Goal: Task Accomplishment & Management: Use online tool/utility

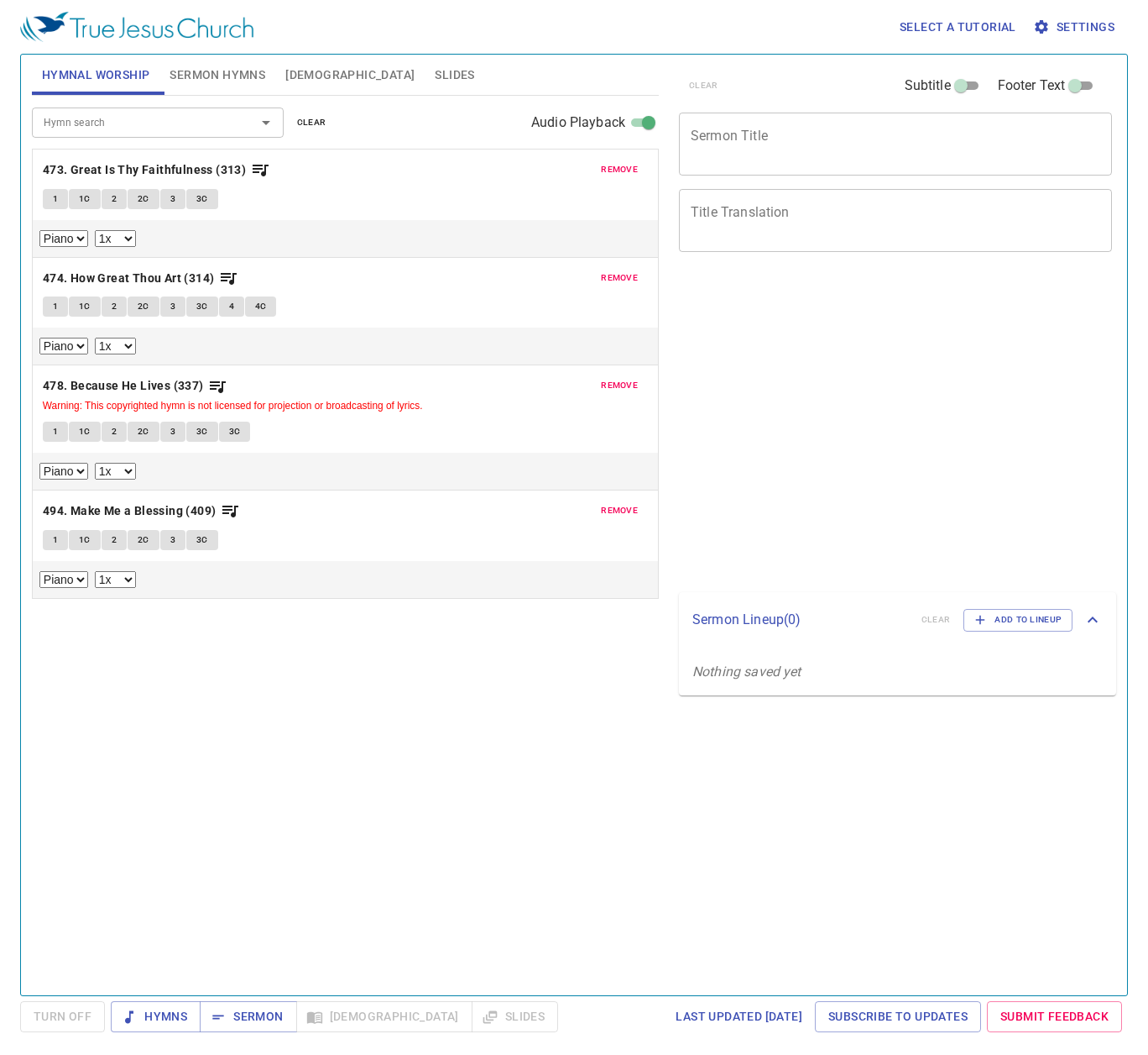
select select "1"
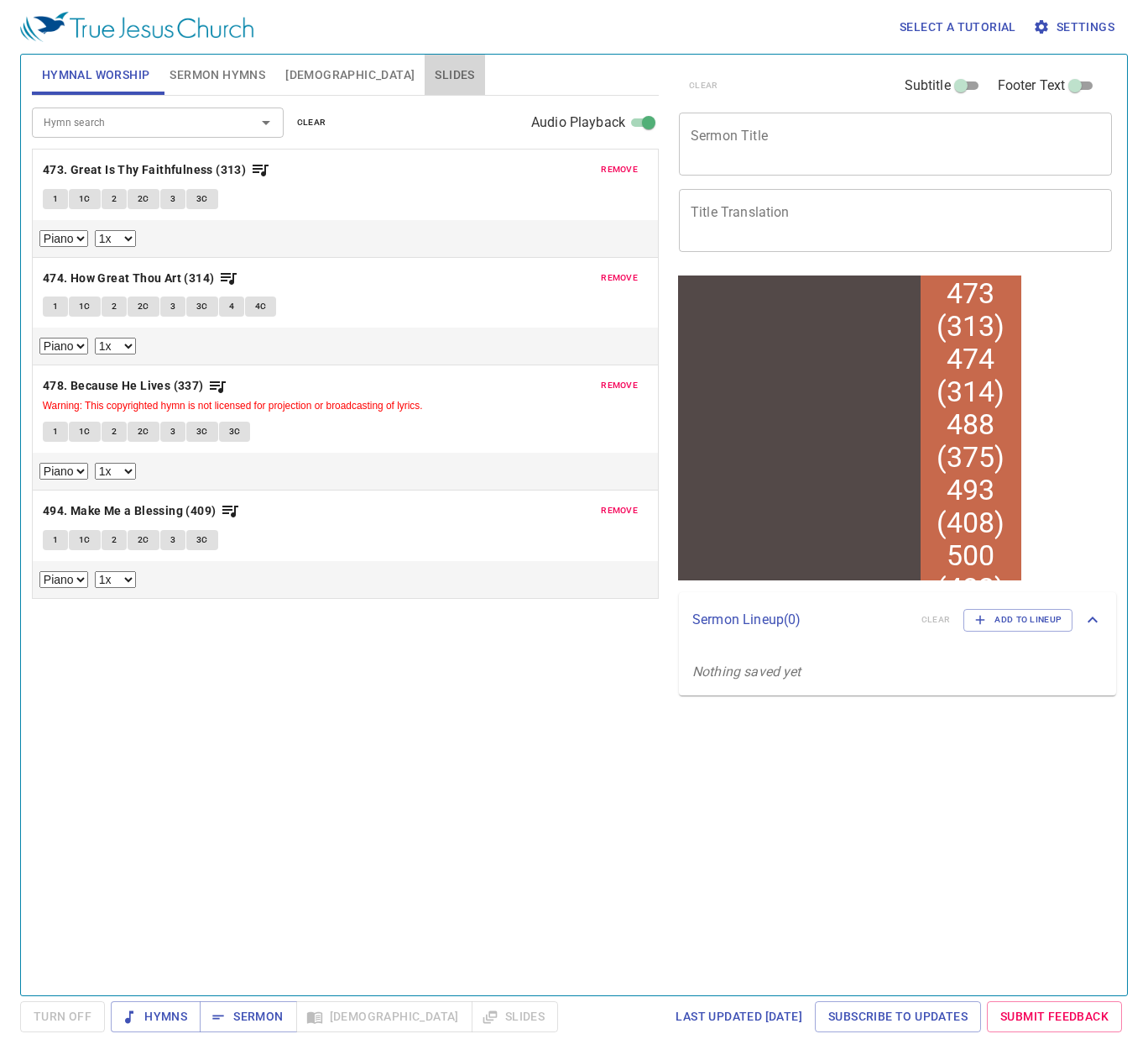
click at [434, 68] on span "Slides" at bounding box center [454, 75] width 40 height 21
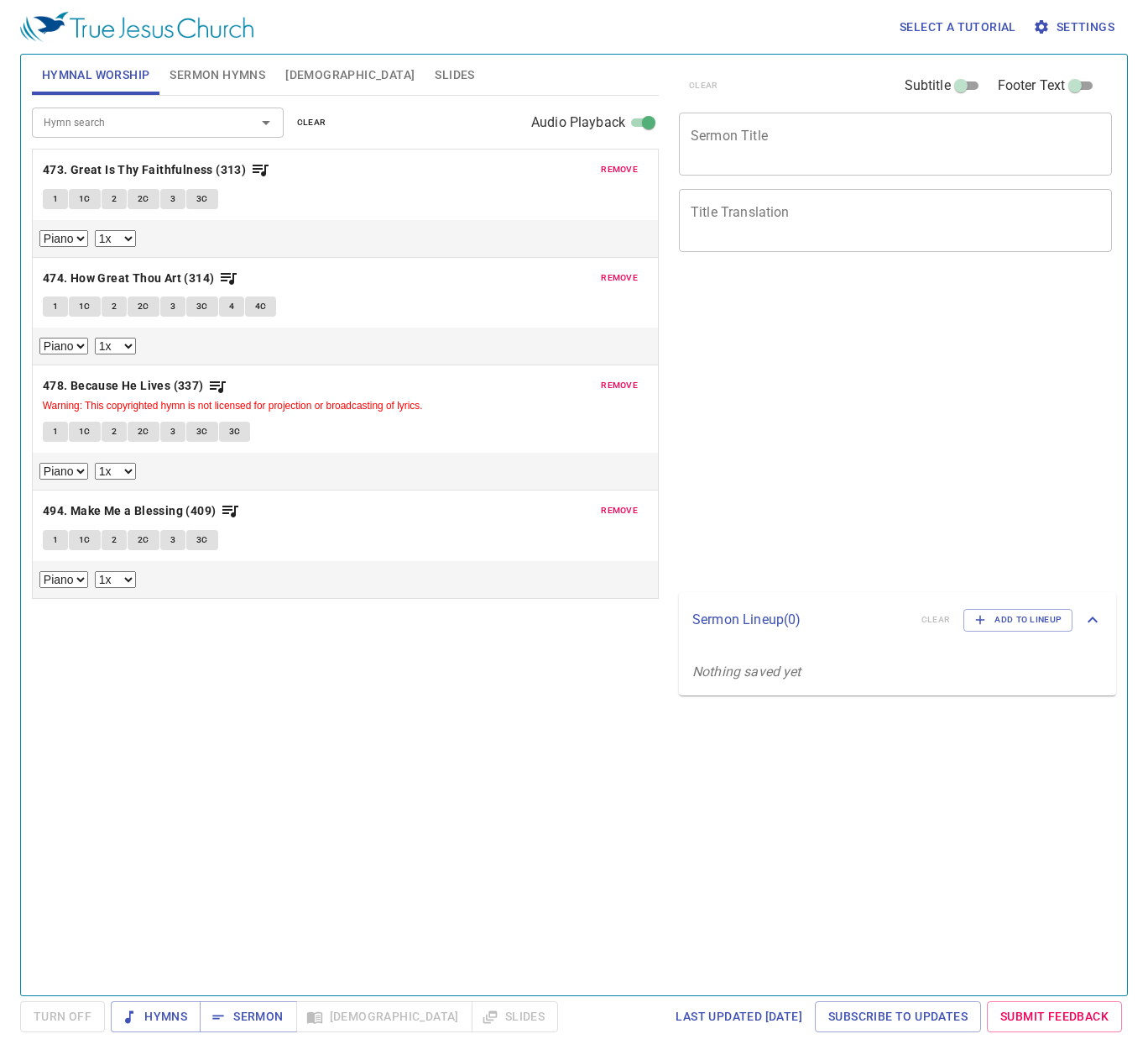
select select "1"
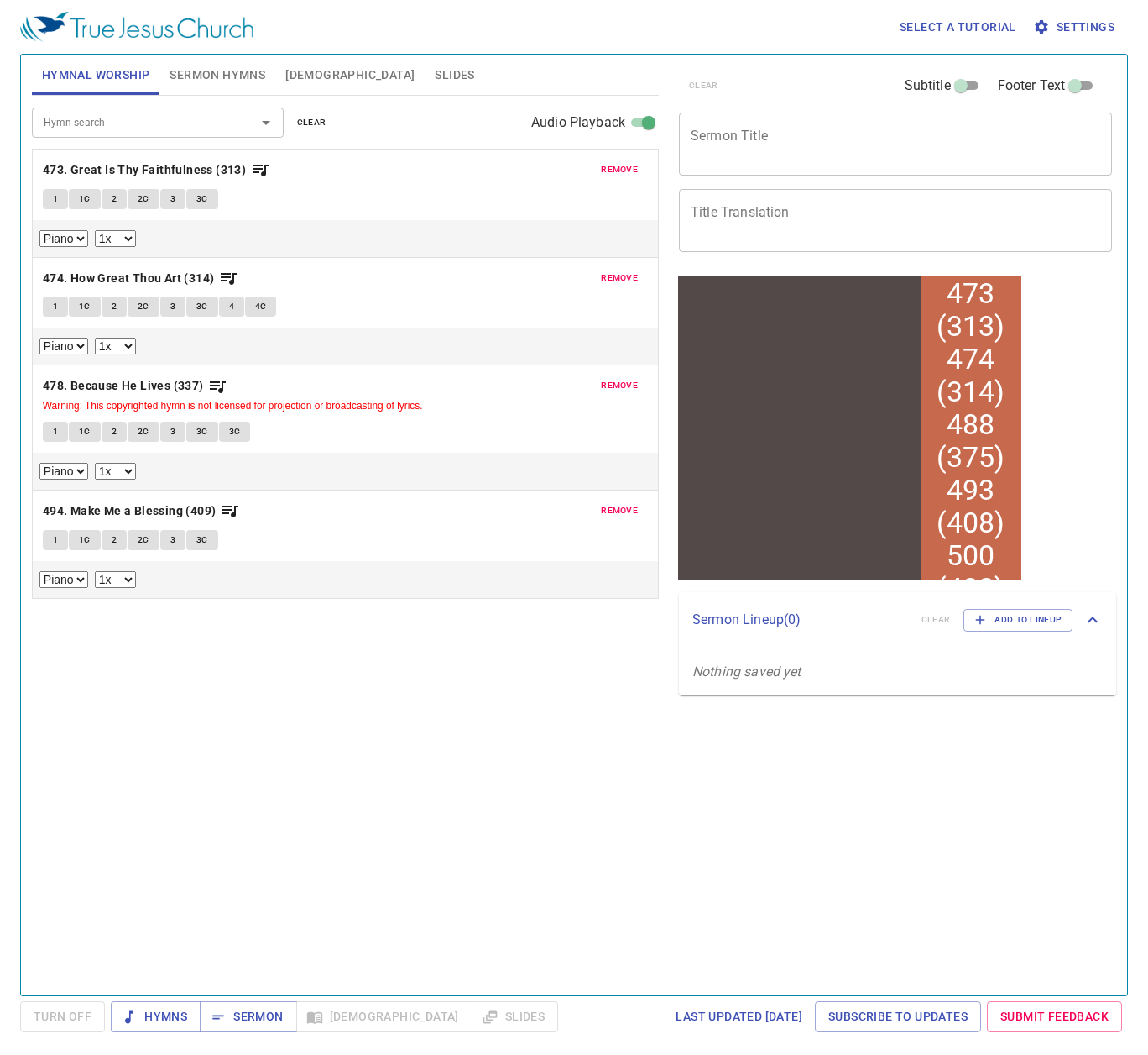
click at [434, 72] on span "Slides" at bounding box center [454, 75] width 40 height 21
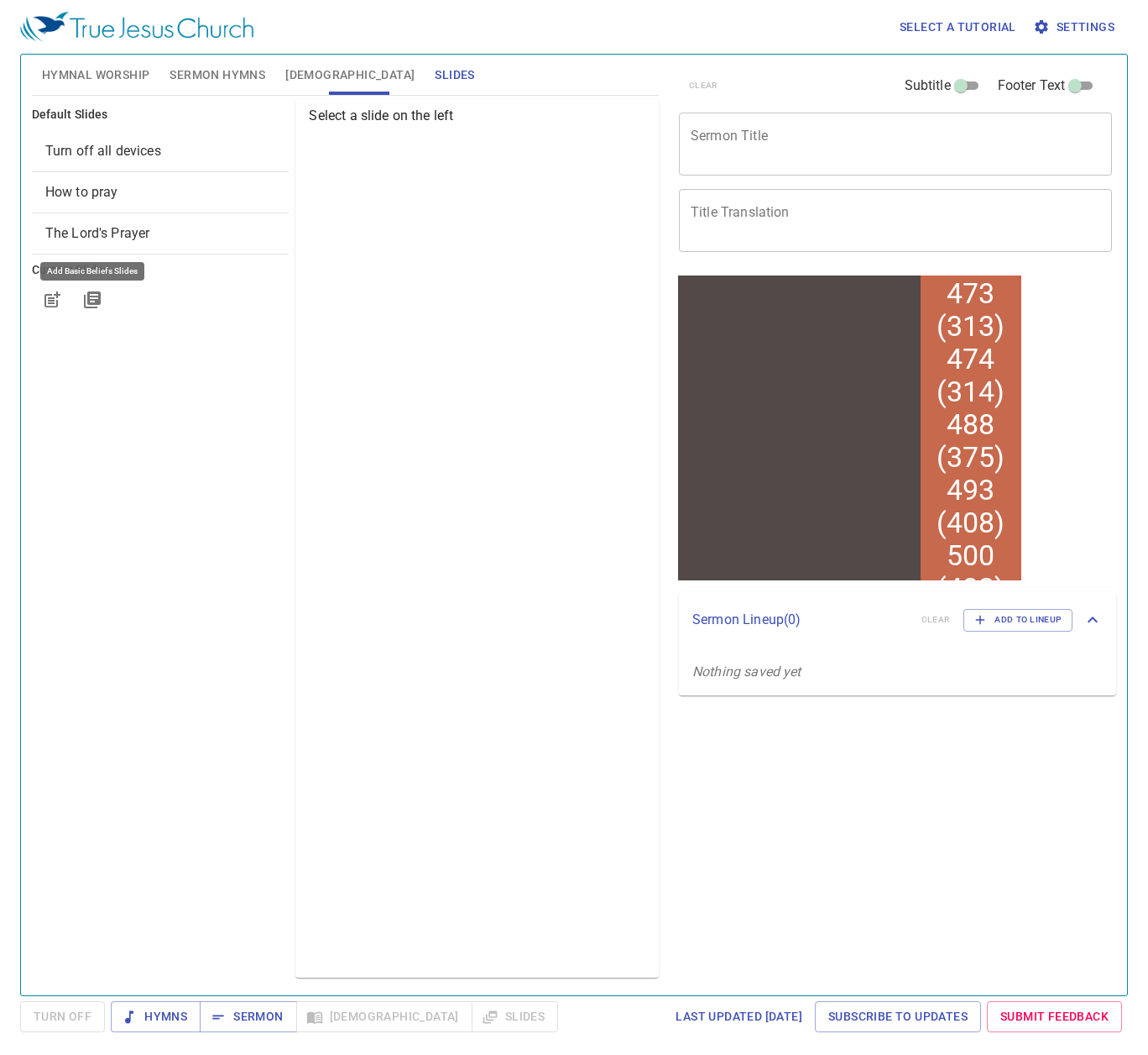
click at [94, 302] on icon "button" at bounding box center [92, 300] width 17 height 17
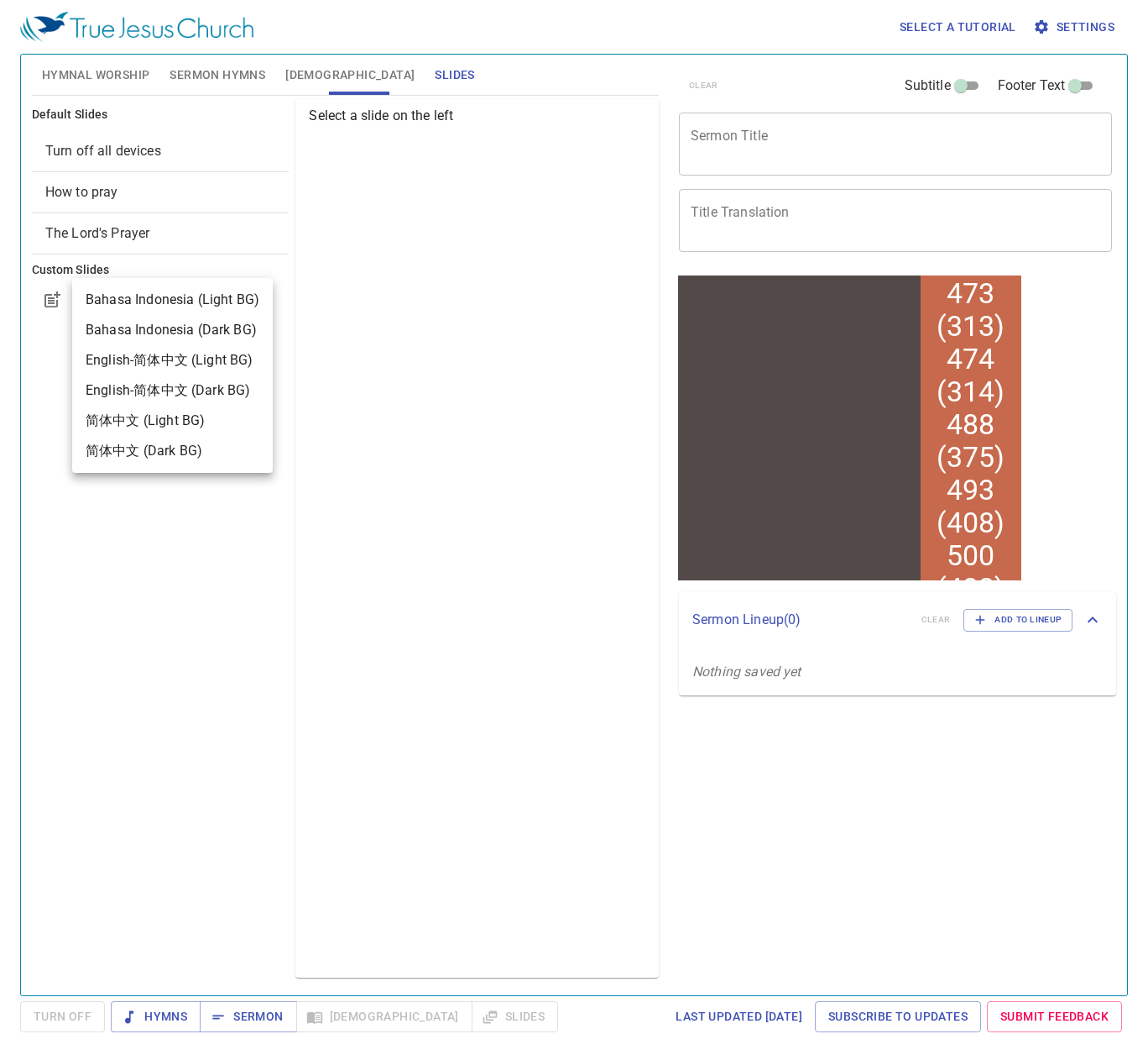
click at [114, 233] on div at bounding box center [574, 527] width 1148 height 1055
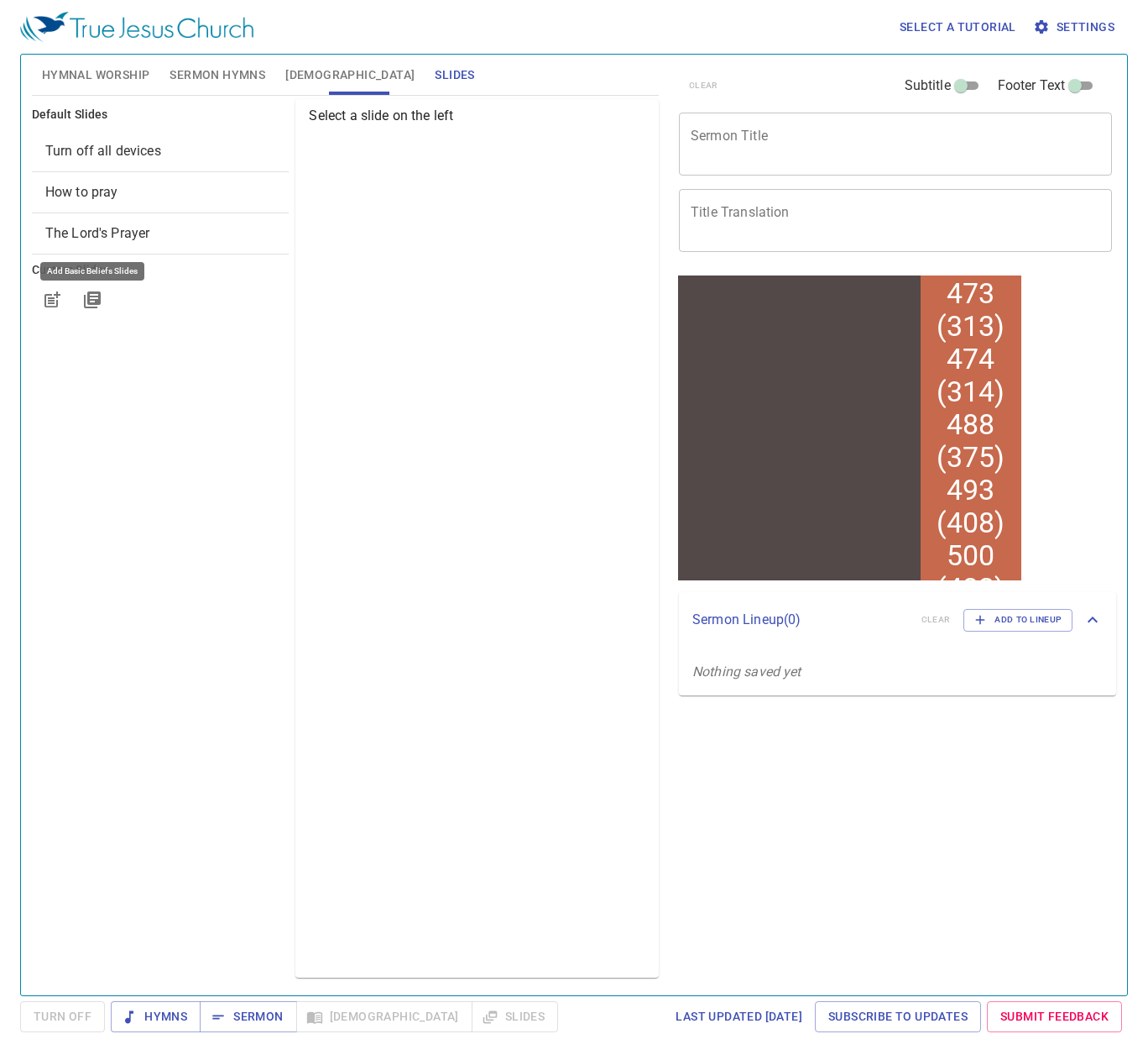
click at [114, 232] on span "The Lord's Prayer" at bounding box center [98, 232] width 105 height 16
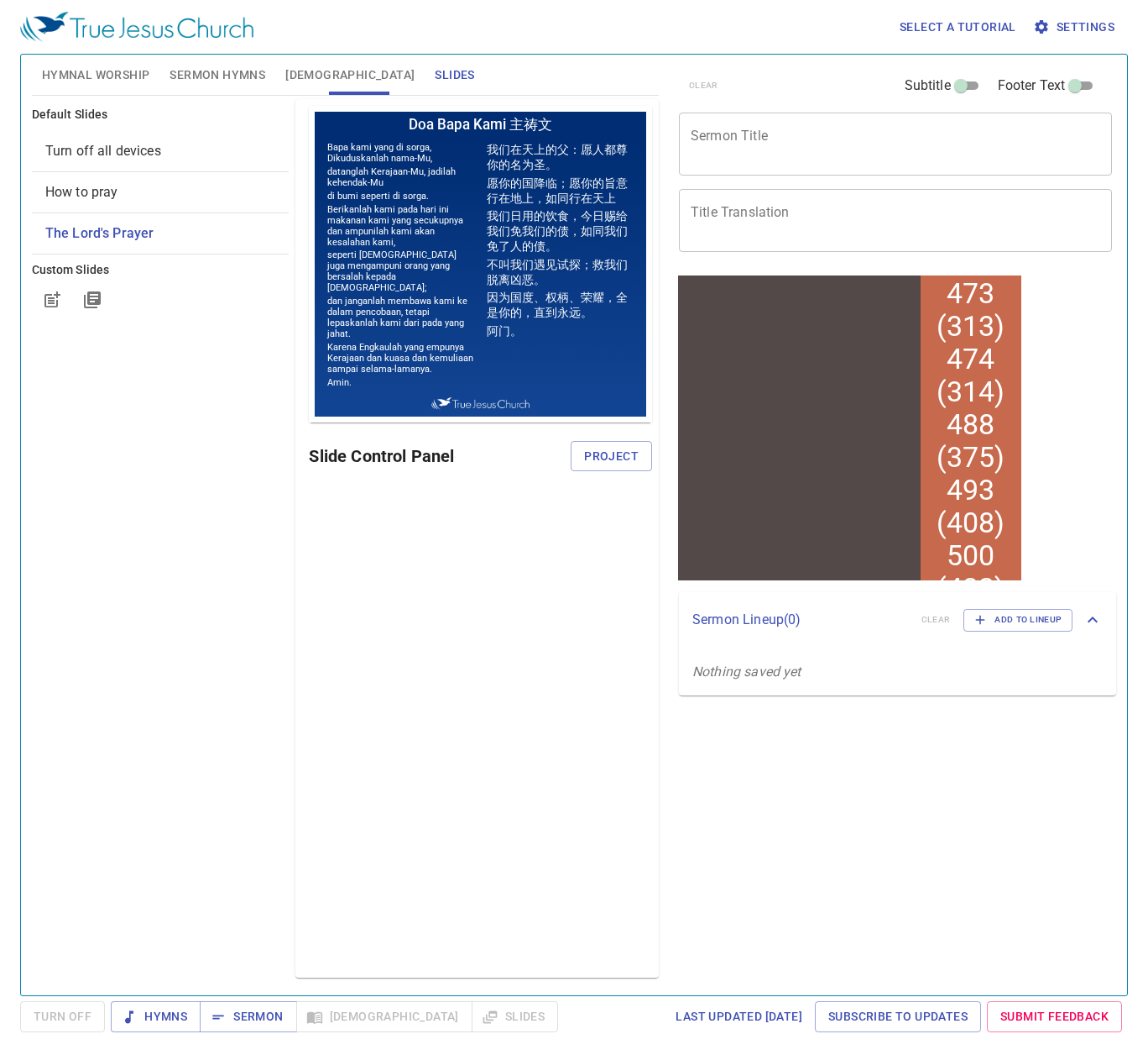
click at [113, 190] on span "How to pray" at bounding box center [81, 191] width 73 height 16
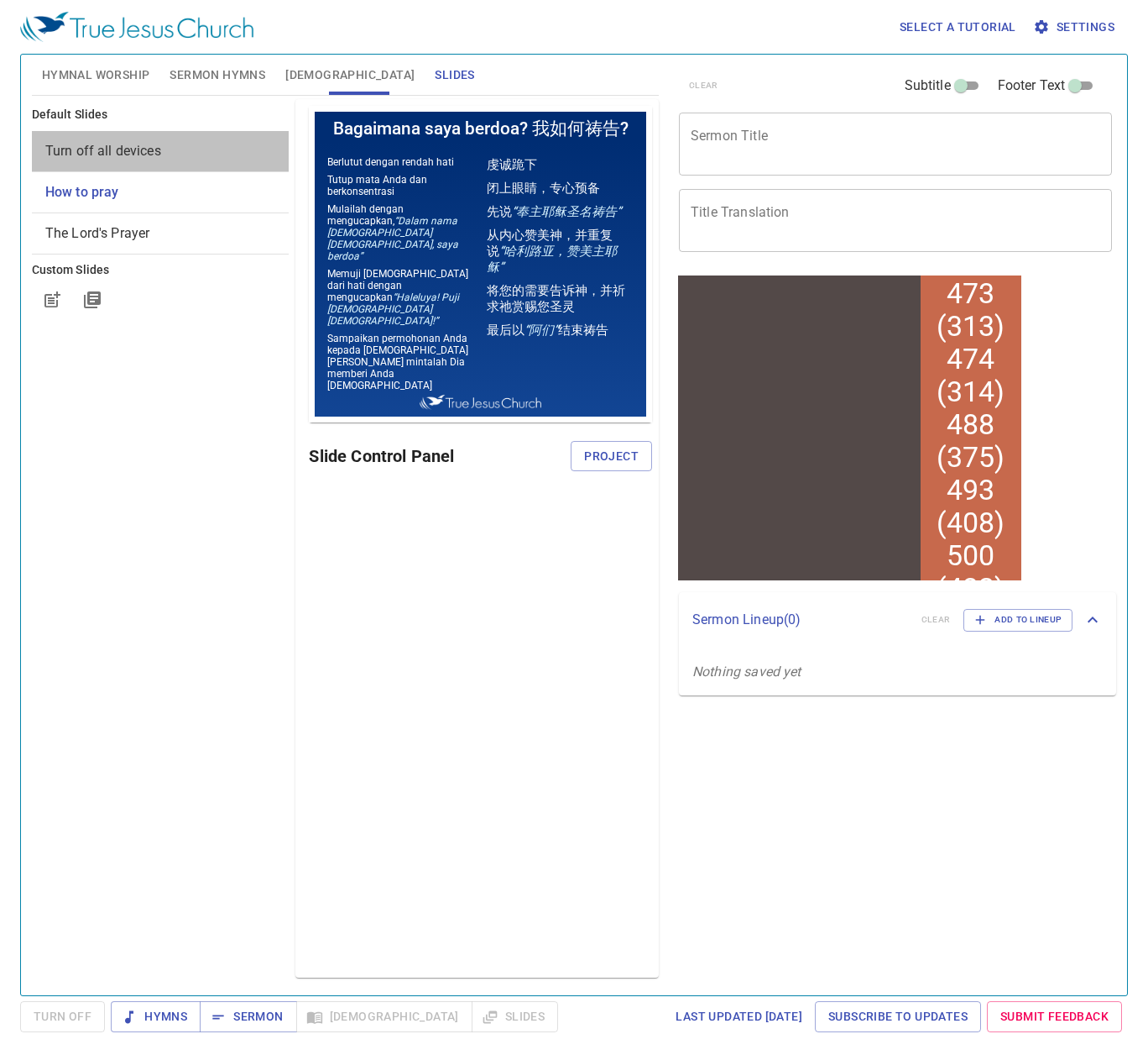
click at [113, 159] on span "Turn off all devices" at bounding box center [161, 152] width 231 height 20
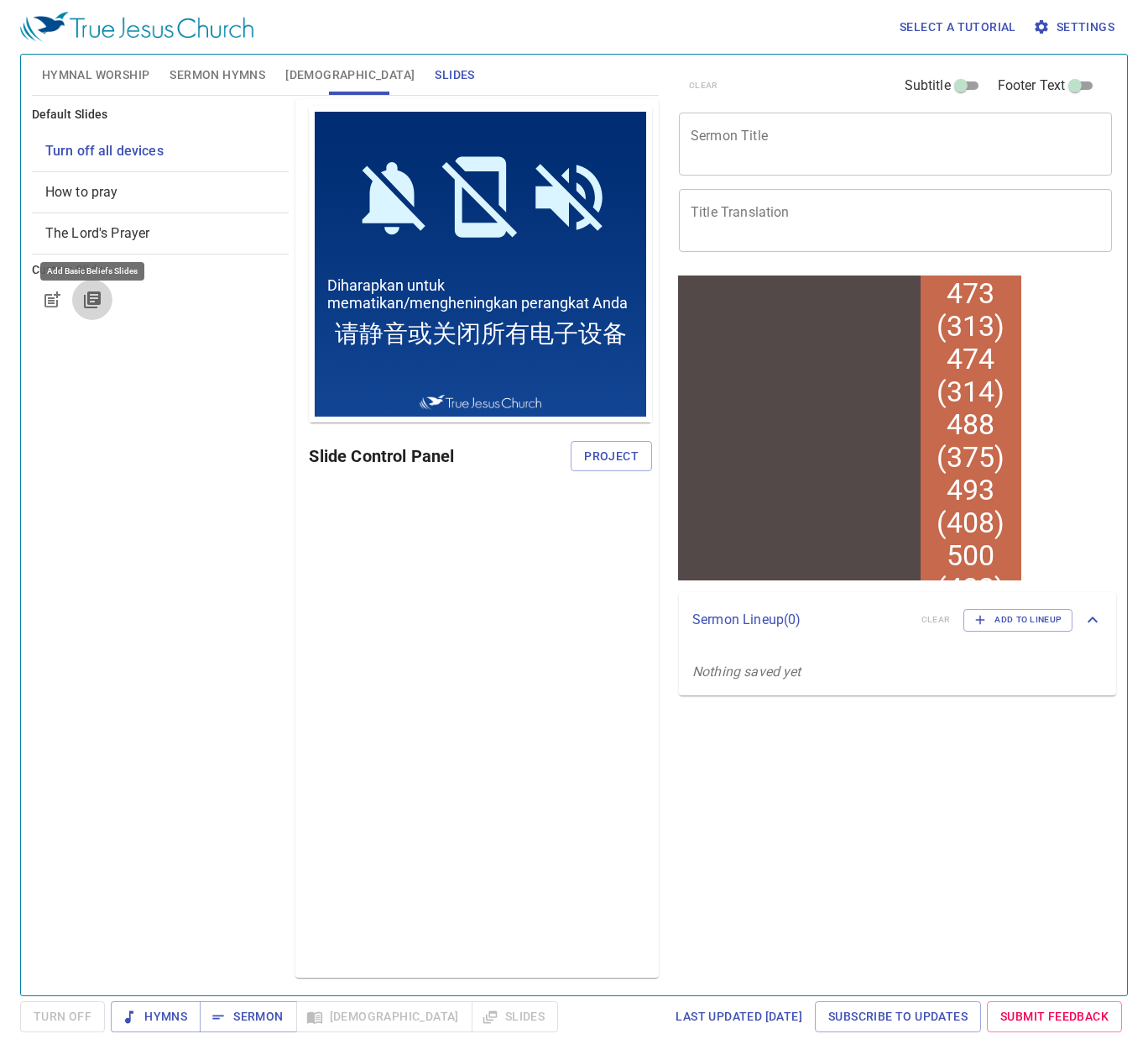
click at [83, 304] on icon "button" at bounding box center [92, 300] width 20 height 20
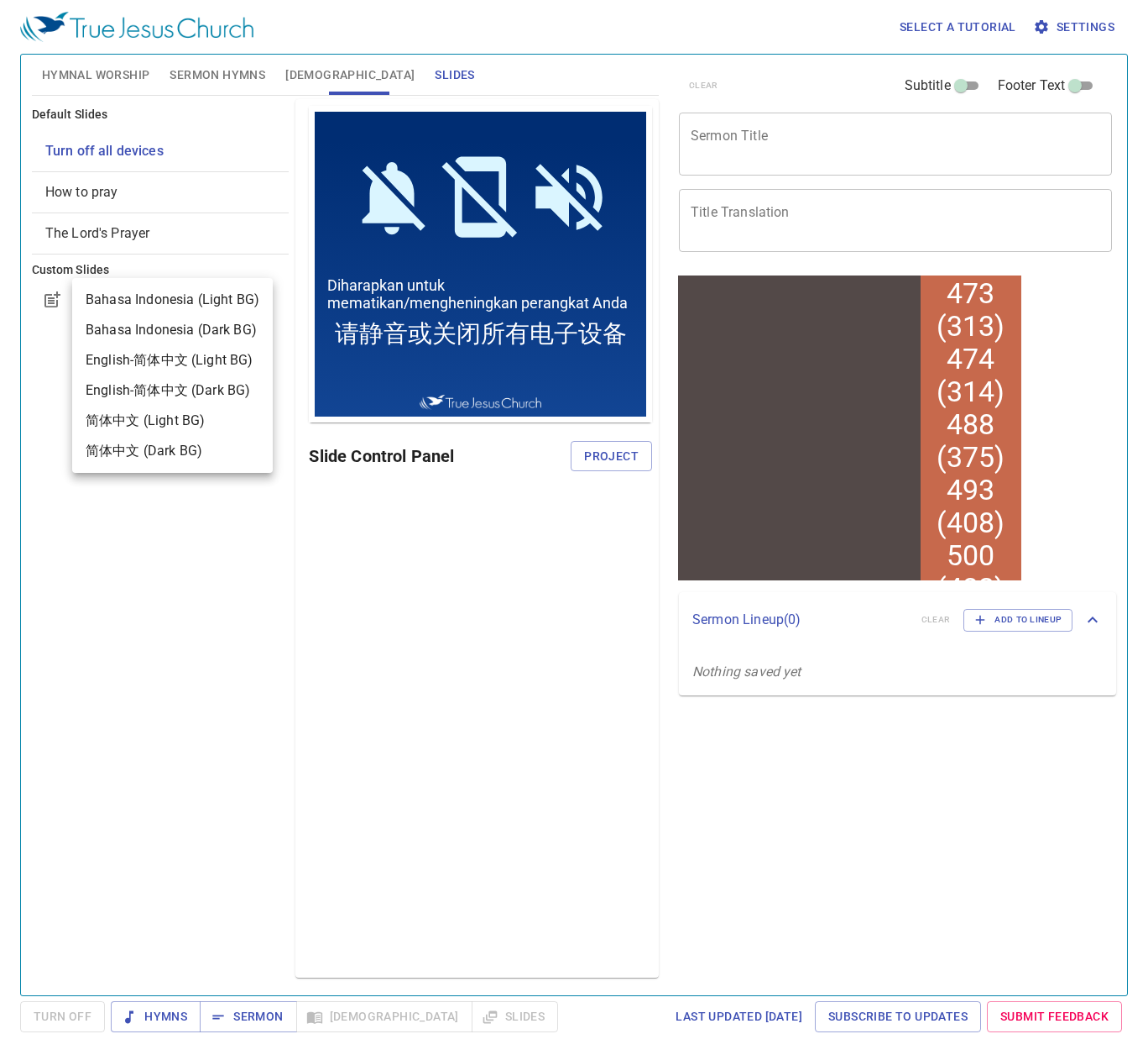
click at [1094, 25] on div at bounding box center [574, 527] width 1148 height 1055
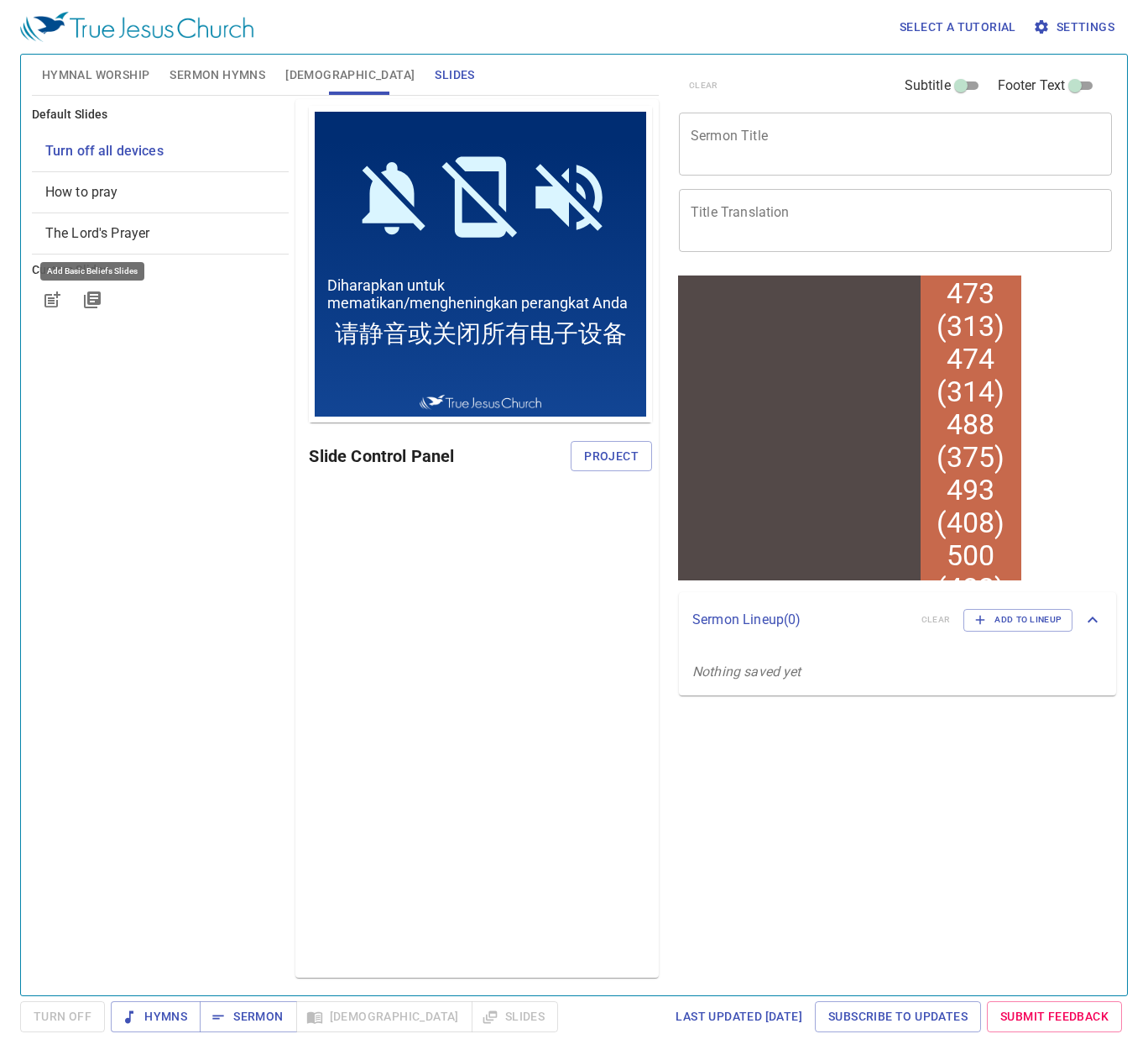
click at [1090, 23] on span "Settings" at bounding box center [1075, 27] width 78 height 21
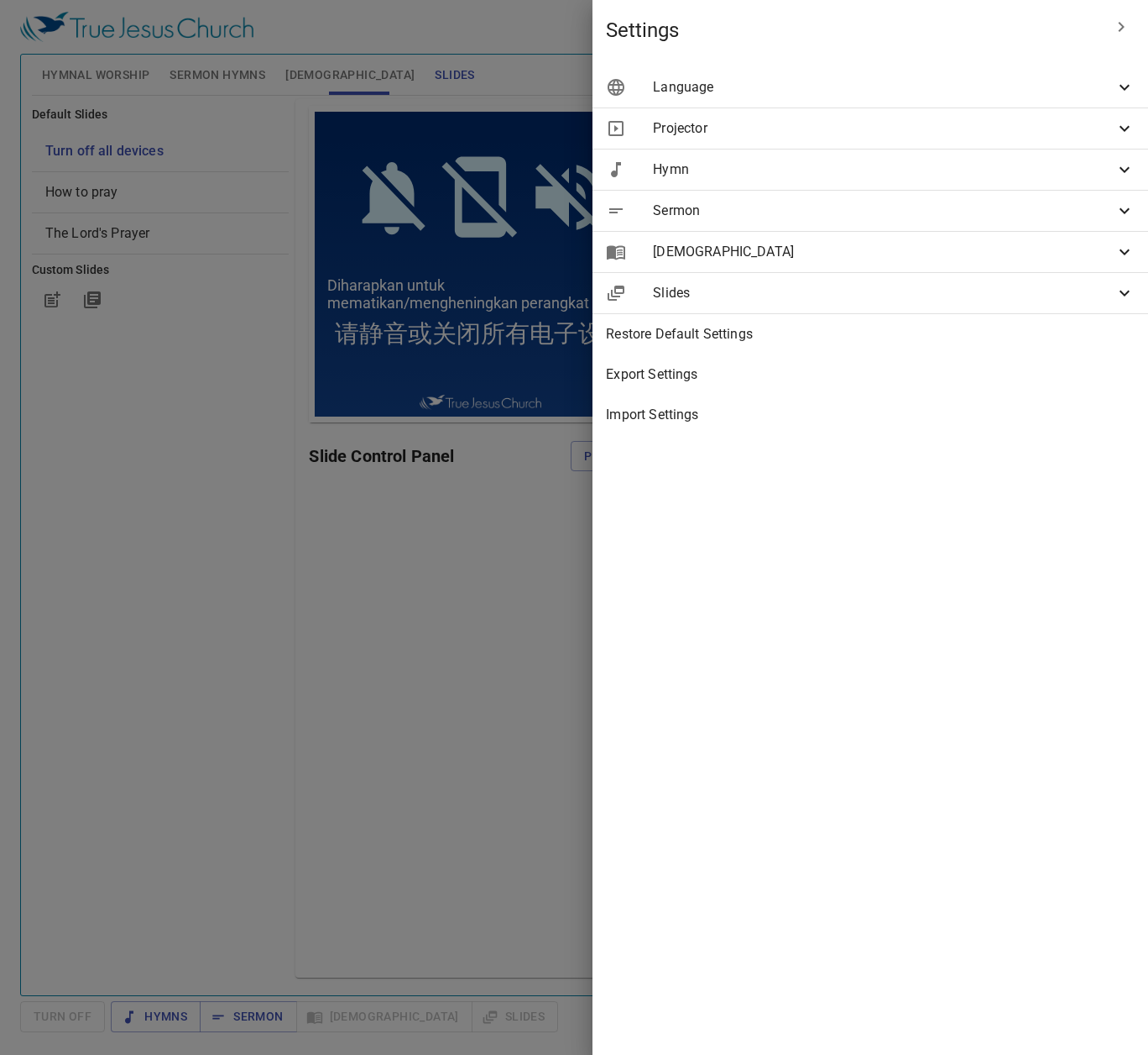
click at [847, 70] on div "Language" at bounding box center [870, 88] width 556 height 41
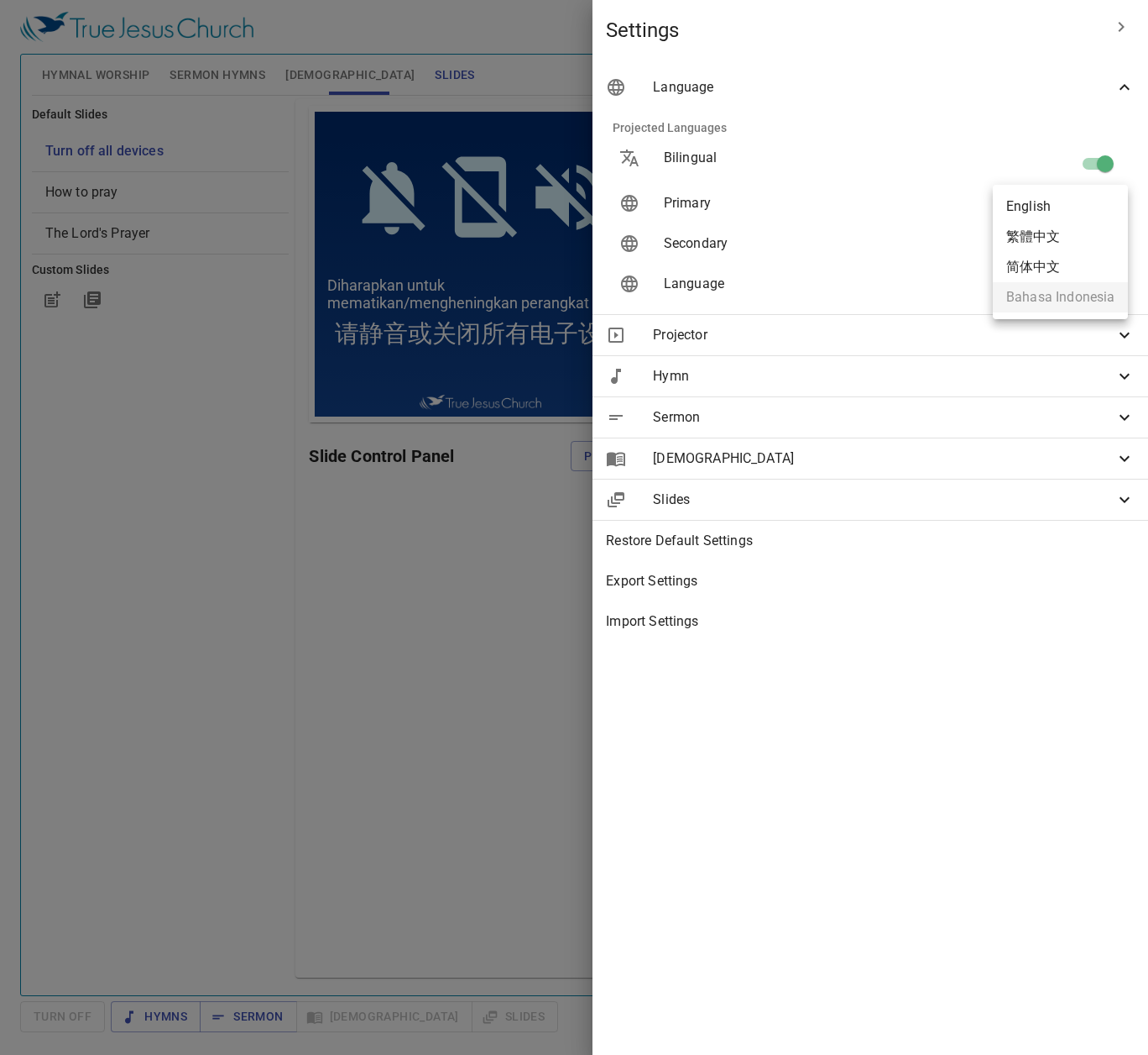
click at [1066, 194] on body "Select a tutorial Settings Hymnal Worship Sermon Hymns Bible Slides Hymn search…" at bounding box center [574, 527] width 1148 height 1055
click at [1062, 205] on li "English" at bounding box center [1060, 206] width 135 height 31
type input "en"
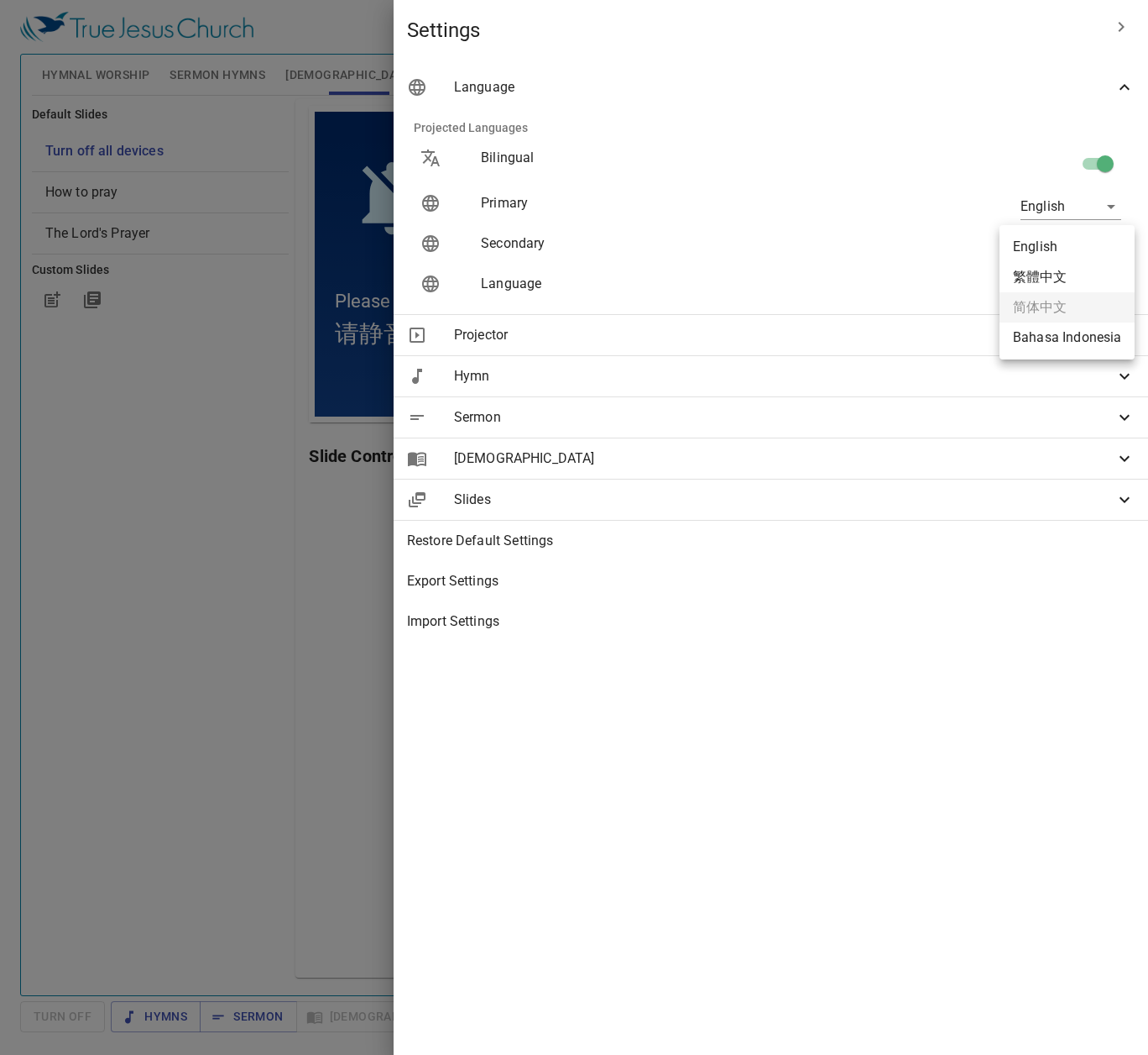
click at [1064, 242] on body "Select a tutorial Settings Hymnal Worship Sermon Hymns Bible Slides Hymn search…" at bounding box center [574, 527] width 1148 height 1055
click at [1065, 278] on li "繁體中文" at bounding box center [1067, 276] width 135 height 31
type input "zh"
click at [433, 681] on div at bounding box center [574, 527] width 1148 height 1055
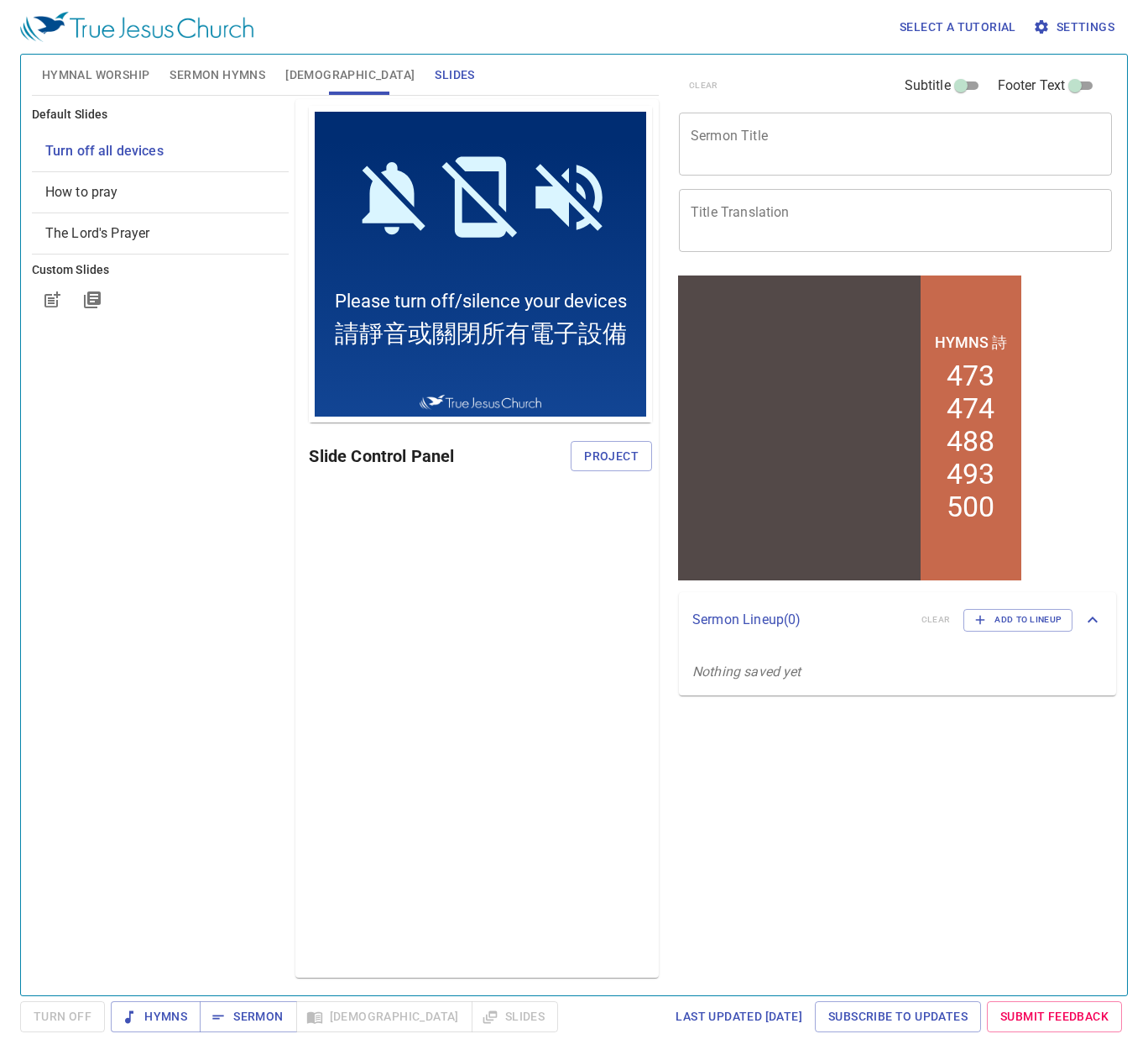
click at [121, 320] on ul at bounding box center [161, 326] width 258 height 14
click at [95, 293] on icon "button" at bounding box center [92, 300] width 17 height 17
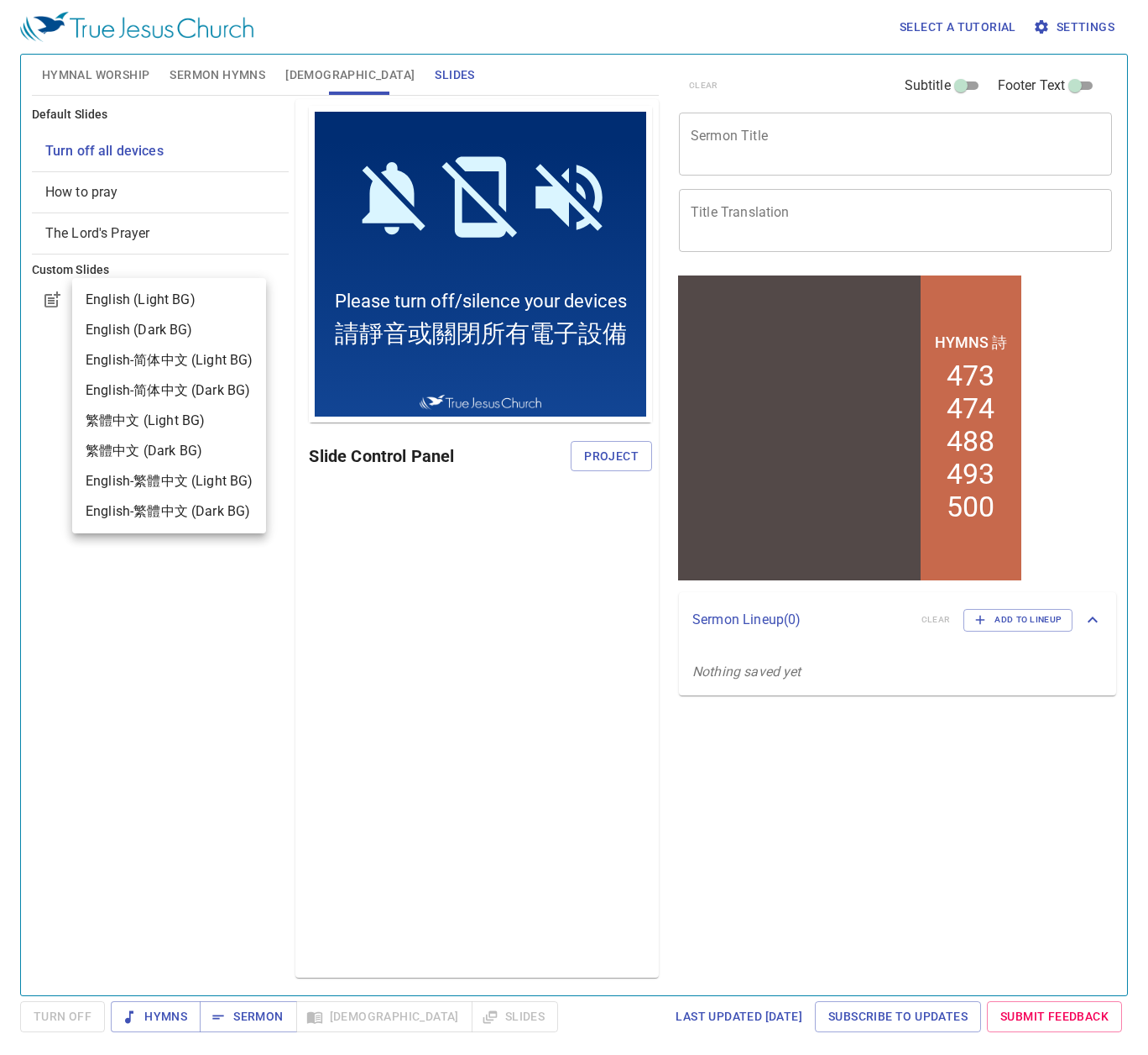
click at [446, 633] on div at bounding box center [574, 527] width 1148 height 1055
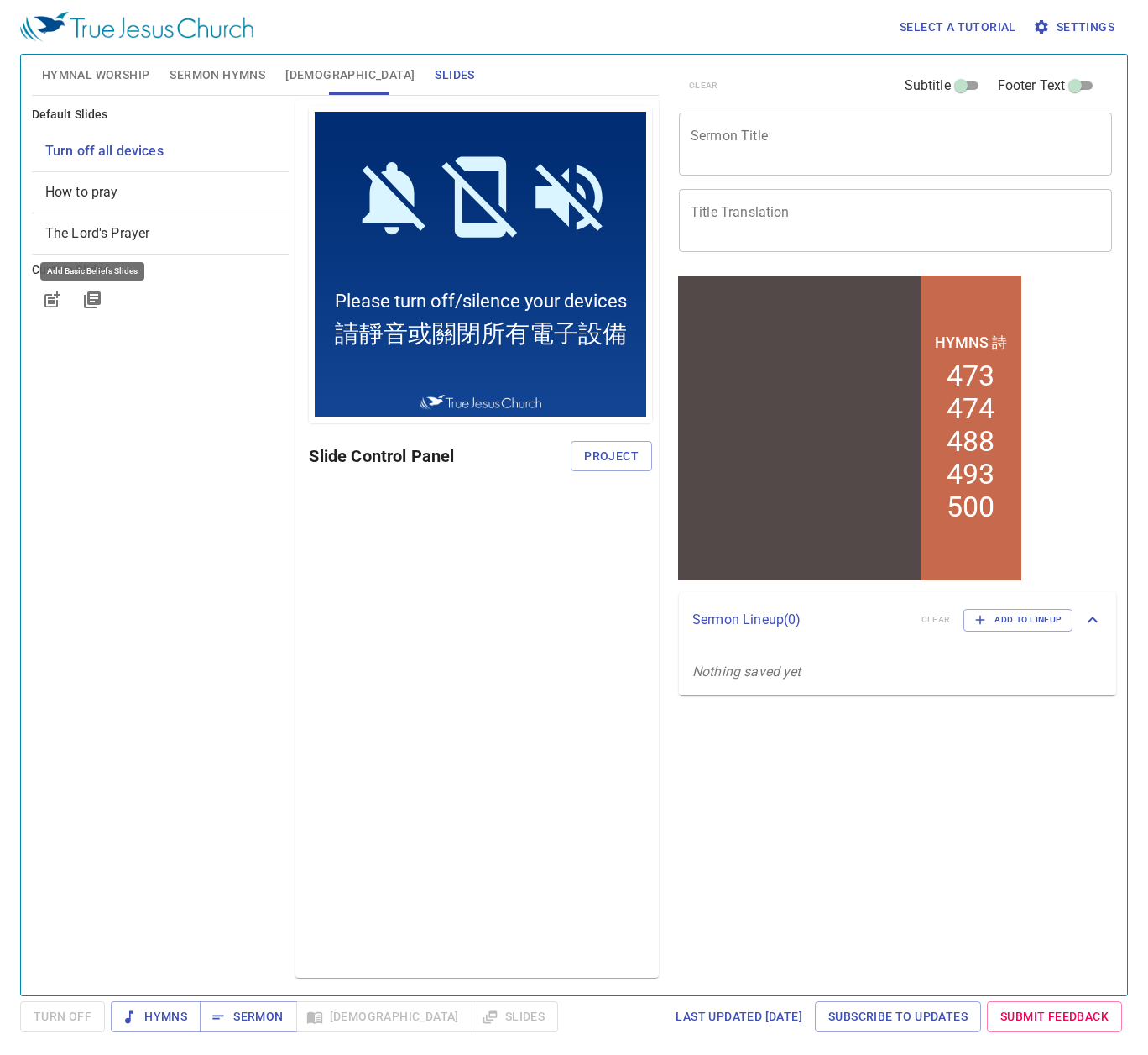
click at [446, 633] on div "Preview Only Slide Control Panel Project" at bounding box center [477, 538] width 363 height 878
click at [1086, 25] on span "Settings" at bounding box center [1075, 27] width 78 height 21
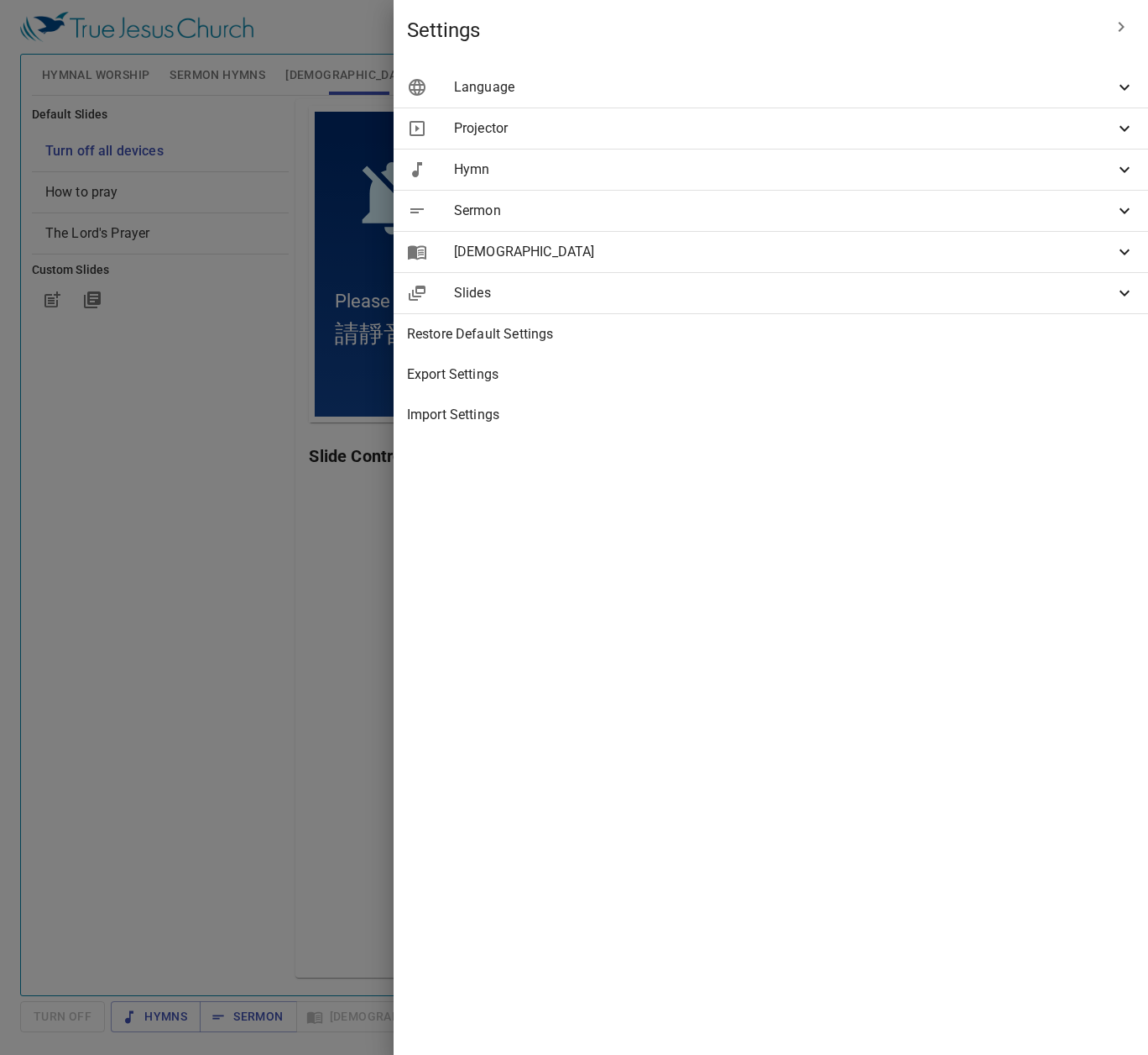
click at [995, 83] on span "Language" at bounding box center [784, 88] width 661 height 20
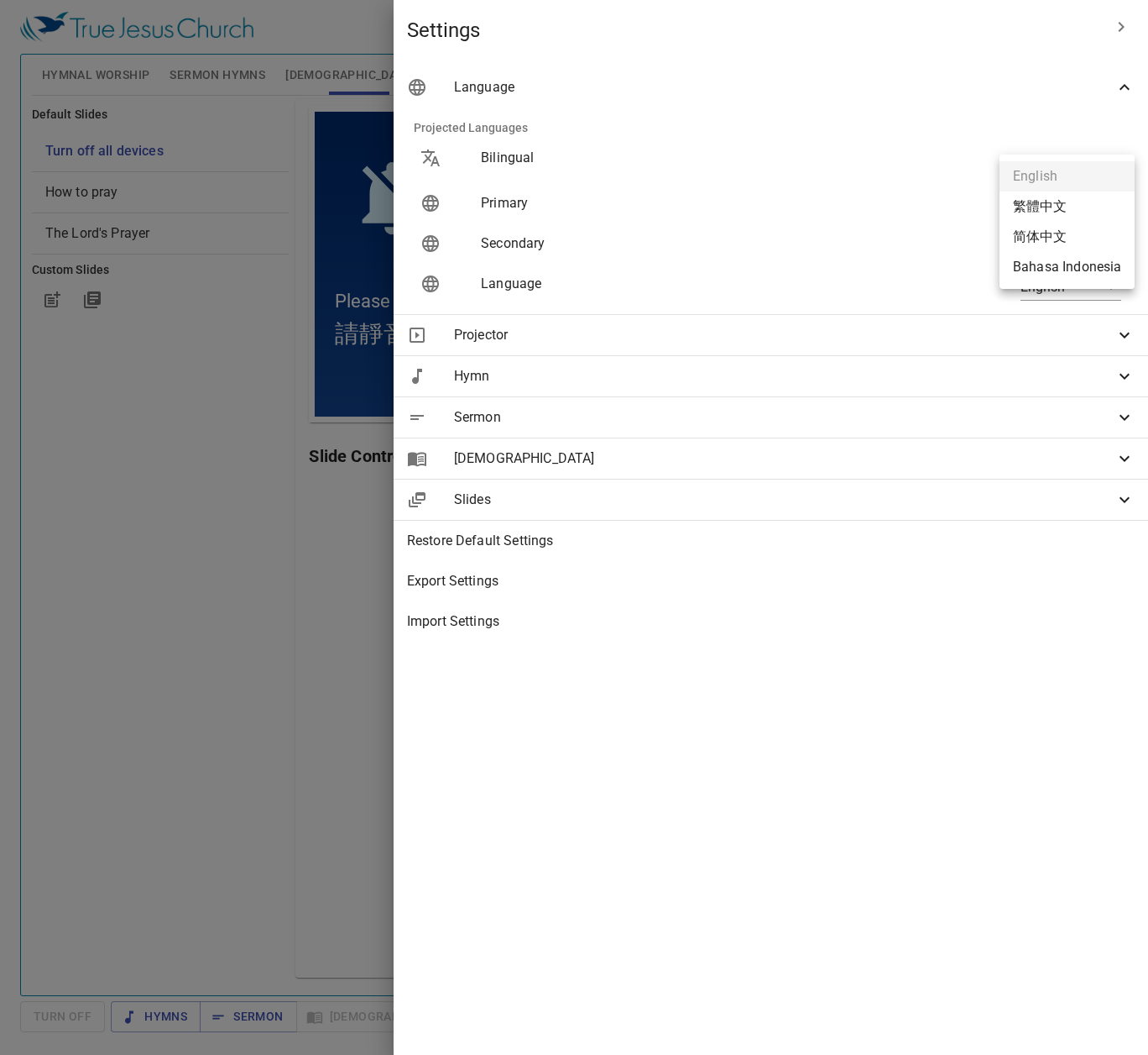
click at [1090, 201] on body "Select a tutorial Settings Hymnal Worship Sermon Hymns Bible Slides Hymn search…" at bounding box center [574, 527] width 1148 height 1055
click at [516, 742] on div at bounding box center [574, 527] width 1148 height 1055
click at [1115, 27] on icon "button" at bounding box center [1121, 27] width 20 height 20
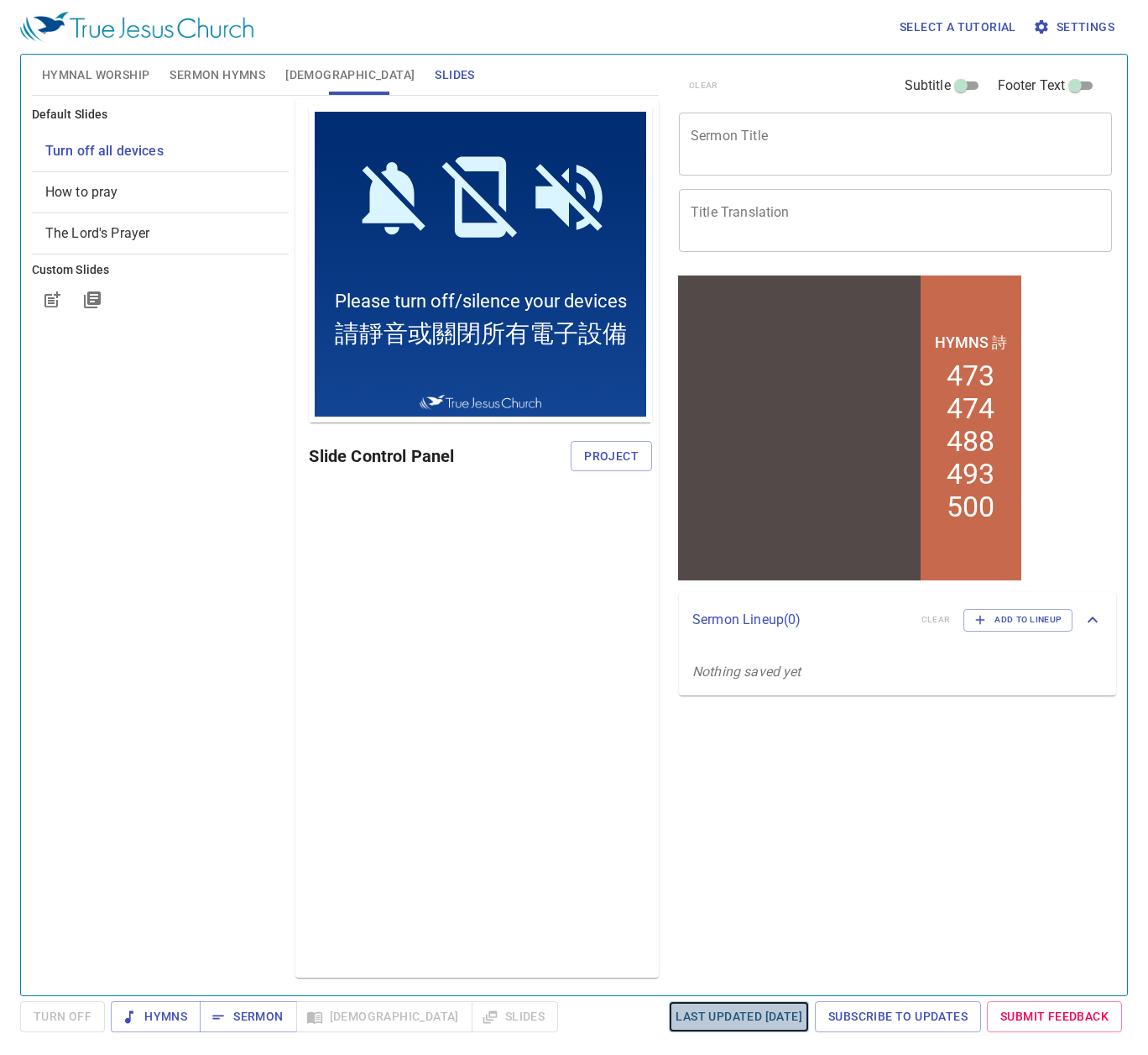
click at [766, 1014] on span "Last updated 9/22/2025" at bounding box center [739, 1016] width 127 height 21
click at [1077, 24] on span "Settings" at bounding box center [1075, 27] width 78 height 21
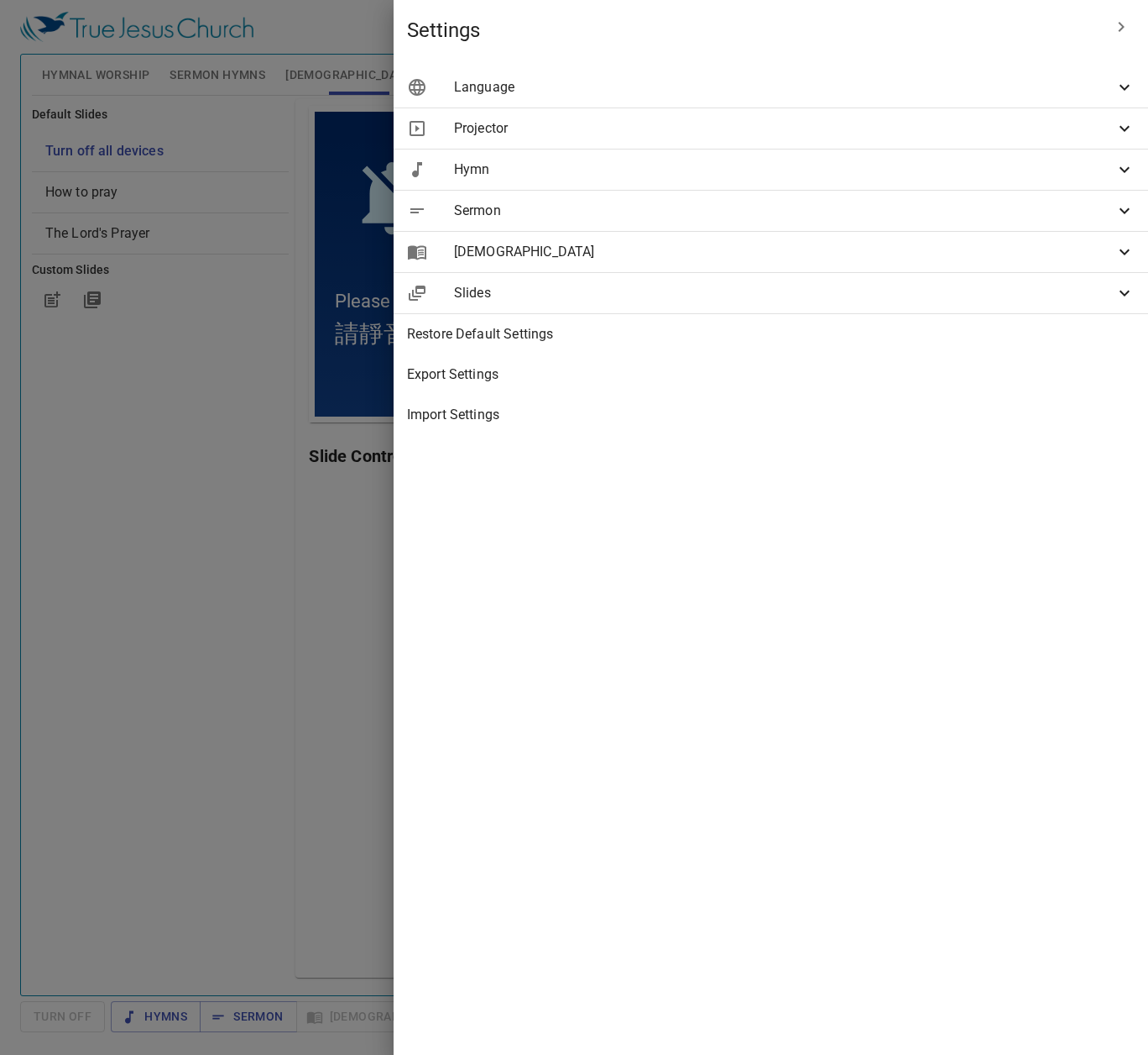
click at [943, 86] on span "Language" at bounding box center [784, 88] width 661 height 20
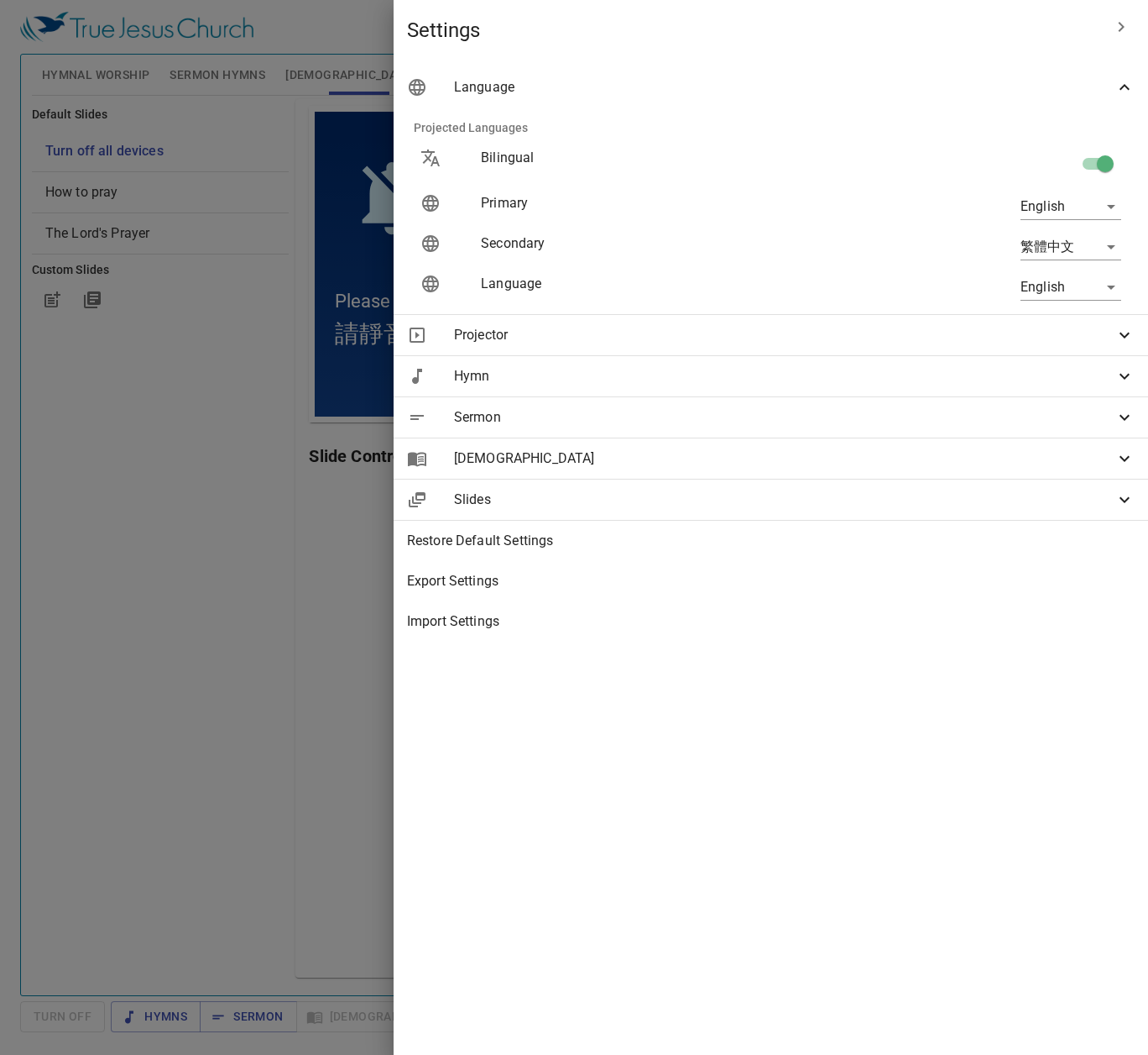
click at [999, 472] on div "[DEMOGRAPHIC_DATA]" at bounding box center [771, 459] width 754 height 41
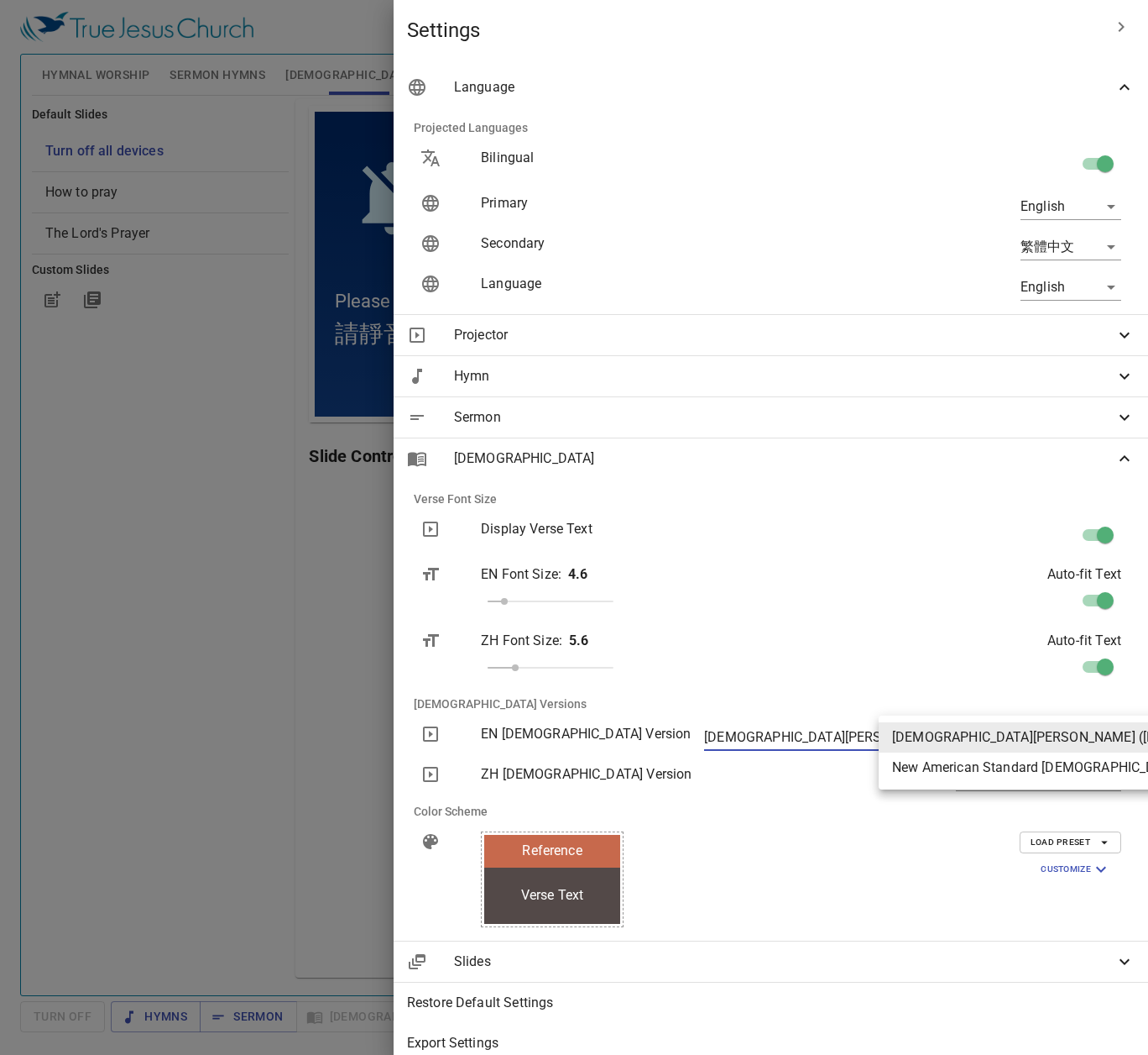
click at [1045, 742] on body "Select a tutorial Settings Hymnal Worship Sermon Hymns Bible Slides Hymn search…" at bounding box center [574, 527] width 1148 height 1055
click at [1031, 685] on div at bounding box center [574, 527] width 1148 height 1055
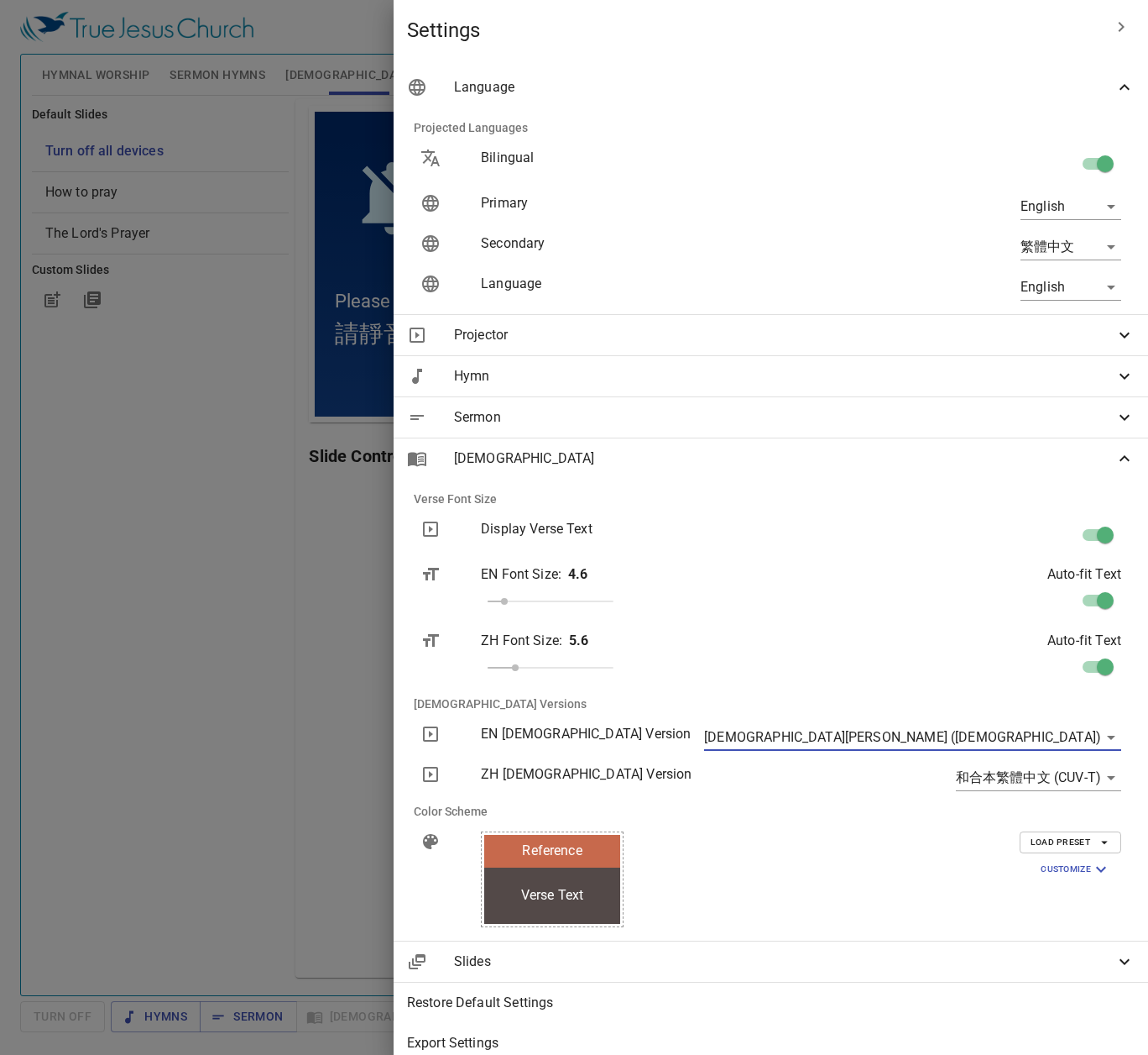
click at [1062, 771] on body "Select a tutorial Settings Hymnal Worship Sermon Hymns Bible Slides Hymn search…" at bounding box center [574, 527] width 1148 height 1055
click at [1027, 690] on div at bounding box center [574, 527] width 1148 height 1055
click at [1044, 245] on body "Select a tutorial Settings Hymnal Worship Sermon Hymns Bible Slides Hymn search…" at bounding box center [574, 527] width 1148 height 1055
click at [1051, 303] on li "简体中文" at bounding box center [1067, 307] width 135 height 31
click at [1012, 779] on body "Select a tutorial Settings Hymnal Worship Sermon Hymns Bible Slides Hymn search…" at bounding box center [574, 527] width 1148 height 1055
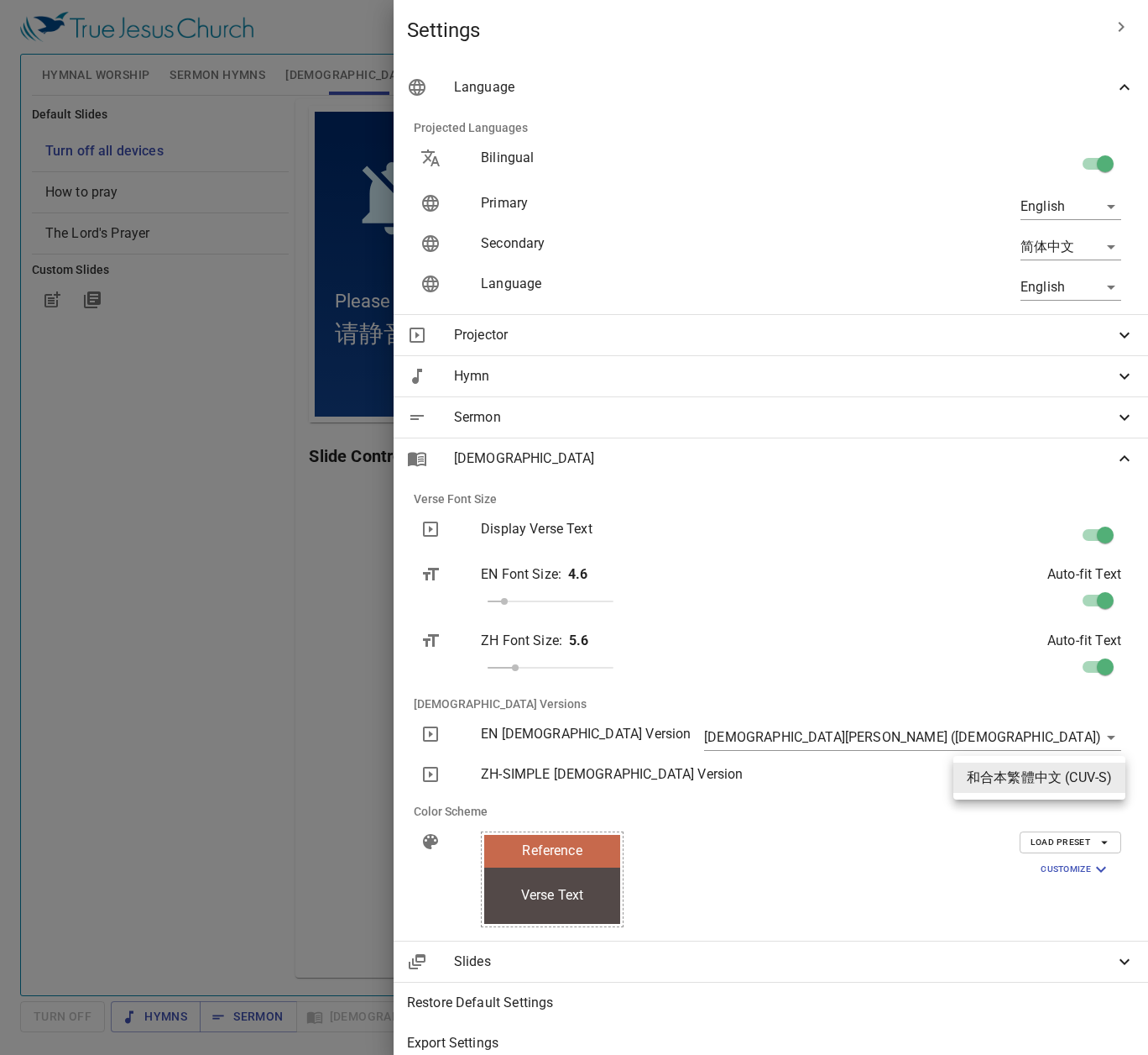
click at [1068, 251] on div at bounding box center [574, 527] width 1148 height 1055
click at [1073, 242] on body "Select a tutorial Settings Hymnal Worship Sermon Hymns Bible Slides Hymn search…" at bounding box center [574, 527] width 1148 height 1055
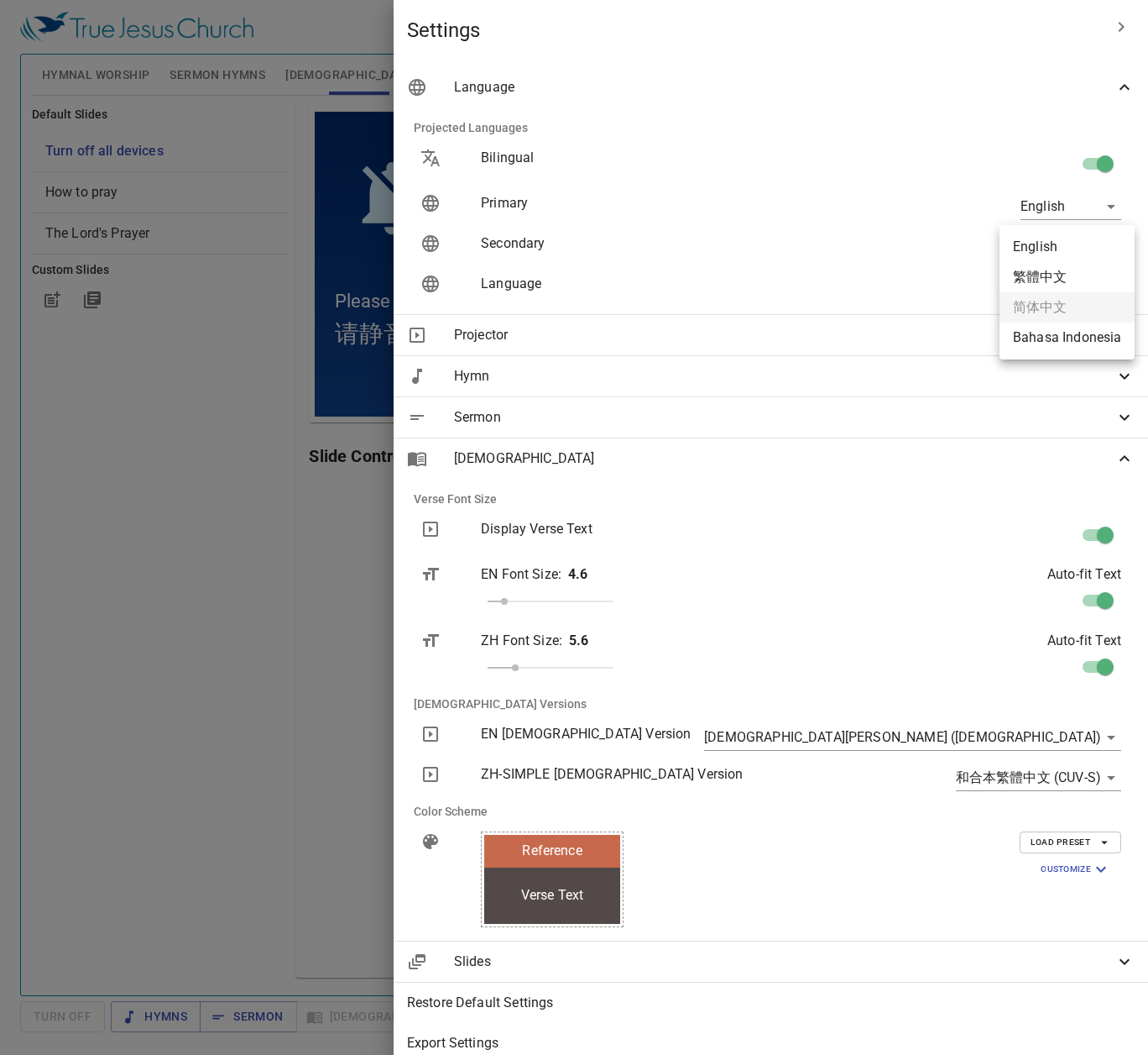
click at [1075, 346] on li "Bahasa Indonesia" at bounding box center [1067, 337] width 135 height 31
type input "id"
click at [1041, 780] on body "Select a tutorial Settings Hymnal Worship Sermon Hymns Bible Slides Hymn search…" at bounding box center [574, 527] width 1148 height 1055
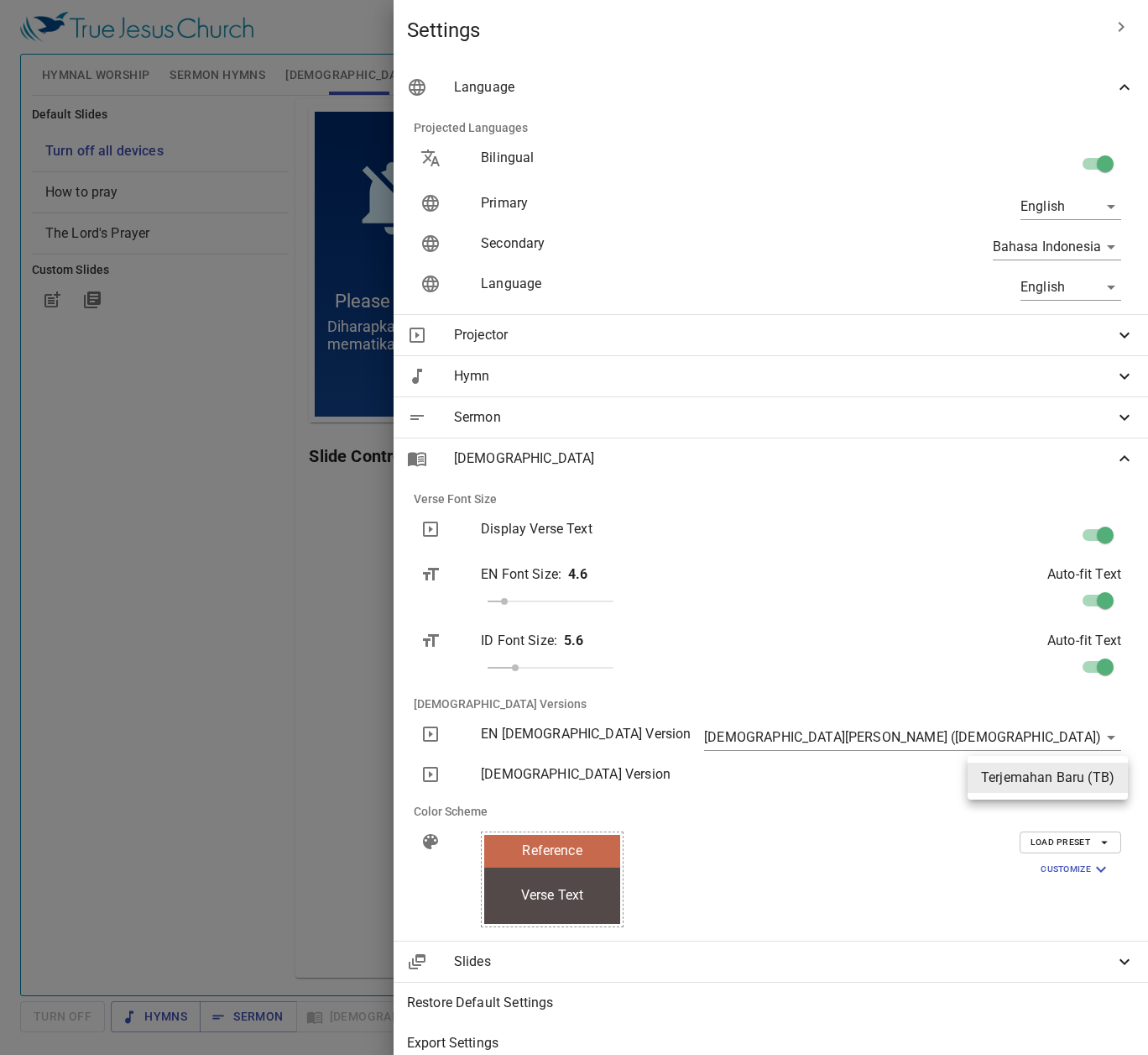
click at [1008, 679] on div at bounding box center [574, 527] width 1148 height 1055
click at [1030, 184] on div "English en" at bounding box center [983, 206] width 303 height 54
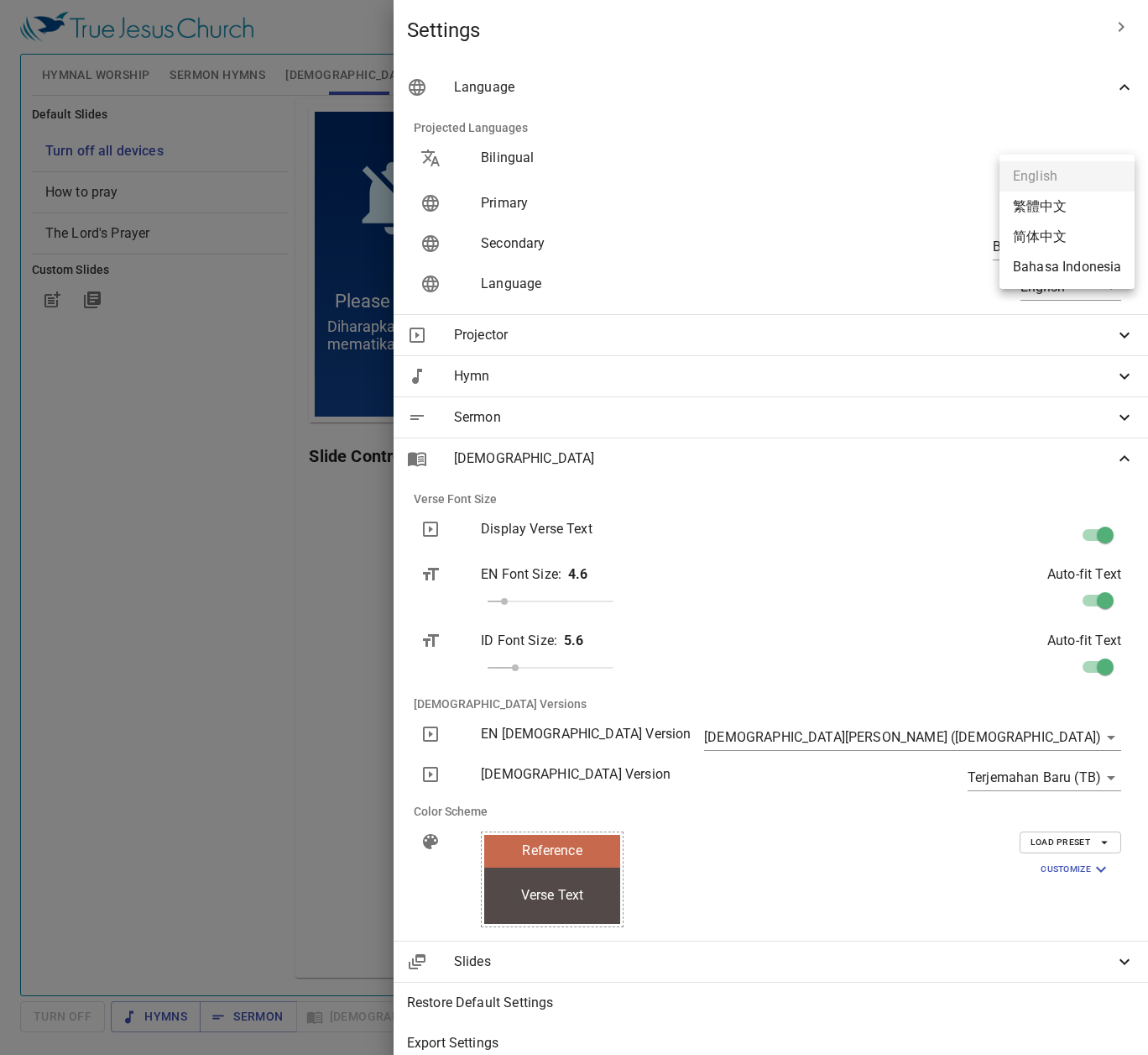
click at [1034, 205] on body "Select a tutorial Settings Hymnal Worship Sermon Hymns Bible Slides Hymn search…" at bounding box center [574, 527] width 1148 height 1055
click at [1067, 242] on li "简体中文" at bounding box center [1067, 237] width 135 height 31
type input "zh-simple"
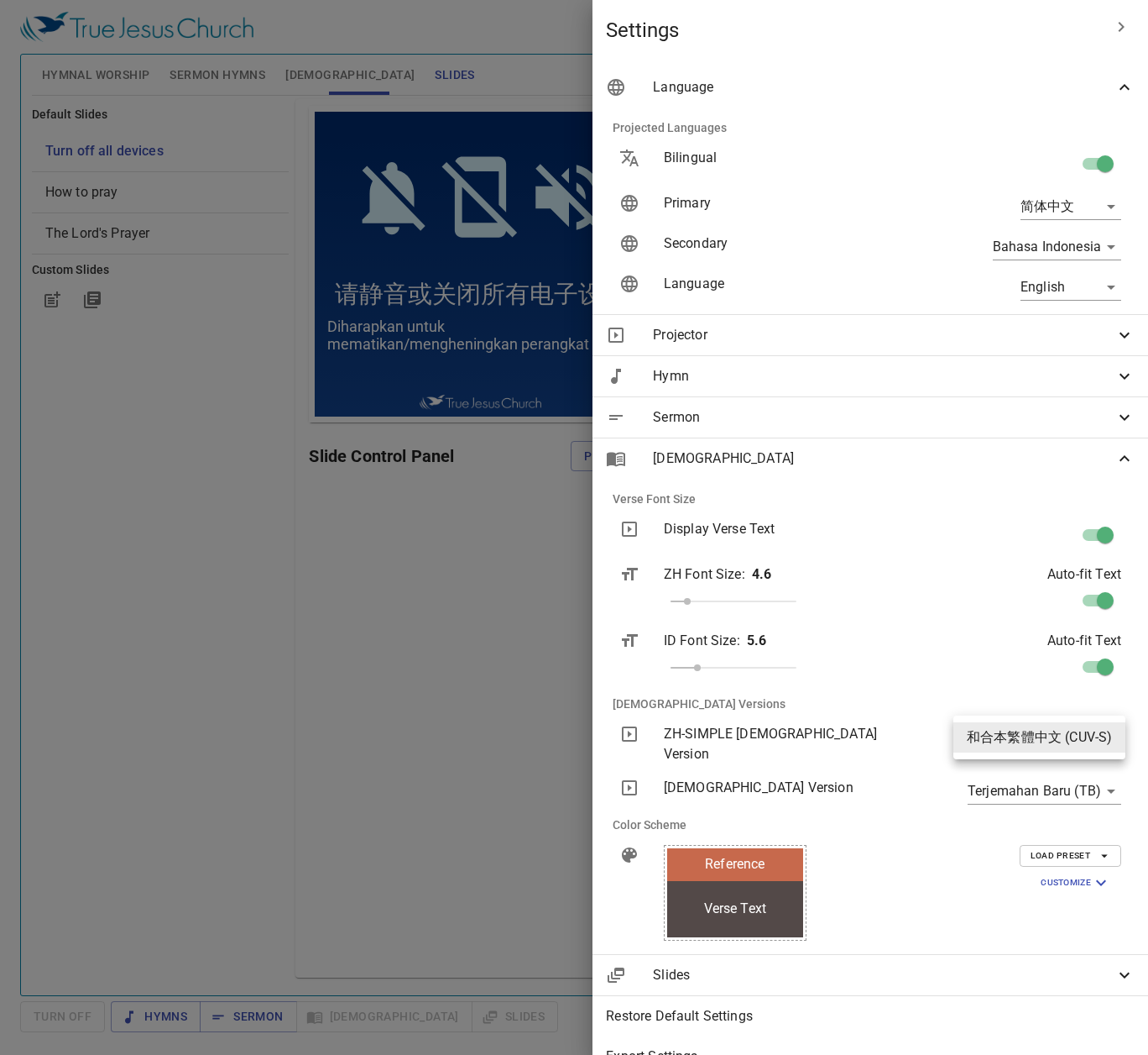
click at [1049, 732] on body "Select a tutorial Settings Hymnal Worship Sermon Hymns Bible Slides Hymn search…" at bounding box center [574, 527] width 1148 height 1055
click at [449, 624] on div at bounding box center [574, 527] width 1148 height 1055
click at [530, 549] on div at bounding box center [574, 527] width 1148 height 1055
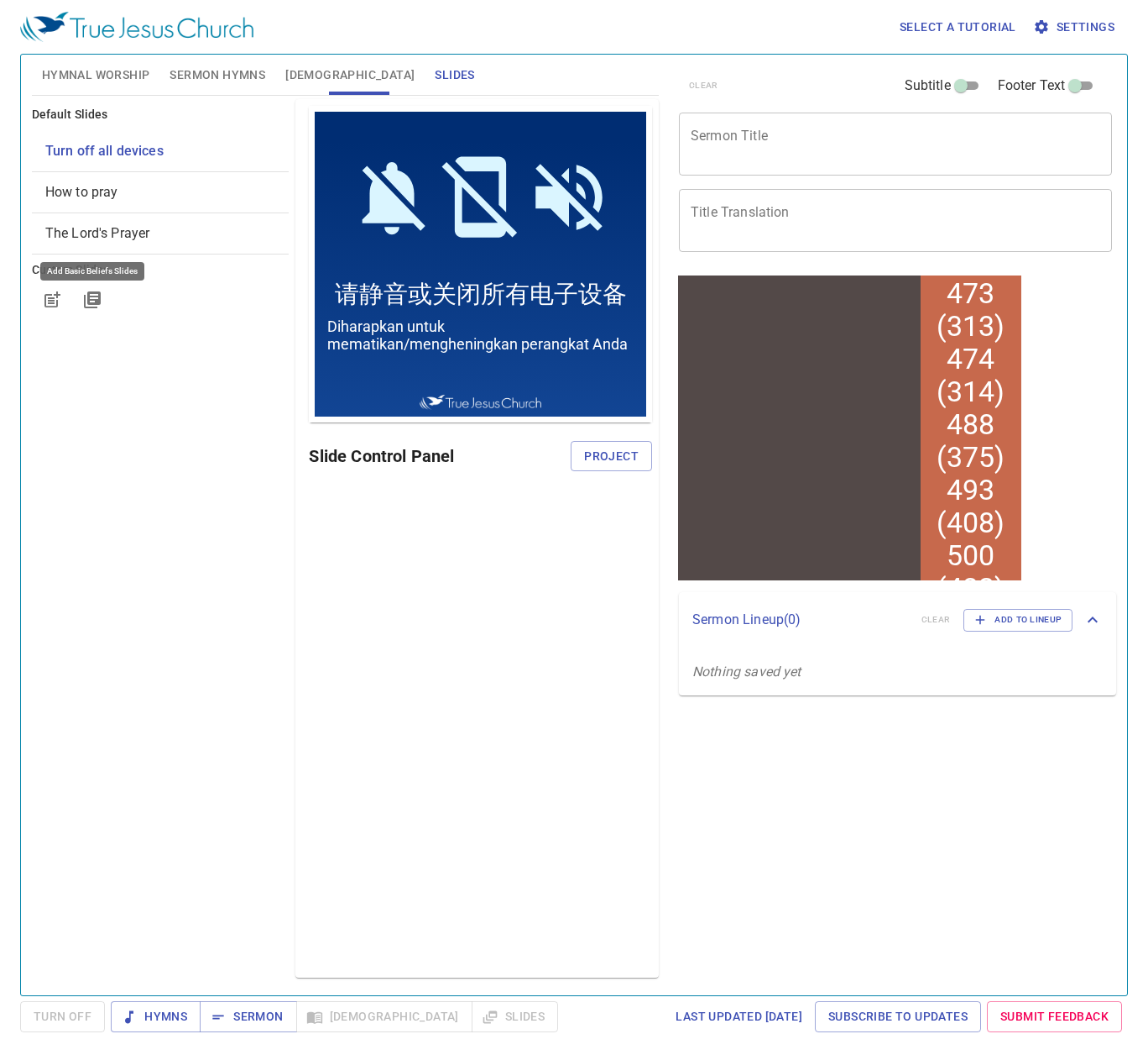
click at [82, 290] on icon "button" at bounding box center [92, 300] width 20 height 20
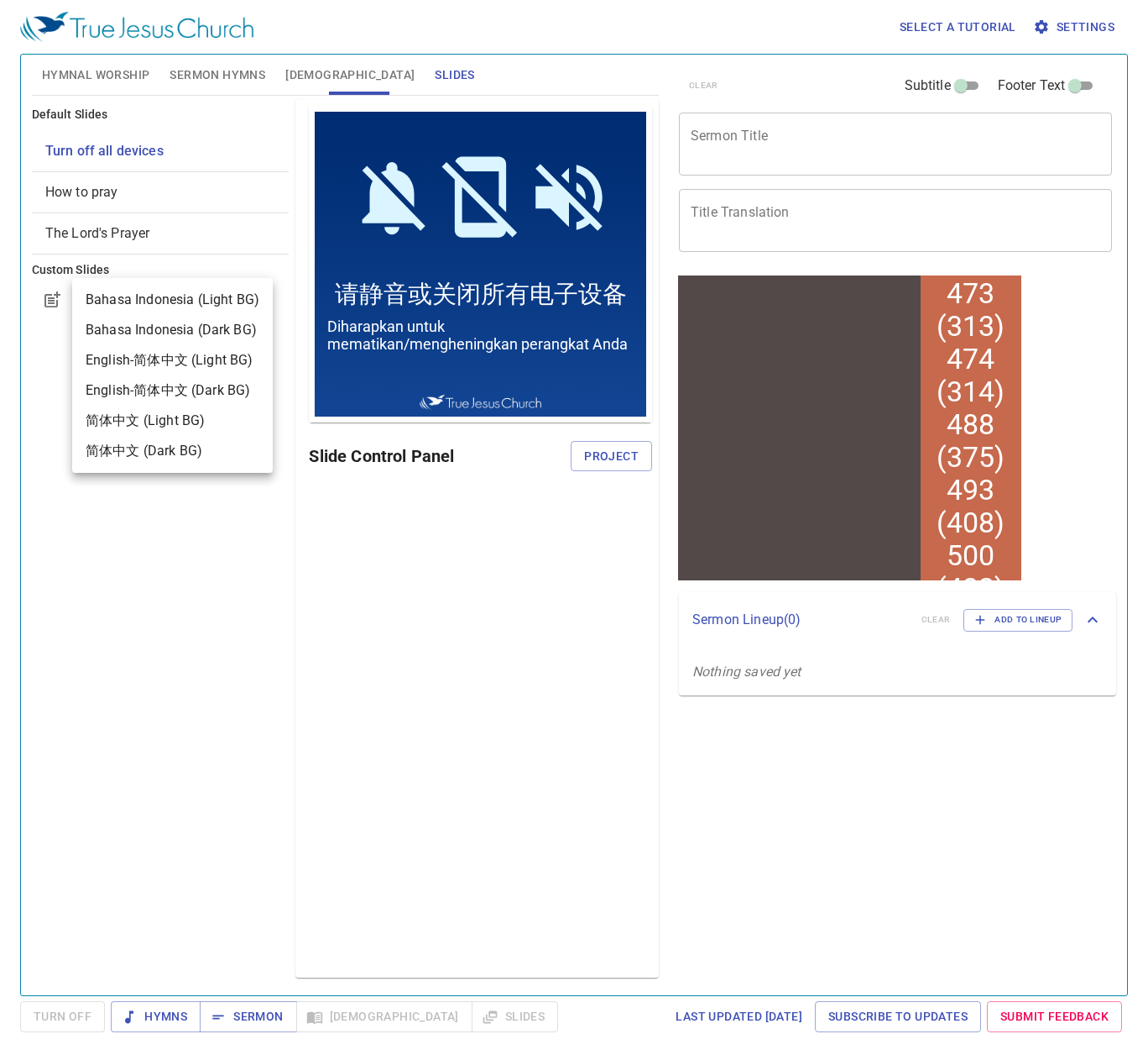
click at [1079, 19] on div at bounding box center [574, 527] width 1148 height 1055
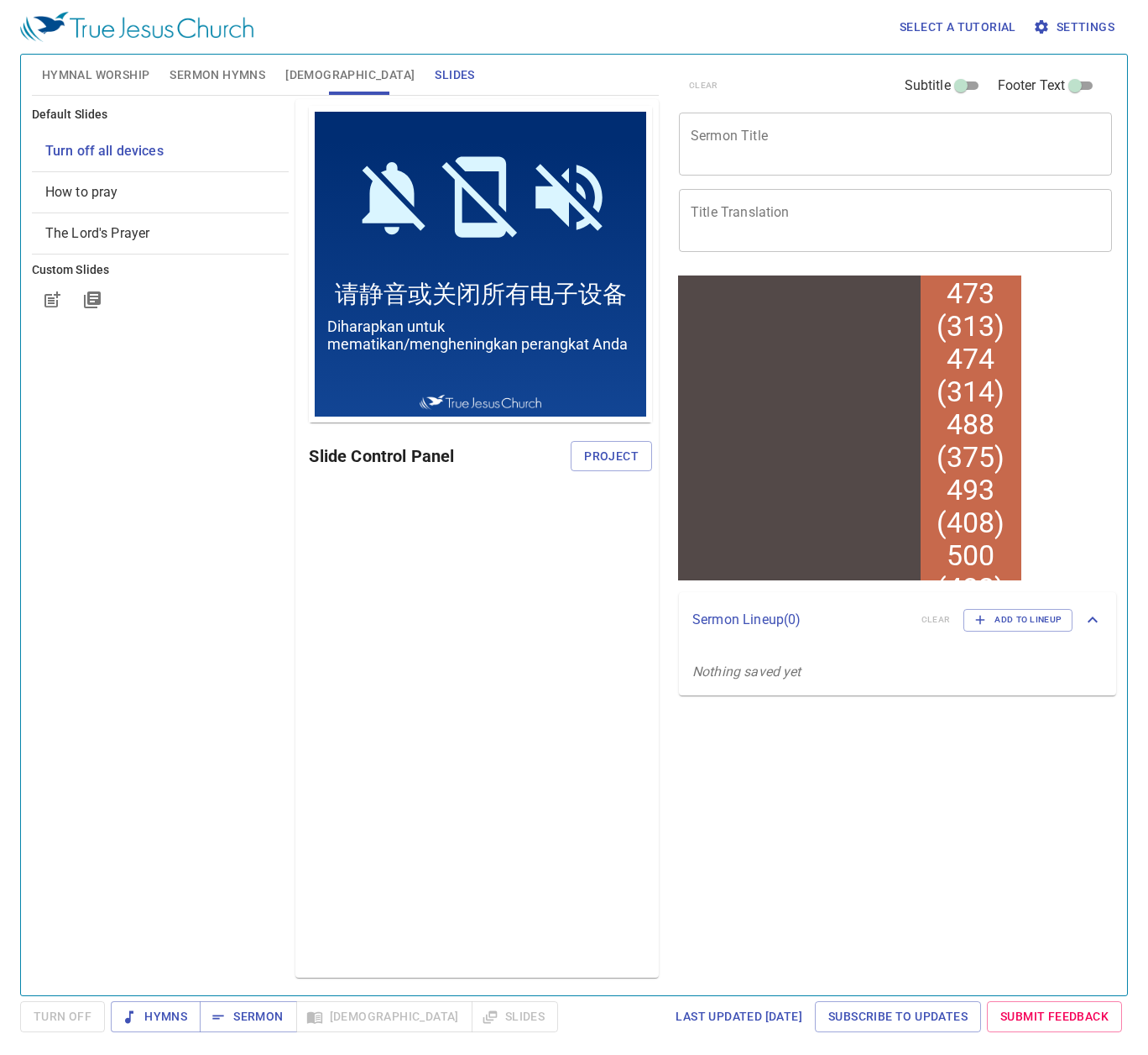
click at [1081, 30] on body "Select a tutorial Settings Hymnal Worship Sermon Hymns Bible Slides Hymn search…" at bounding box center [574, 527] width 1148 height 1055
click at [1080, 24] on span "Settings" at bounding box center [1075, 27] width 78 height 21
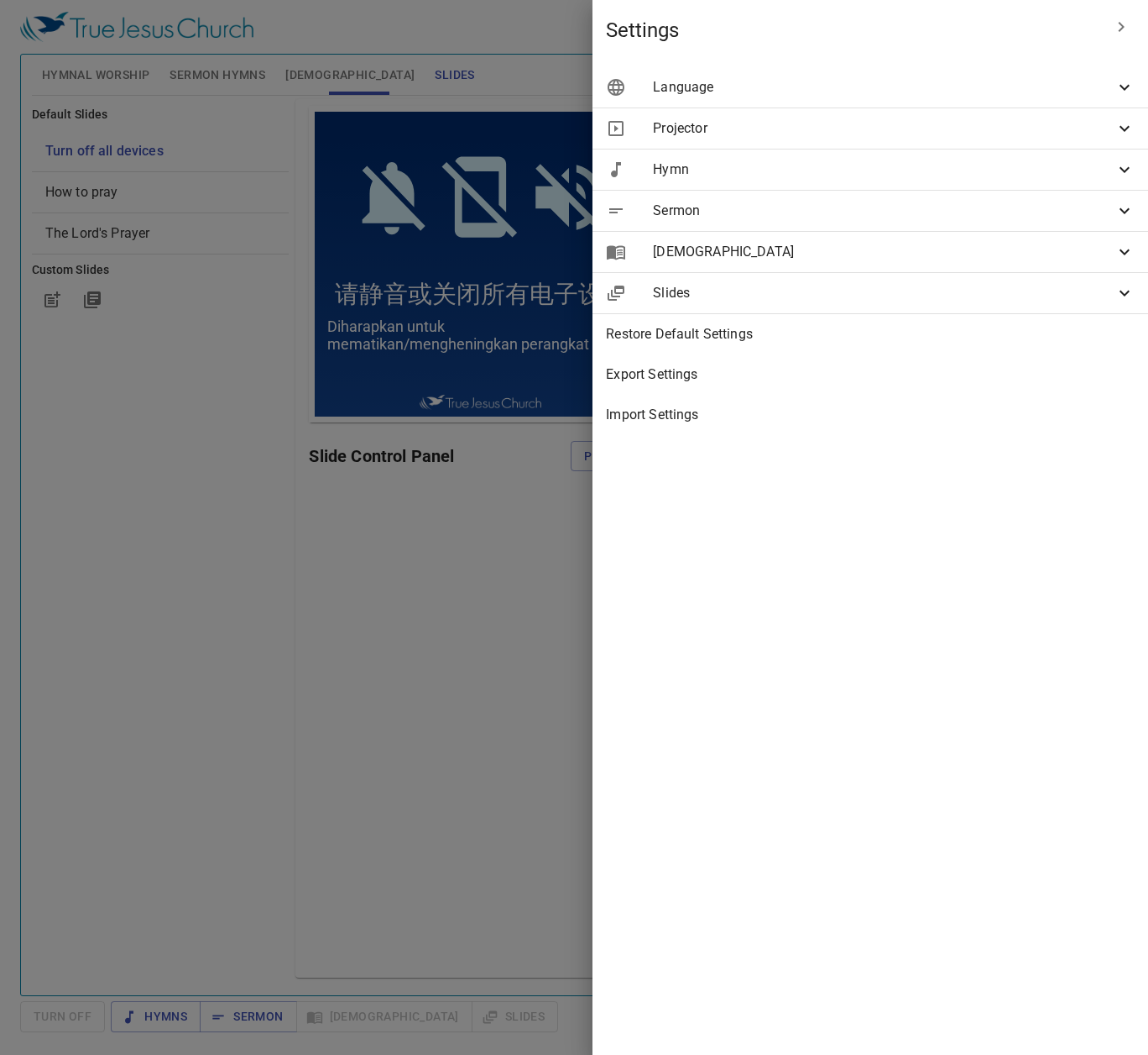
click at [971, 97] on div "Language" at bounding box center [870, 88] width 556 height 41
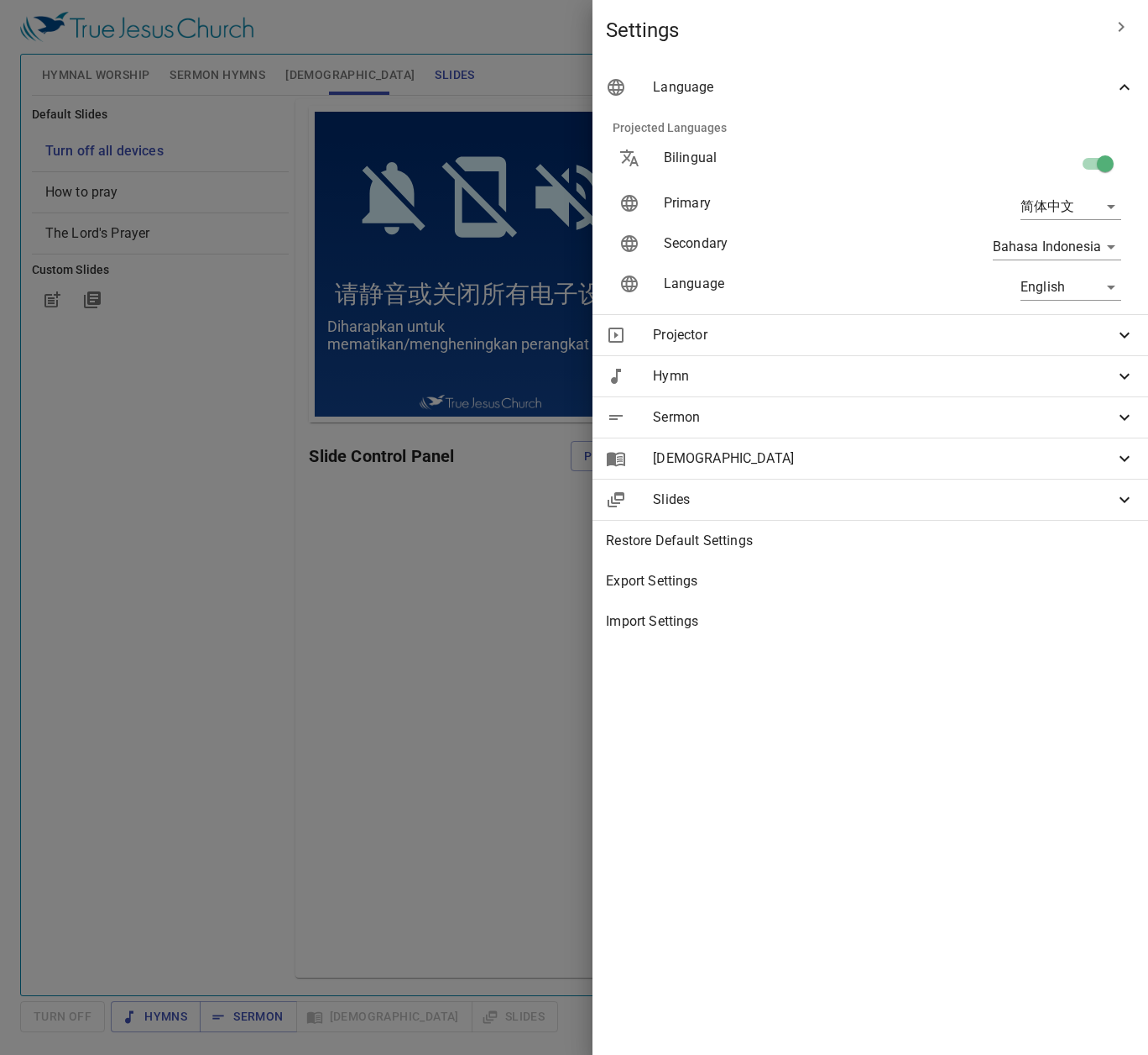
click at [1052, 213] on body "Select a tutorial Settings Hymnal Worship Sermon Hymns Bible Slides Hymn search…" at bounding box center [574, 527] width 1148 height 1055
click at [1048, 210] on li "English" at bounding box center [1067, 206] width 135 height 31
type input "en"
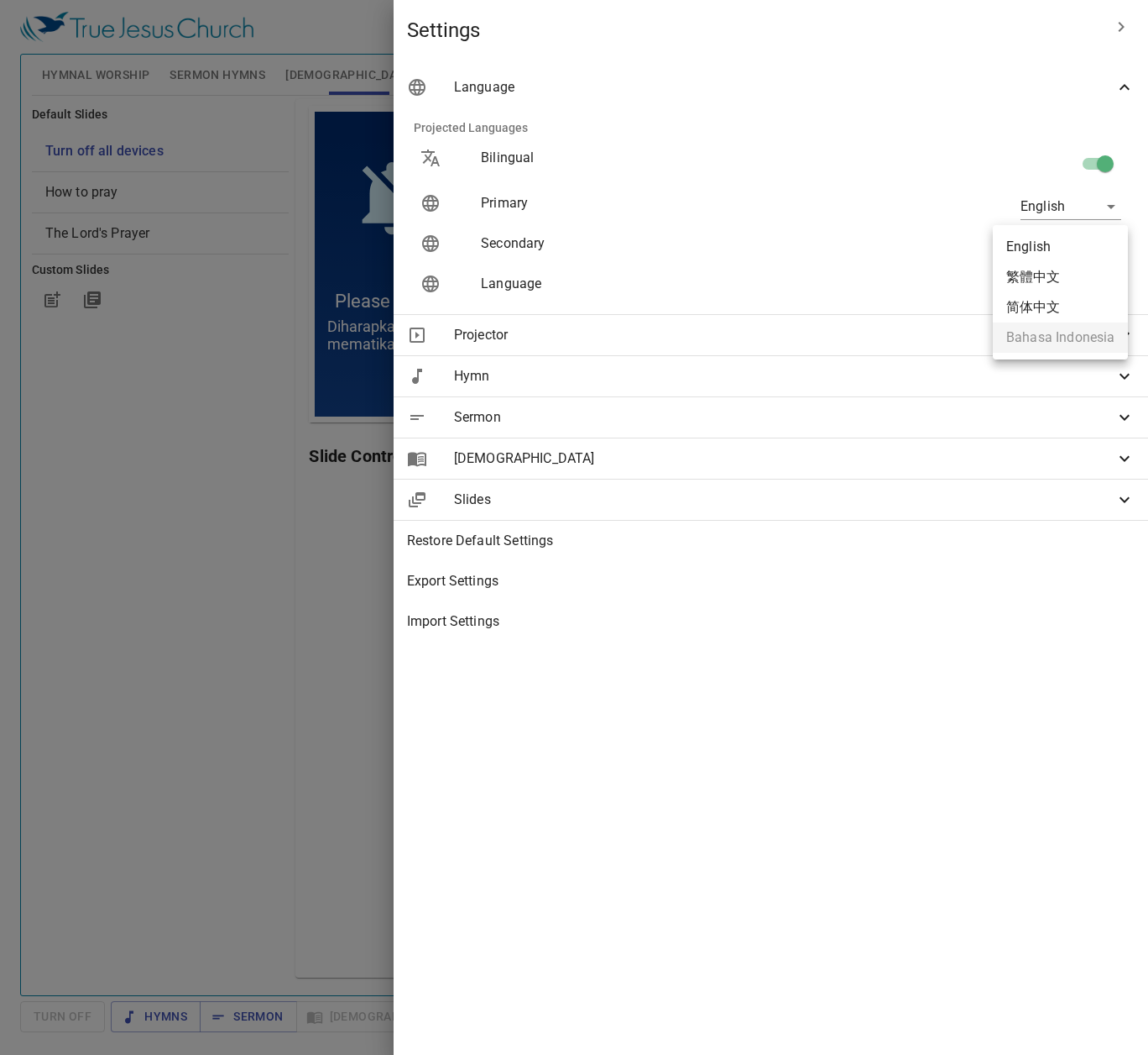
click at [1068, 243] on body "Select a tutorial Settings Hymnal Worship Sermon Hymns Bible Slides Hymn search…" at bounding box center [574, 527] width 1148 height 1055
click at [297, 758] on div at bounding box center [574, 527] width 1148 height 1055
drag, startPoint x: 360, startPoint y: 690, endPoint x: 346, endPoint y: 678, distance: 18.4
click at [360, 690] on div at bounding box center [574, 527] width 1148 height 1055
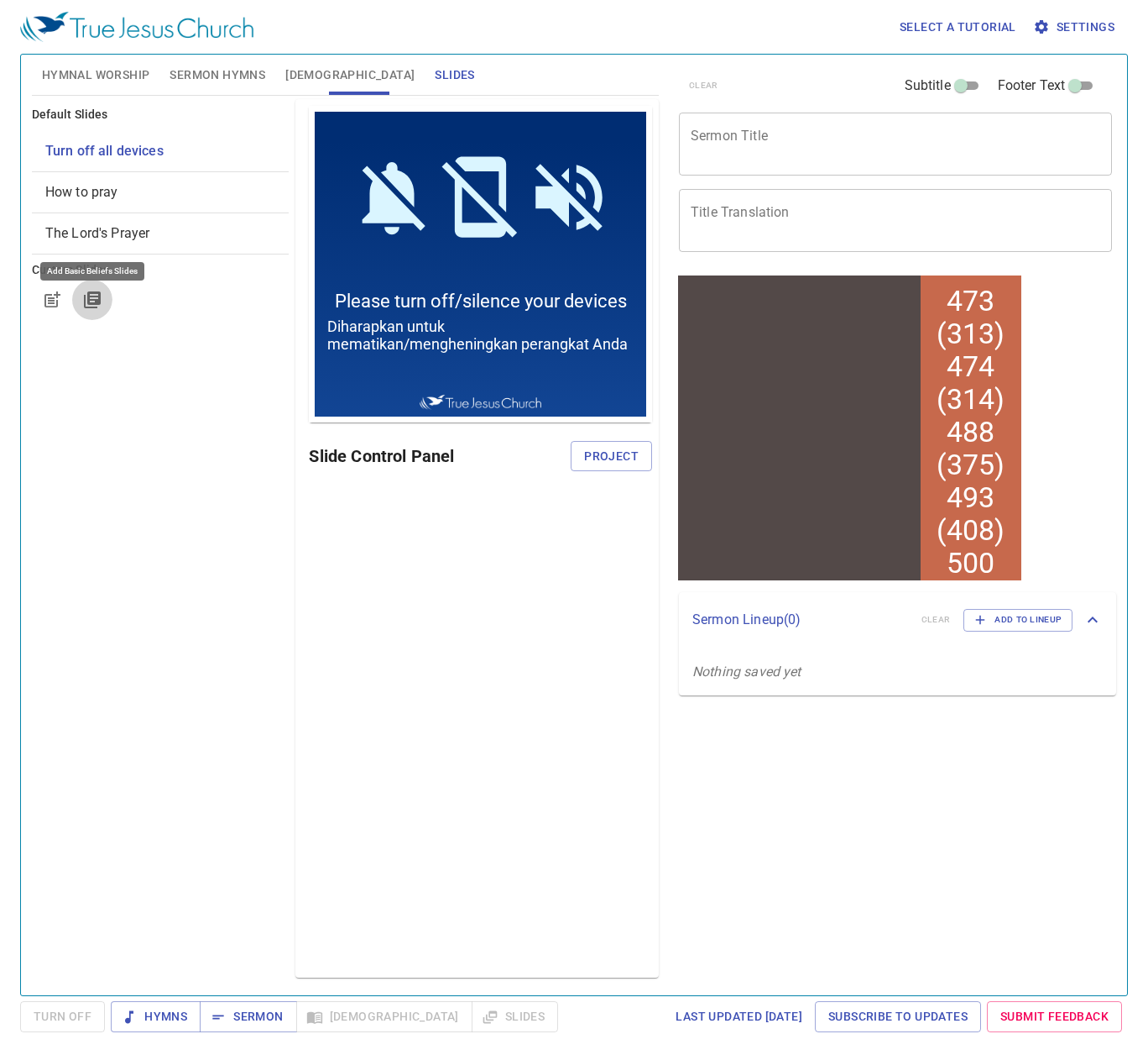
click at [94, 303] on icon "button" at bounding box center [92, 300] width 17 height 17
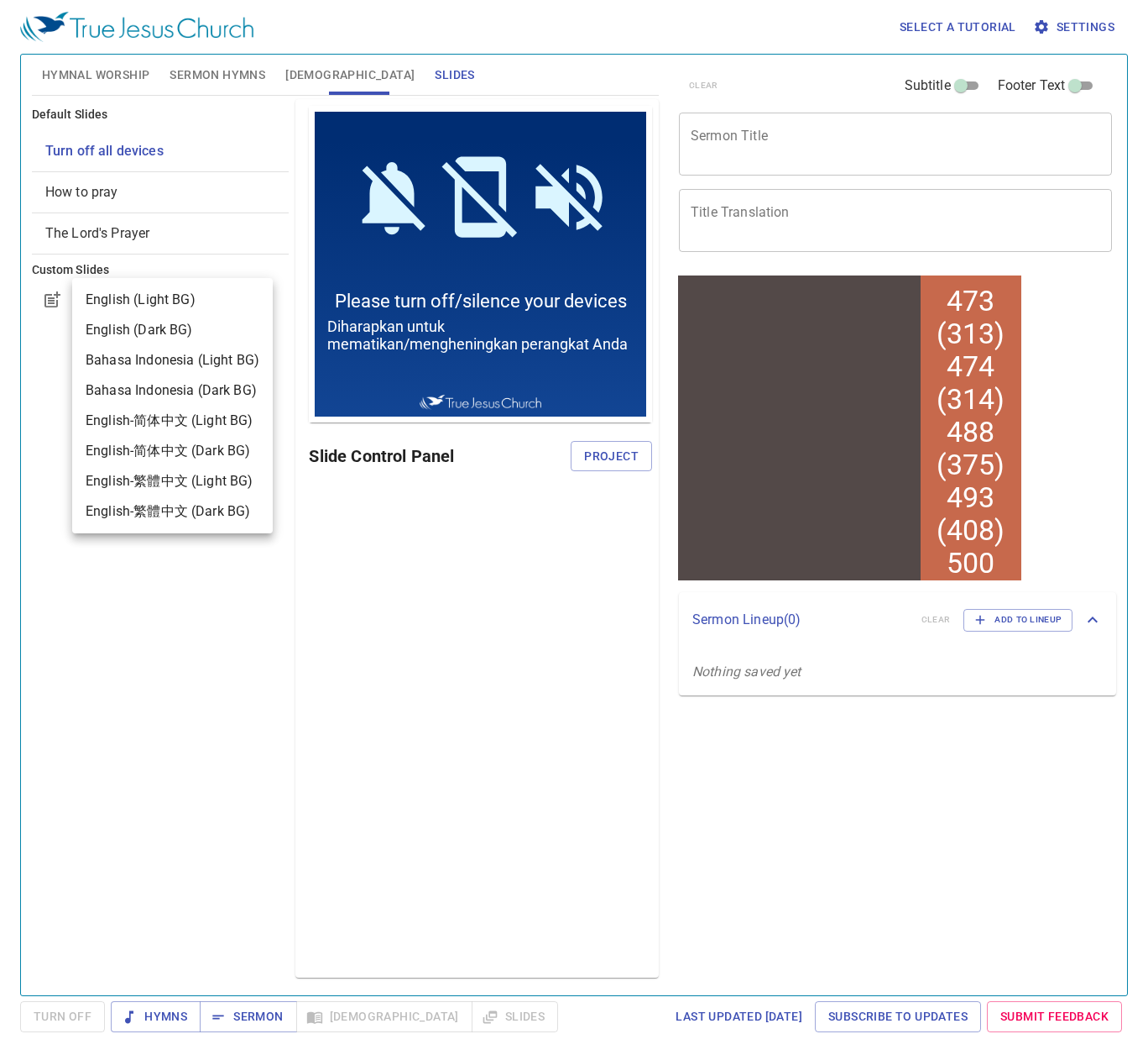
click at [169, 333] on div "English (Dark BG)" at bounding box center [140, 330] width 107 height 20
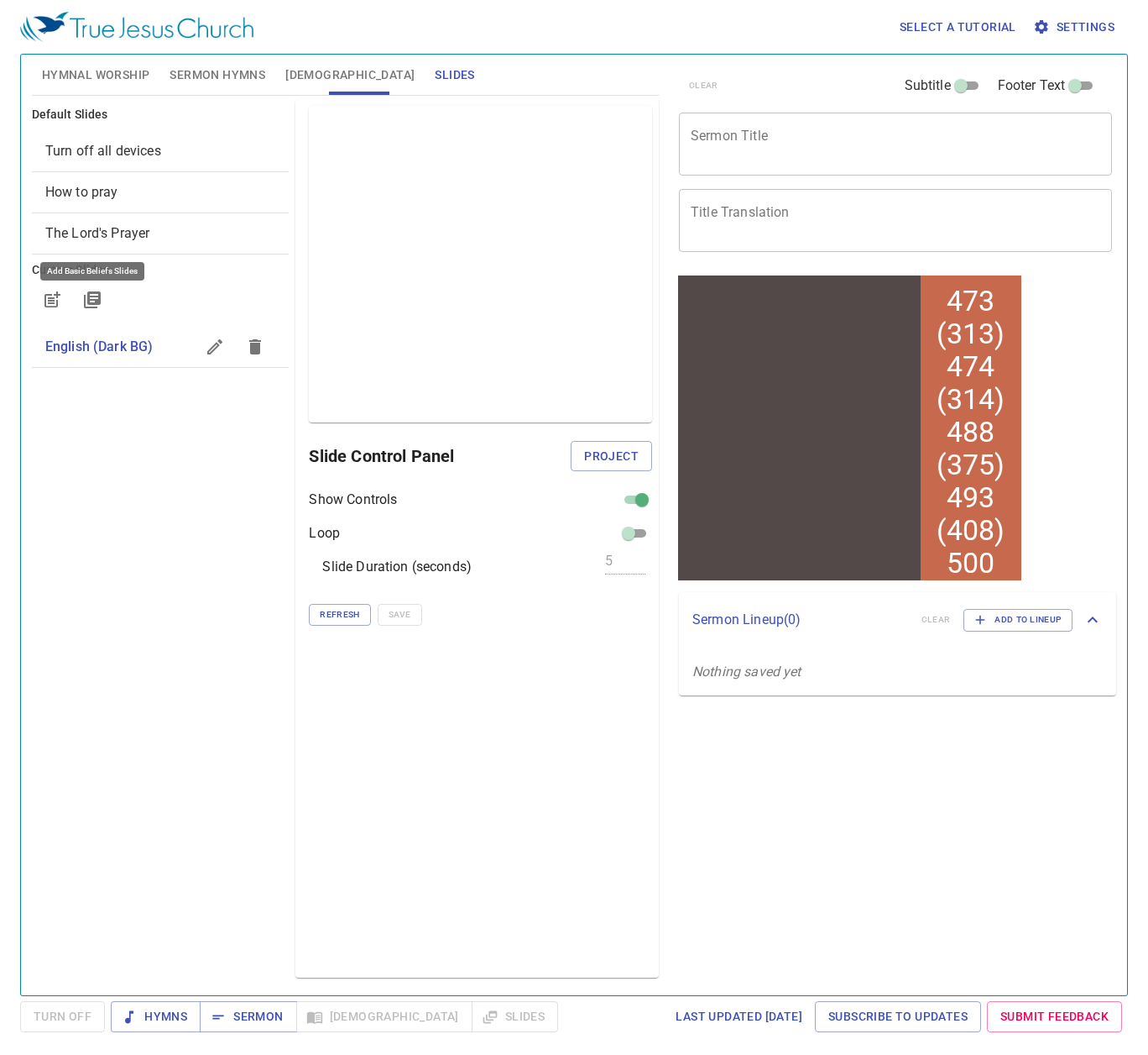
click at [94, 301] on icon "button" at bounding box center [92, 300] width 17 height 17
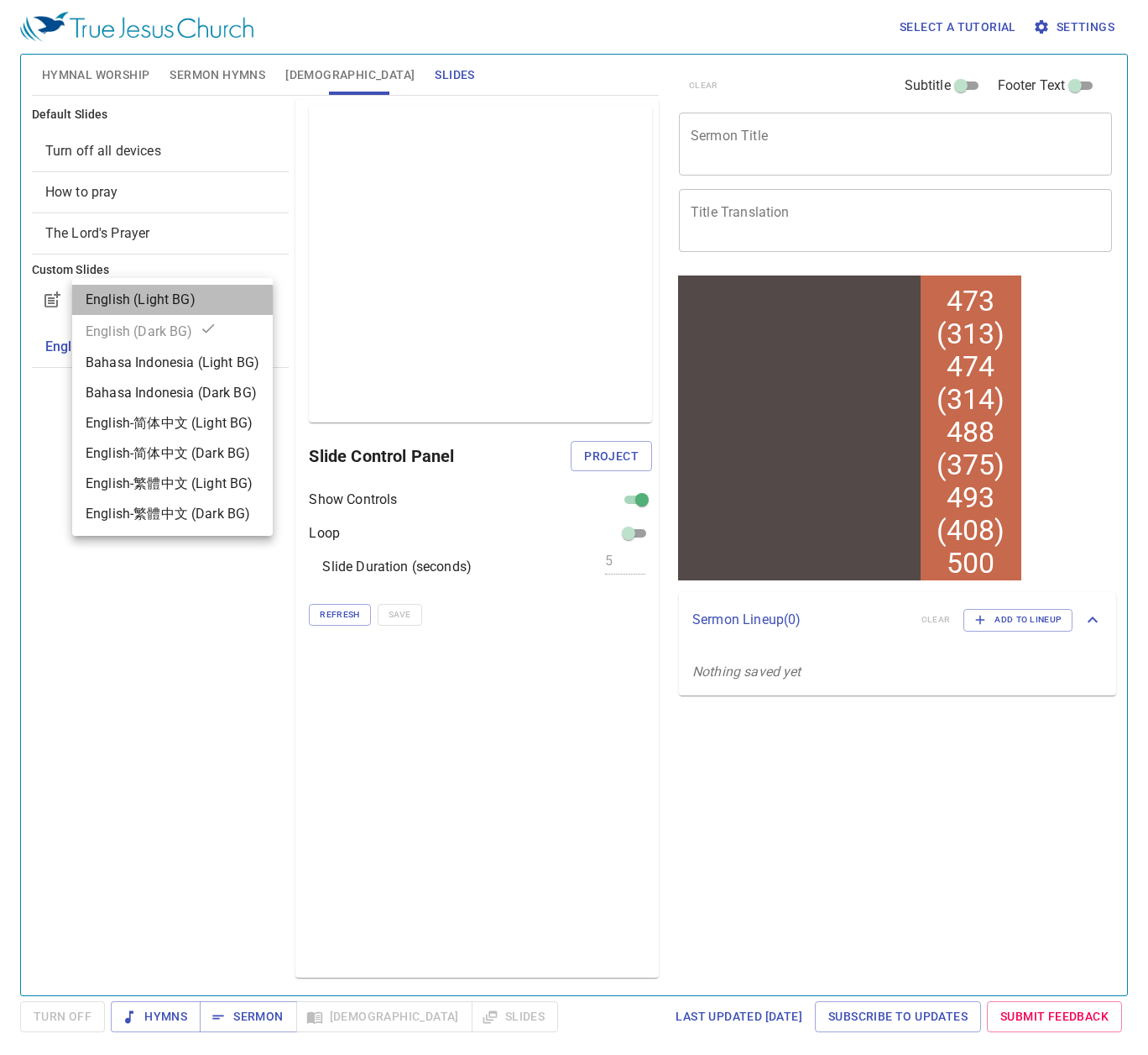
click at [160, 306] on div "English (Light BG)" at bounding box center [140, 300] width 110 height 20
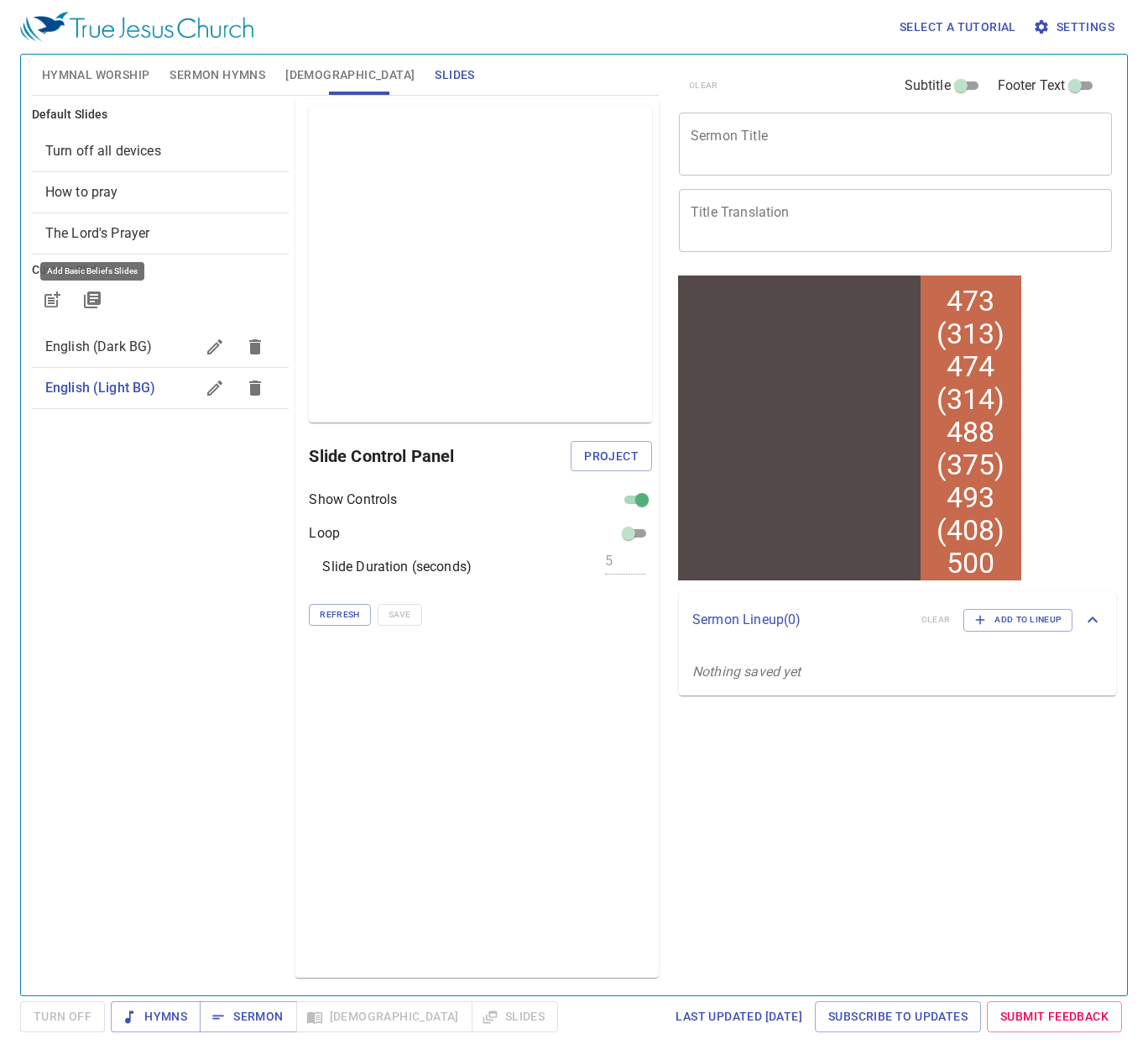
click at [136, 344] on span "English (Dark BG)" at bounding box center [99, 346] width 107 height 16
click at [629, 455] on span "Project" at bounding box center [611, 456] width 55 height 21
click at [110, 345] on span "English (Dark BG)" at bounding box center [99, 346] width 108 height 16
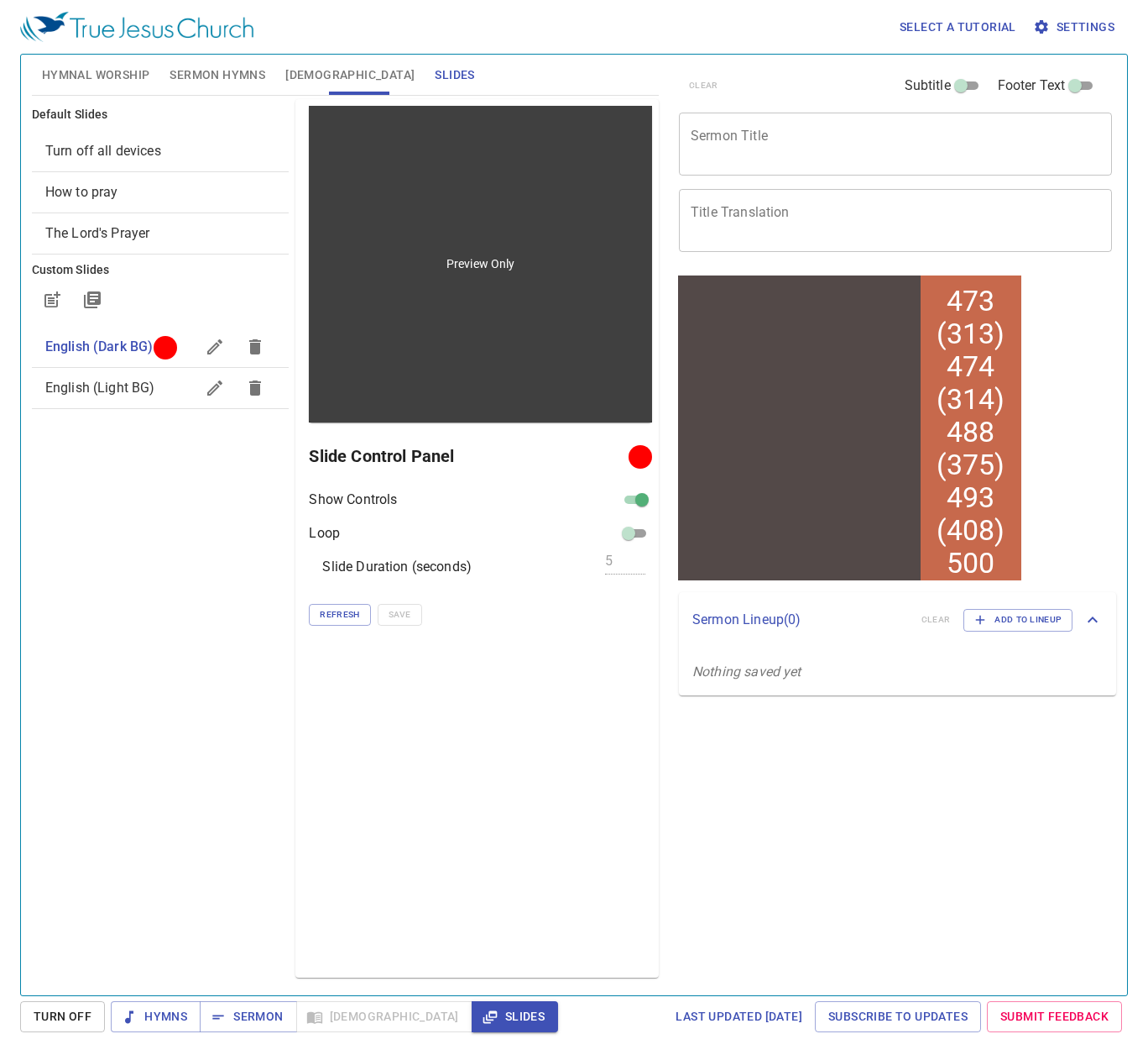
click at [507, 324] on div "Preview Only" at bounding box center [480, 264] width 343 height 316
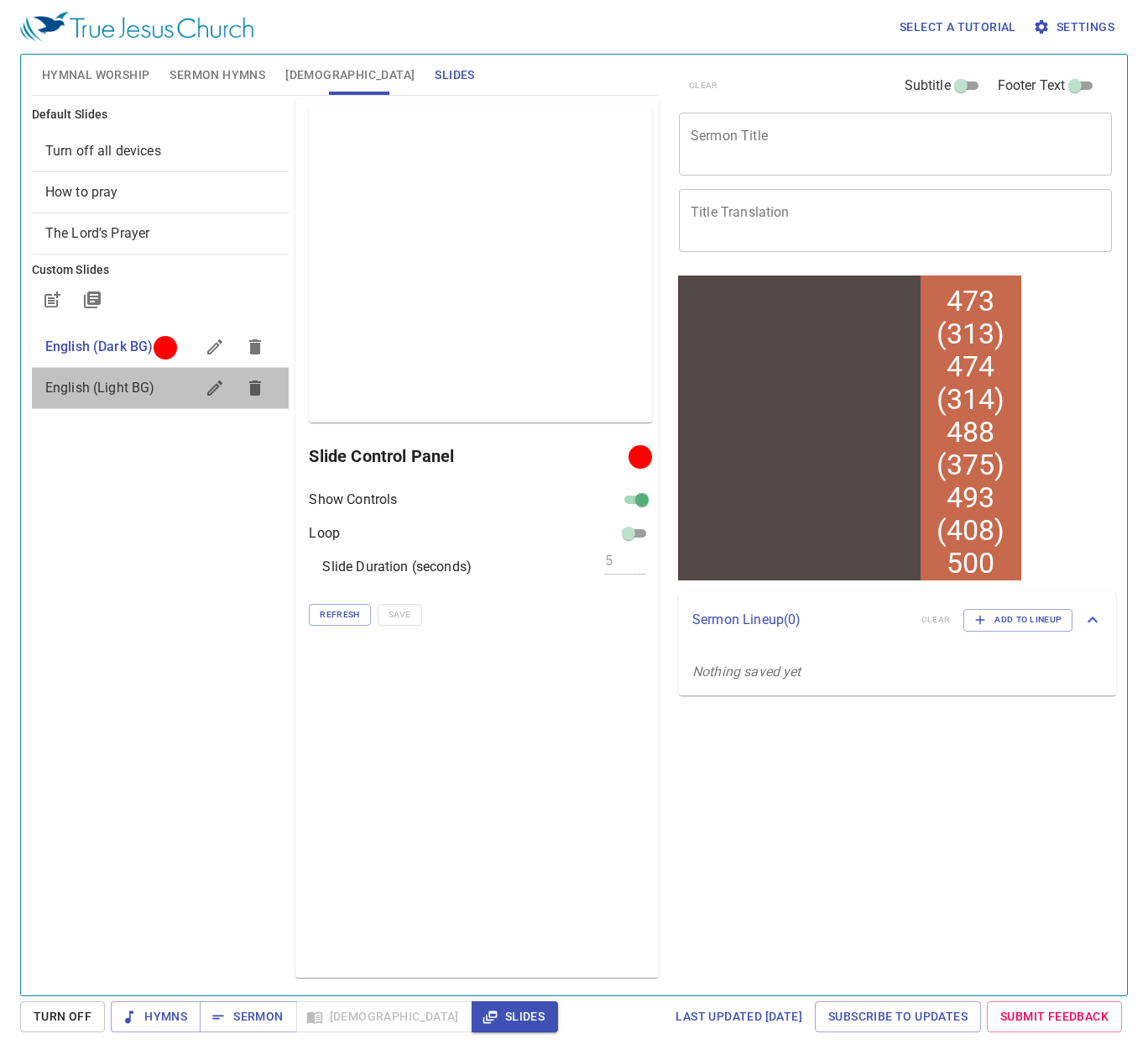
click at [140, 384] on span "English (Light BG)" at bounding box center [100, 386] width 110 height 16
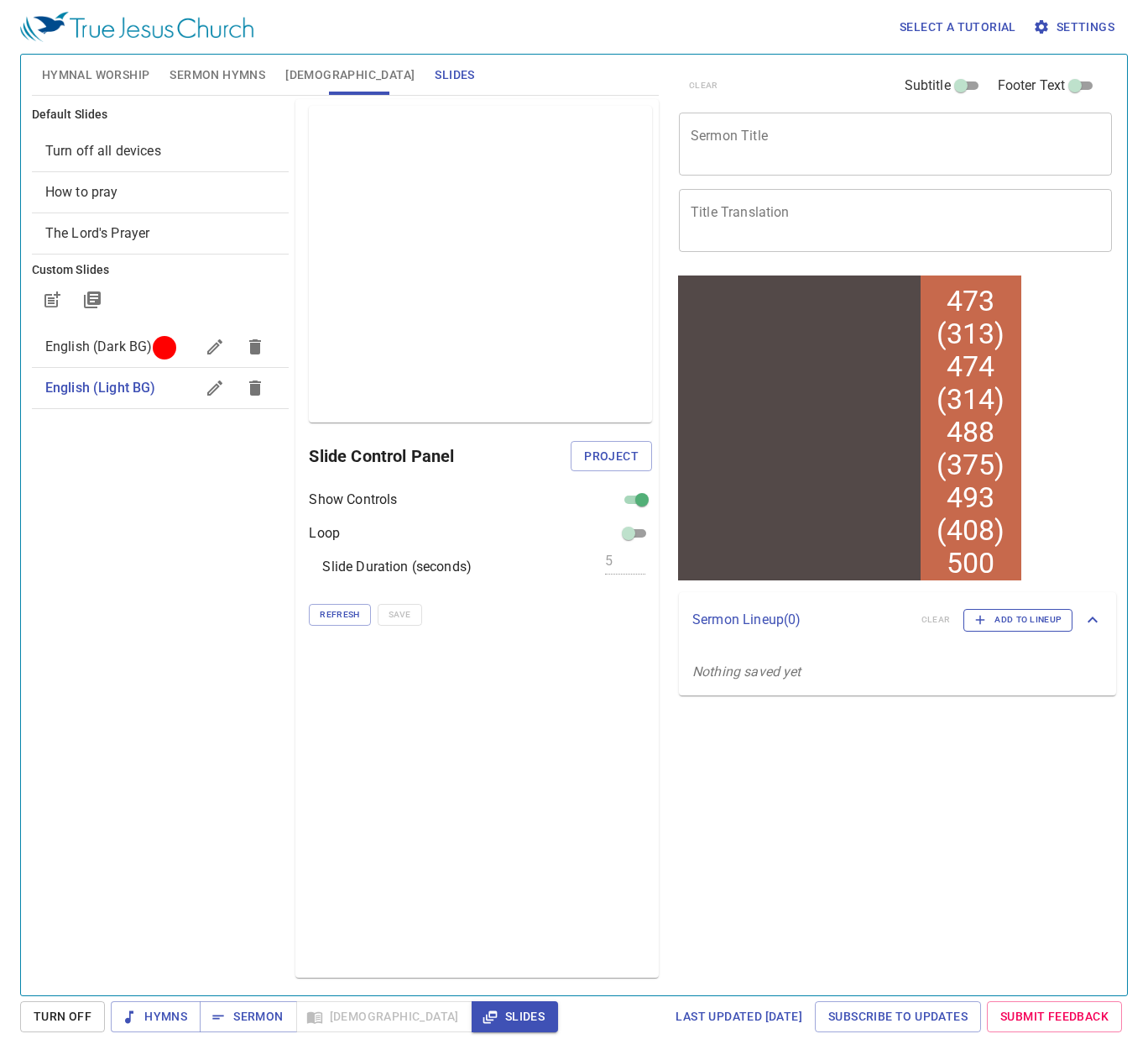
click at [1023, 617] on span "Add to Lineup" at bounding box center [1018, 620] width 87 height 15
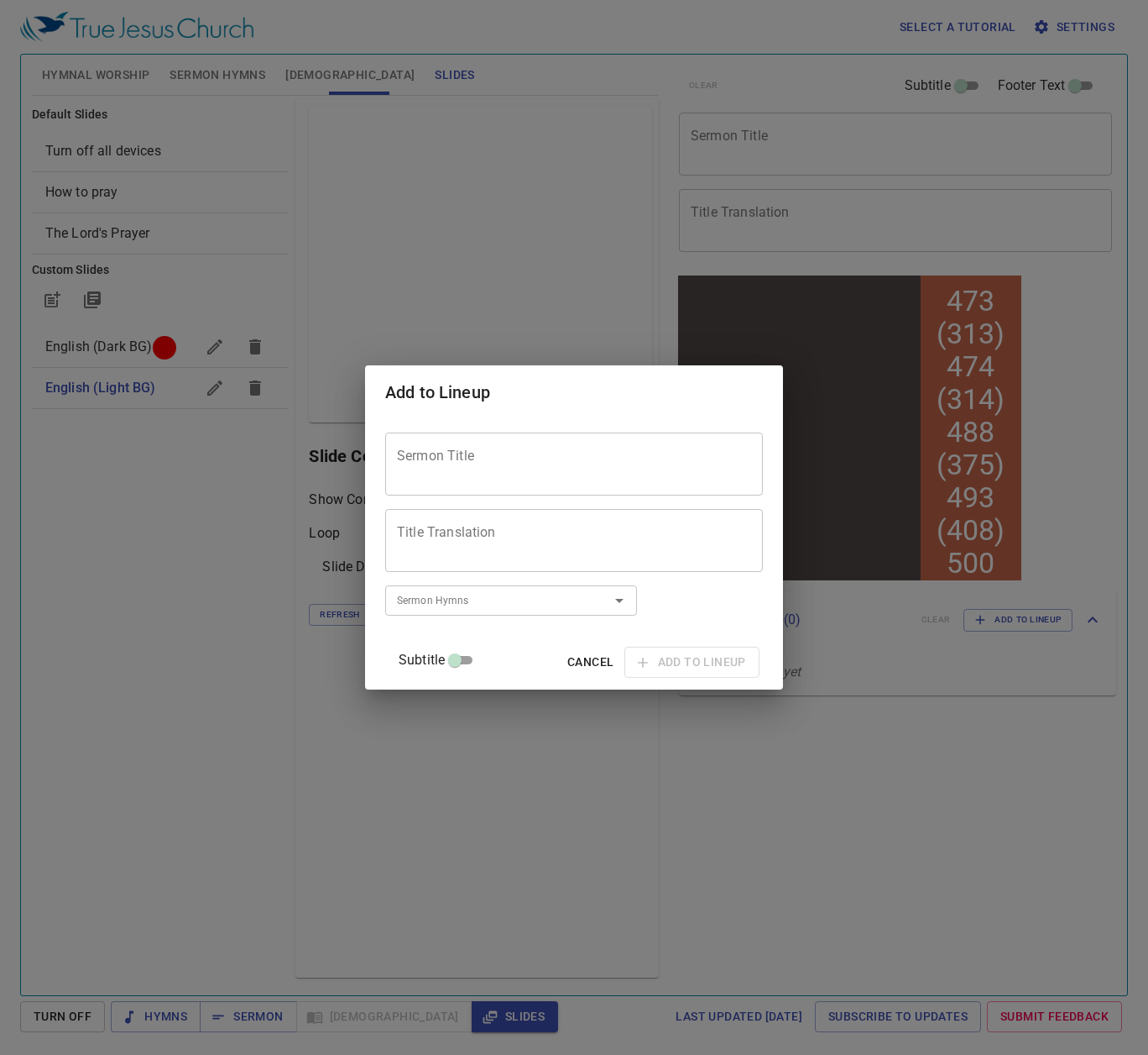
click at [568, 662] on span "Cancel" at bounding box center [591, 662] width 46 height 21
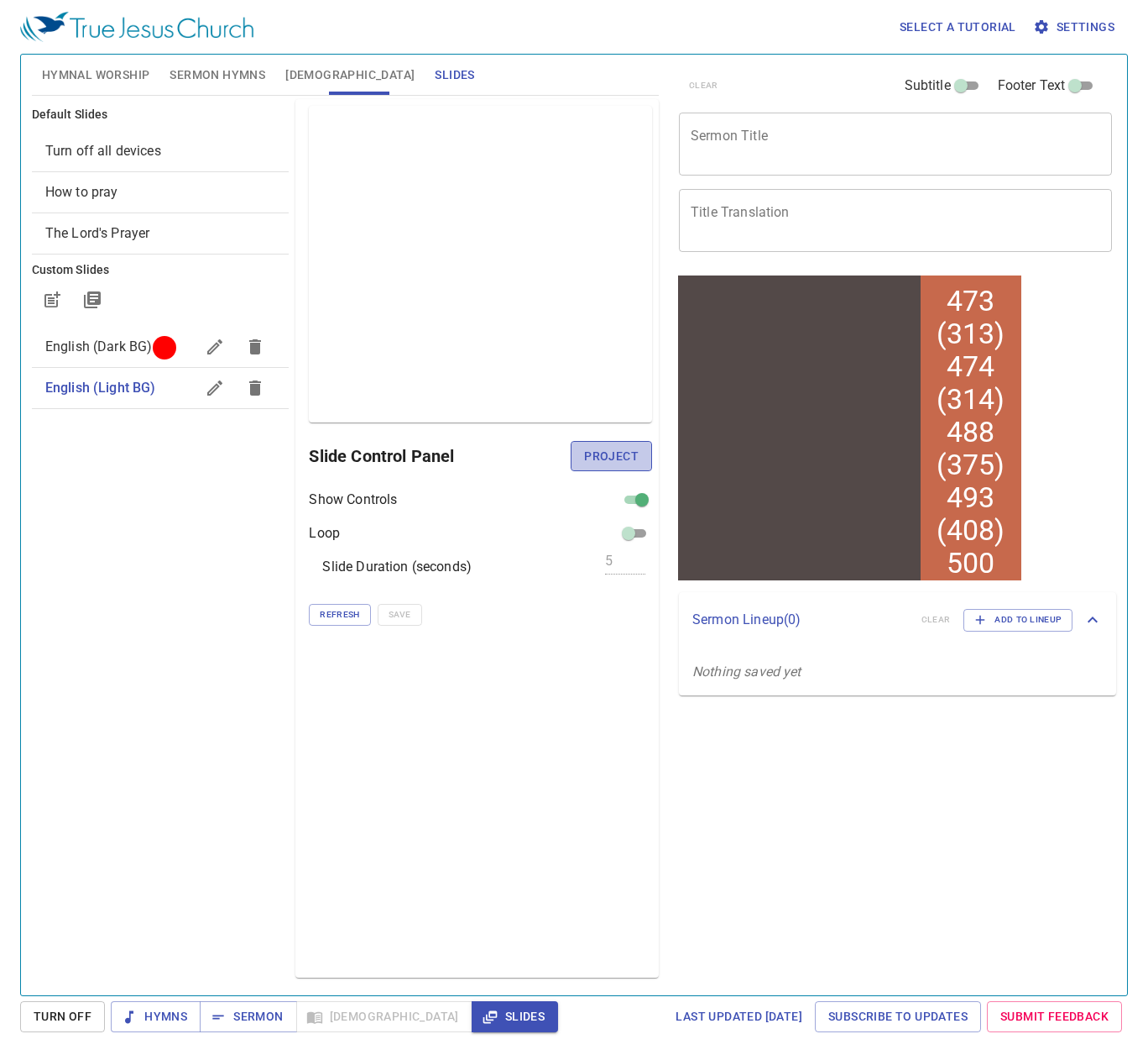
click at [621, 448] on span "Project" at bounding box center [611, 456] width 55 height 21
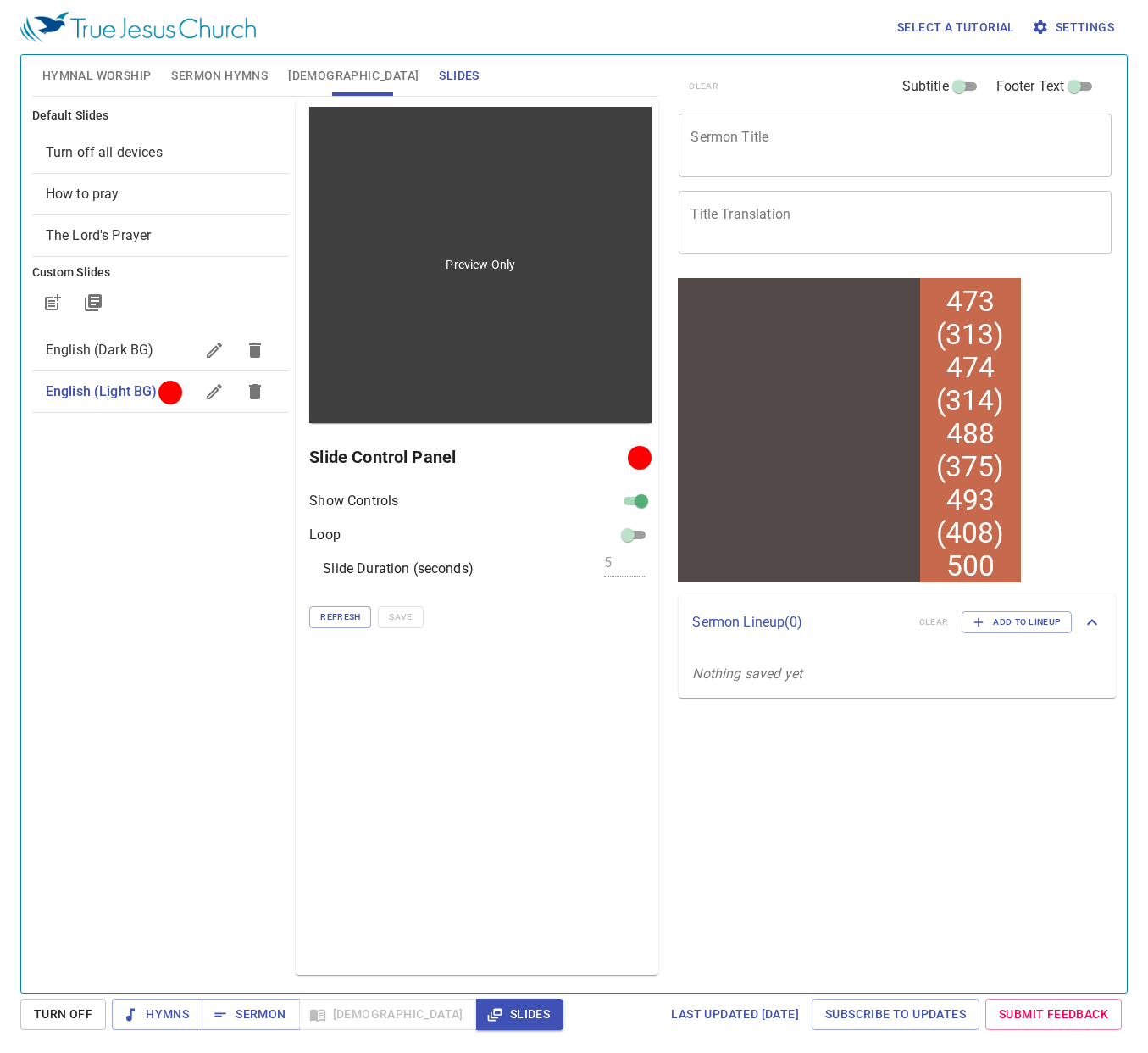
click at [460, 352] on div "Preview Only" at bounding box center [480, 264] width 343 height 316
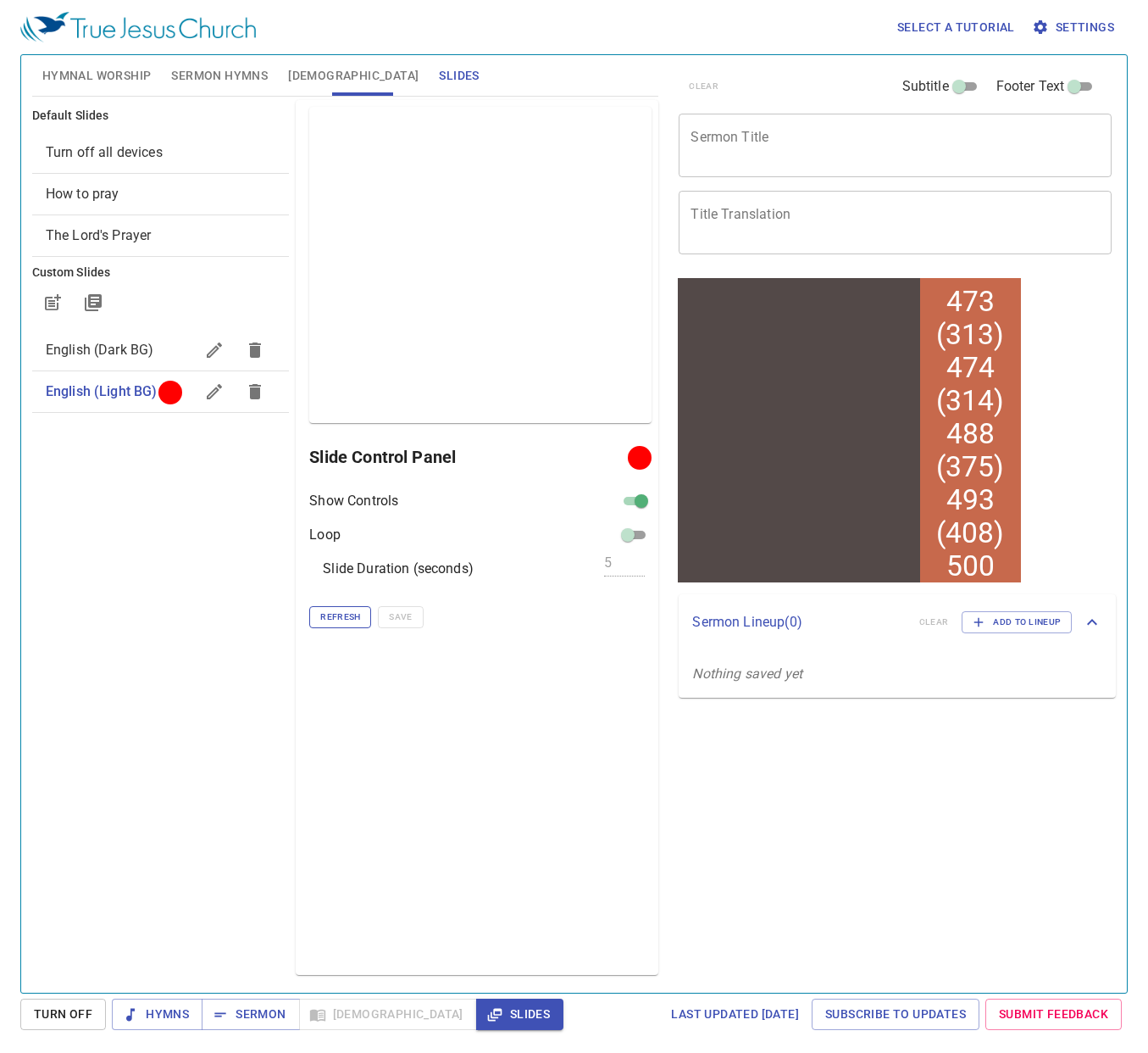
click at [358, 613] on span "Refresh" at bounding box center [340, 617] width 40 height 15
drag, startPoint x: 574, startPoint y: 567, endPoint x: 620, endPoint y: 568, distance: 46.0
click at [574, 567] on div "Slide Duration (seconds) 5" at bounding box center [480, 569] width 343 height 21
click at [124, 347] on span "English (Dark BG)" at bounding box center [100, 349] width 108 height 16
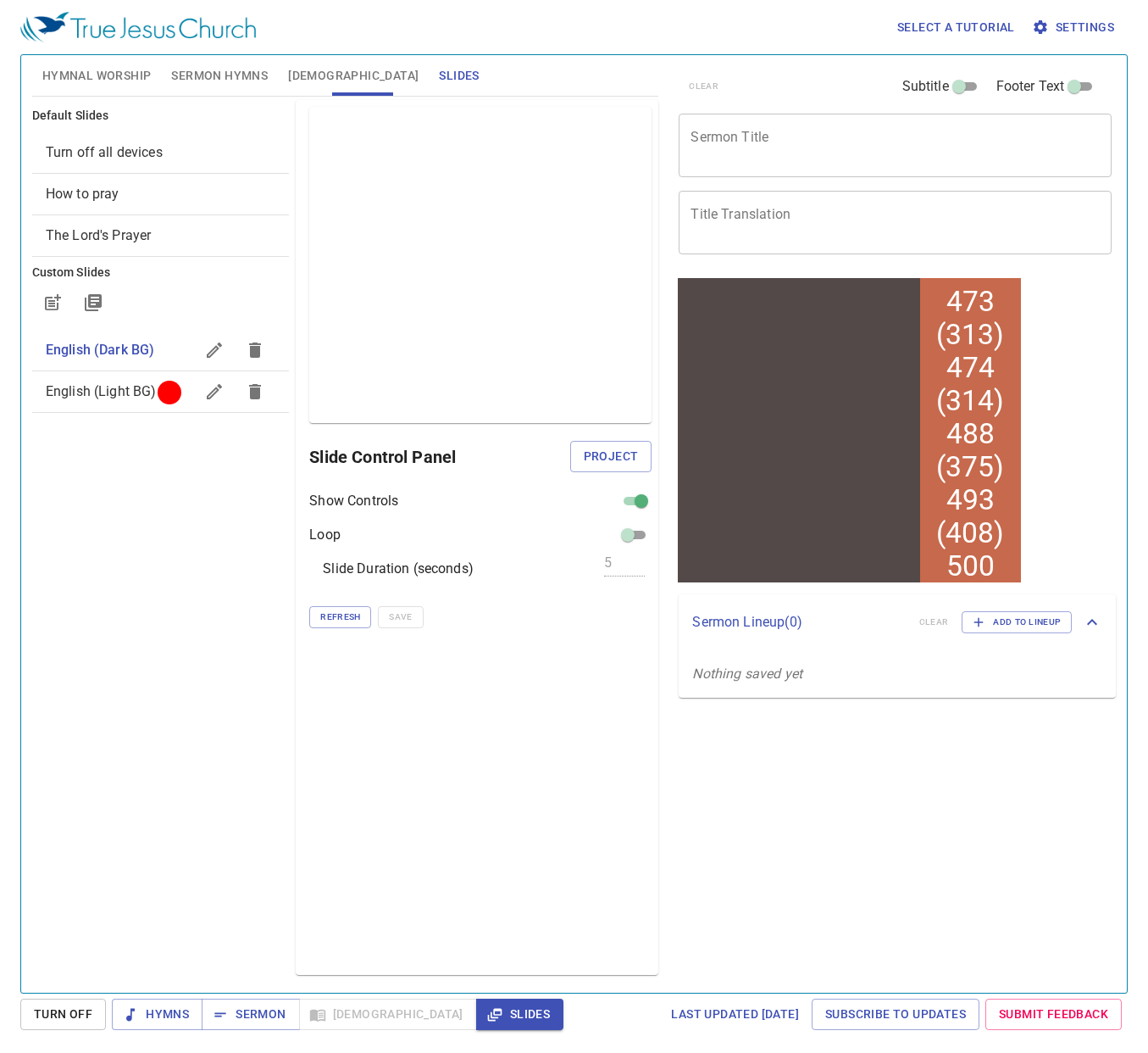
click at [186, 640] on div "Default Slides Turn off all devices How to pray The Lord's Prayer Custom Slides…" at bounding box center [161, 538] width 264 height 881
click at [603, 458] on span "Project" at bounding box center [611, 456] width 55 height 21
click at [115, 395] on span "English (Light BG)" at bounding box center [101, 390] width 111 height 16
click at [88, 308] on icon "button" at bounding box center [93, 302] width 21 height 21
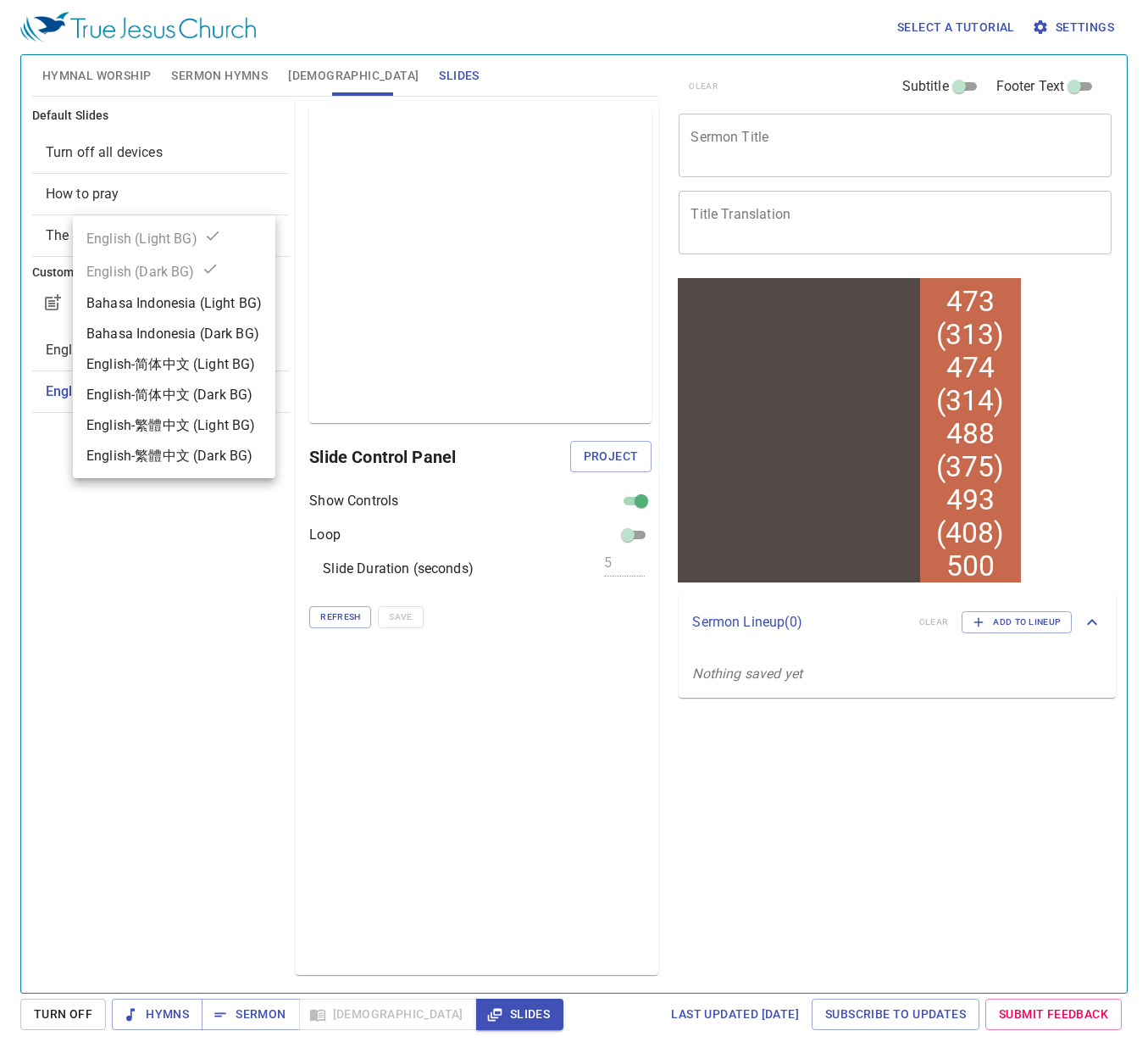
drag, startPoint x: 192, startPoint y: 593, endPoint x: 533, endPoint y: 361, distance: 412.4
click at [192, 592] on div at bounding box center [574, 526] width 1148 height 1053
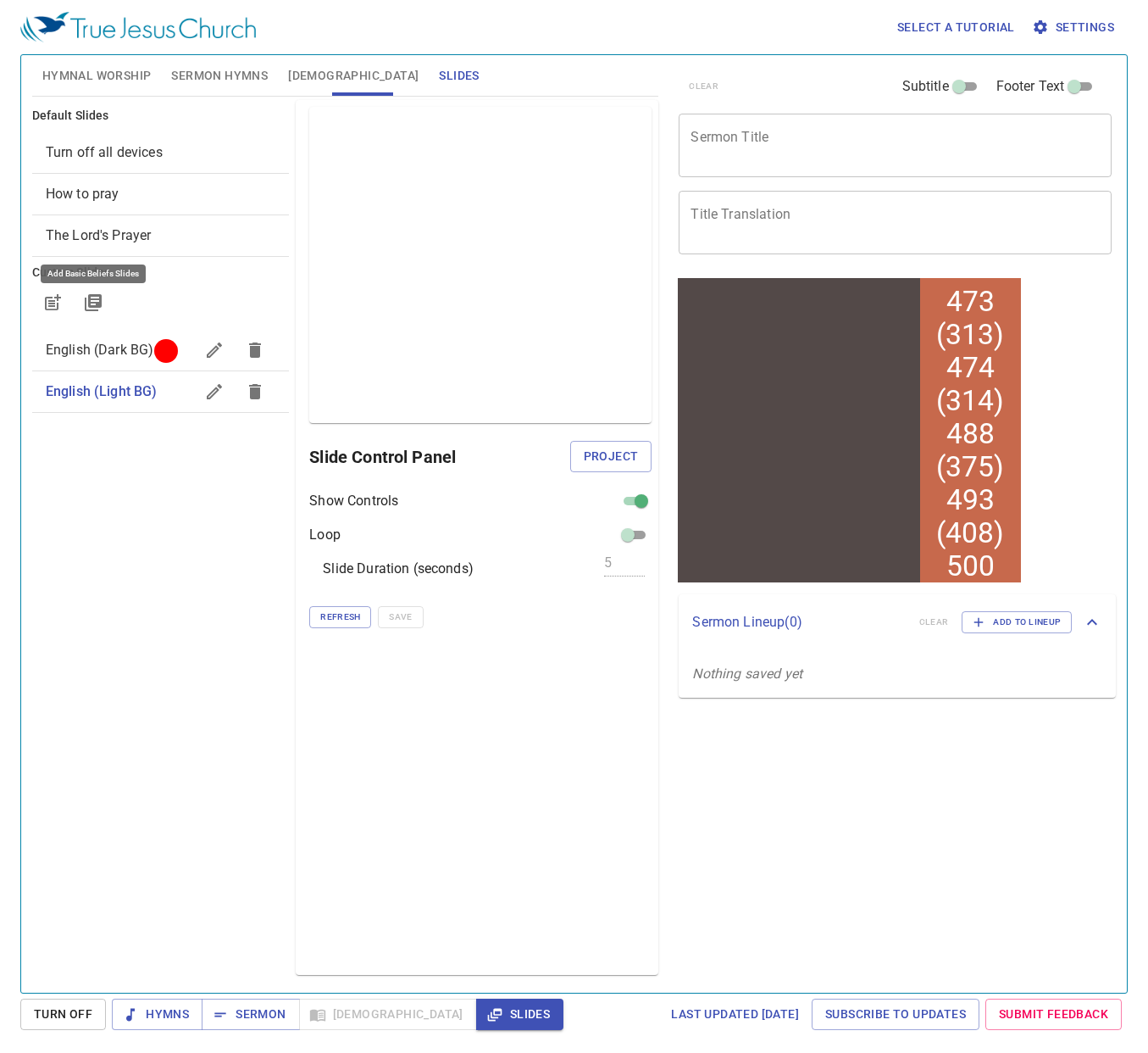
click at [1090, 24] on span "Settings" at bounding box center [1075, 27] width 78 height 21
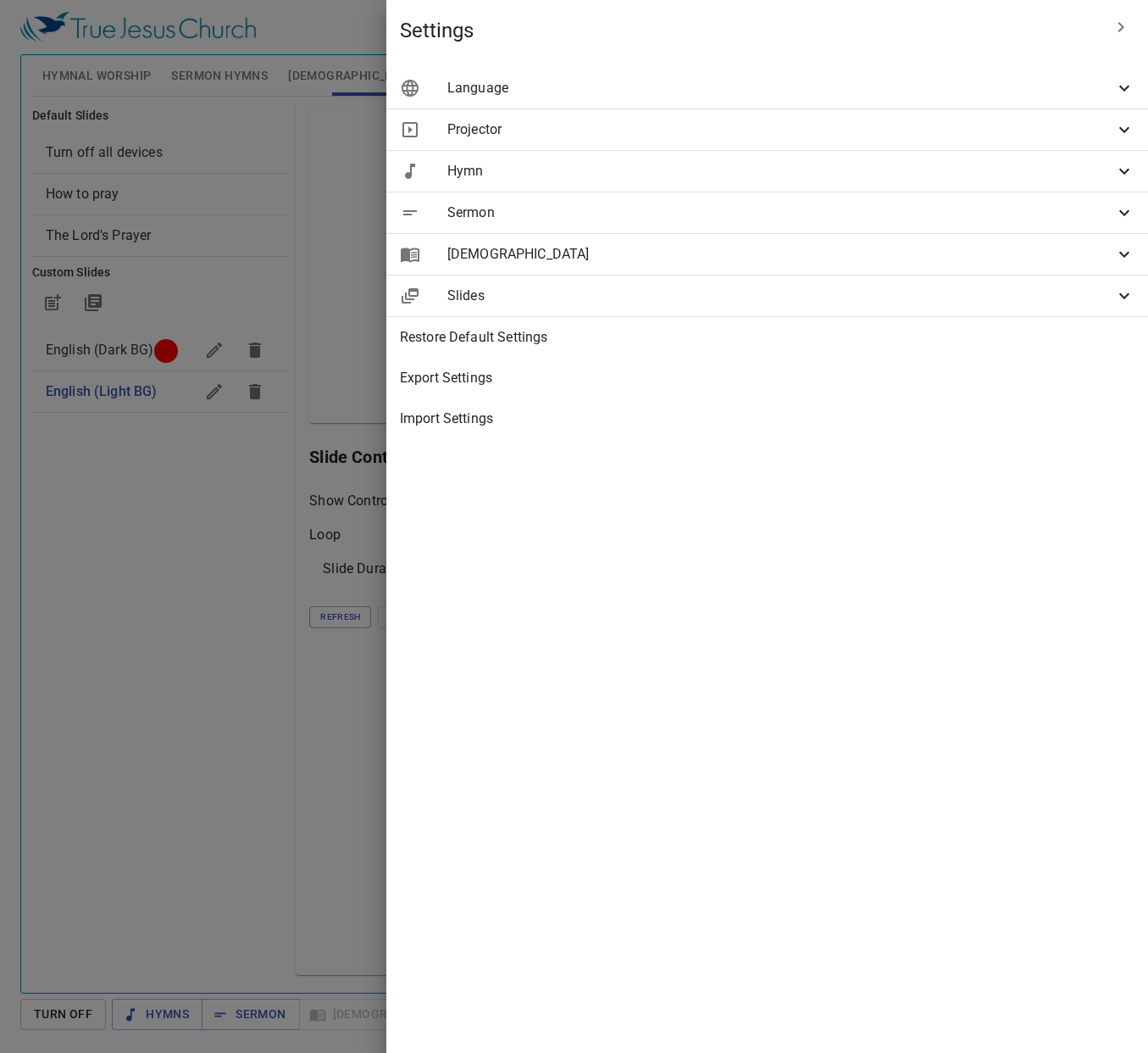
click at [935, 88] on span "Language" at bounding box center [780, 89] width 667 height 21
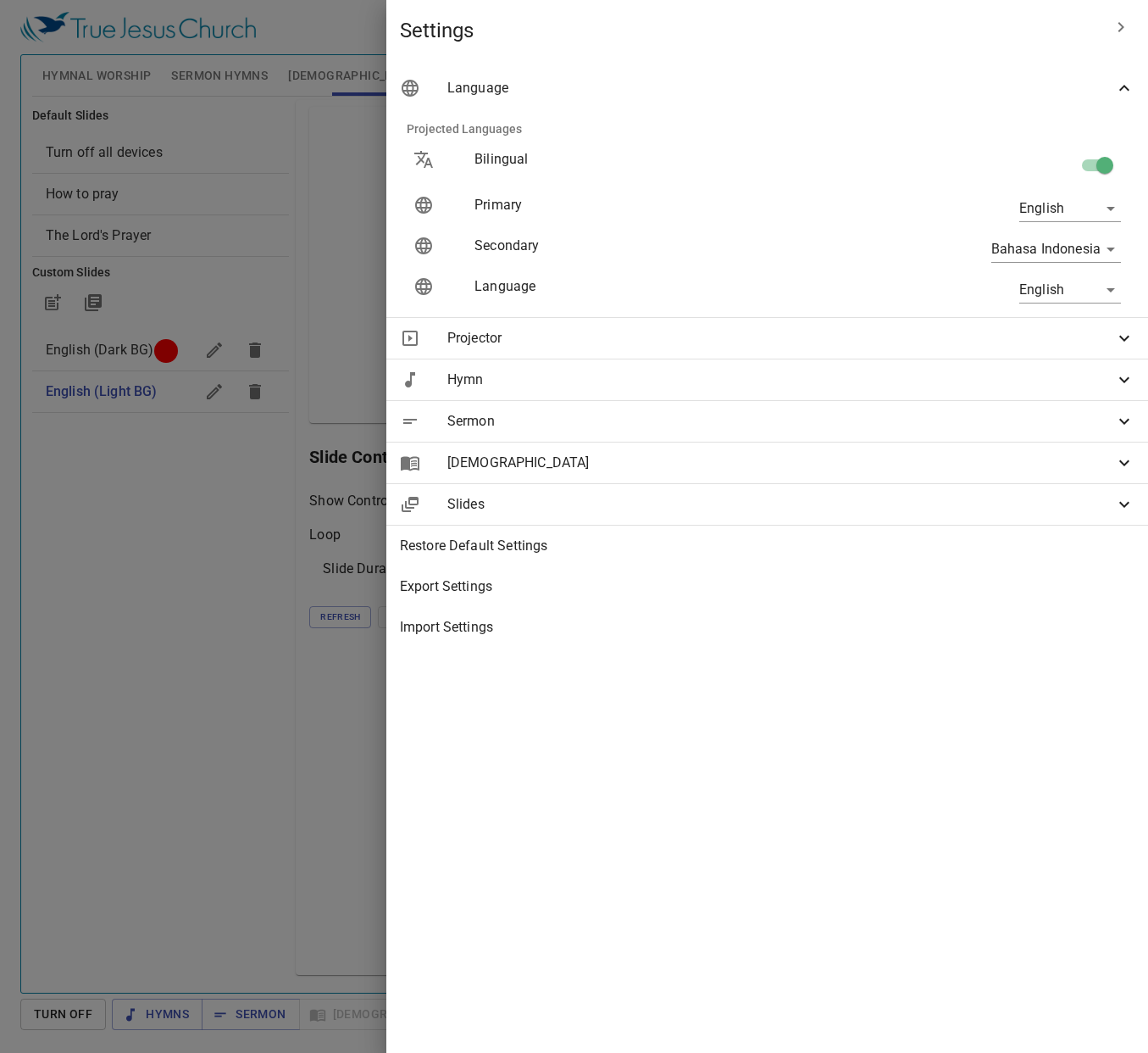
click at [1077, 252] on body "Select a tutorial Settings Hymnal Worship Sermon Hymns Bible Slides Hymn search…" at bounding box center [574, 526] width 1148 height 1053
click at [1067, 281] on li "繁體中文" at bounding box center [1059, 279] width 136 height 31
type input "zh"
drag, startPoint x: 156, startPoint y: 597, endPoint x: 107, endPoint y: 389, distance: 213.7
click at [155, 597] on div at bounding box center [574, 526] width 1148 height 1053
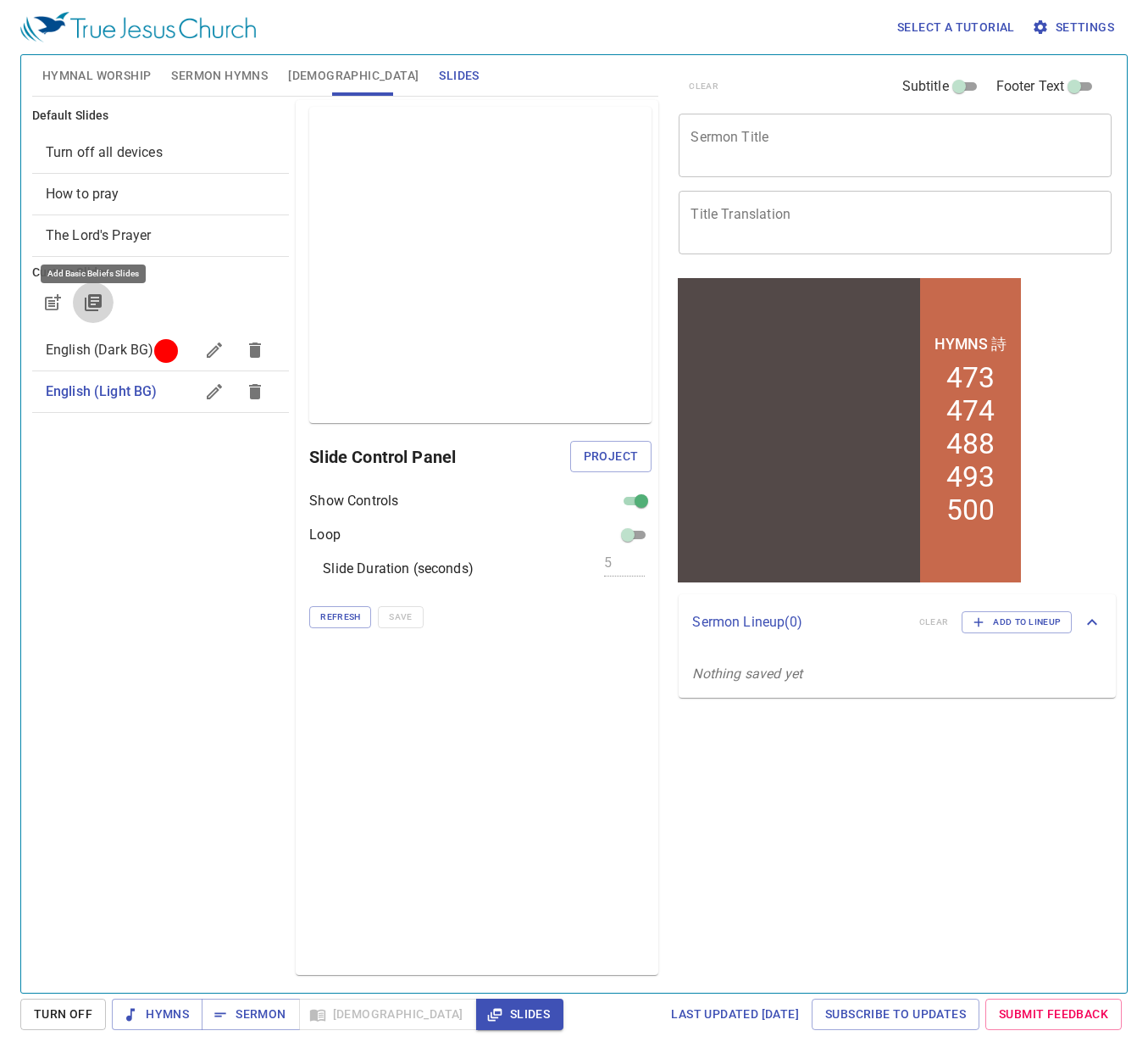
click at [94, 307] on icon "button" at bounding box center [93, 302] width 17 height 17
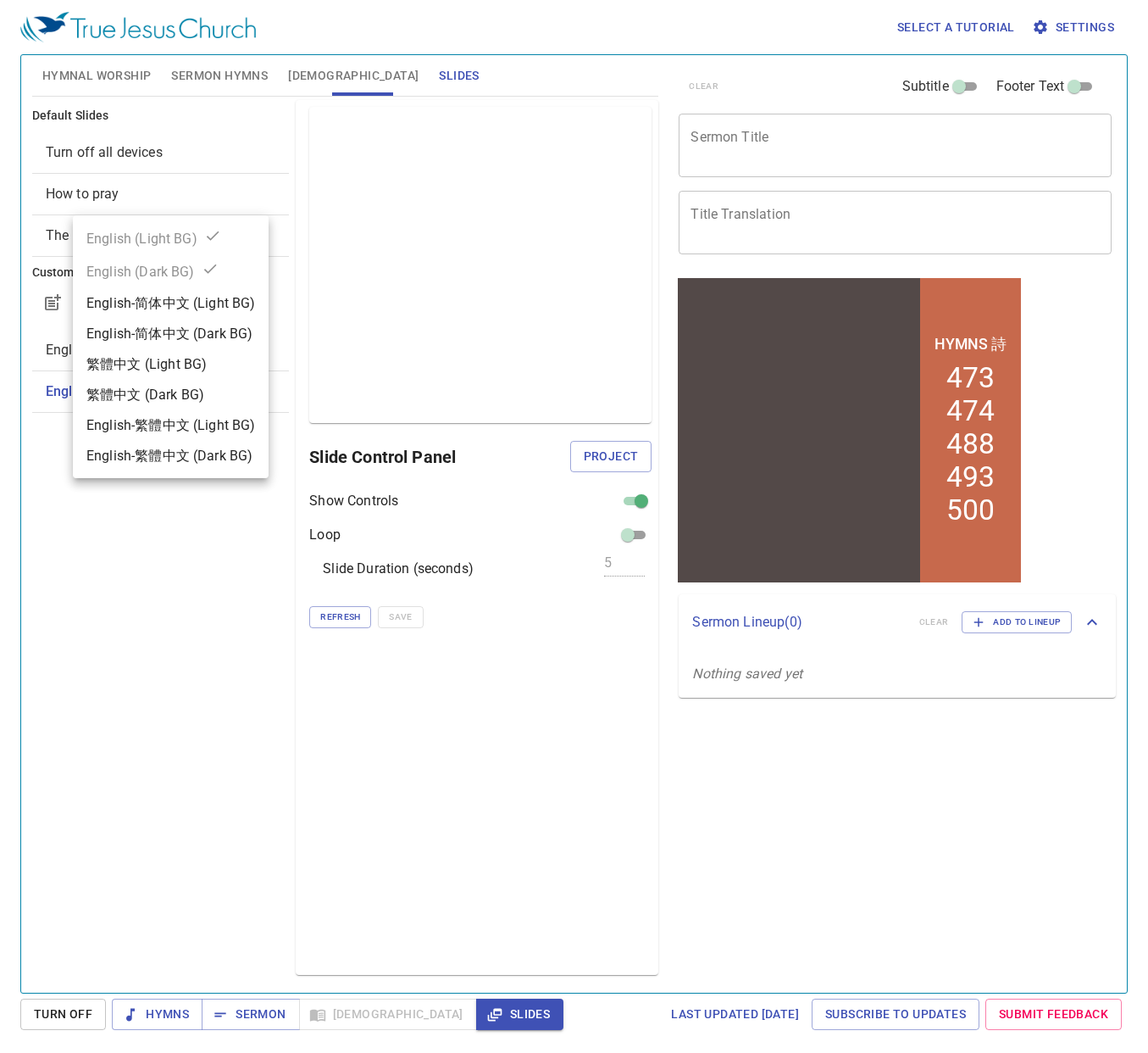
click at [156, 391] on div "繁體中文 (Dark BG)" at bounding box center [146, 395] width 118 height 21
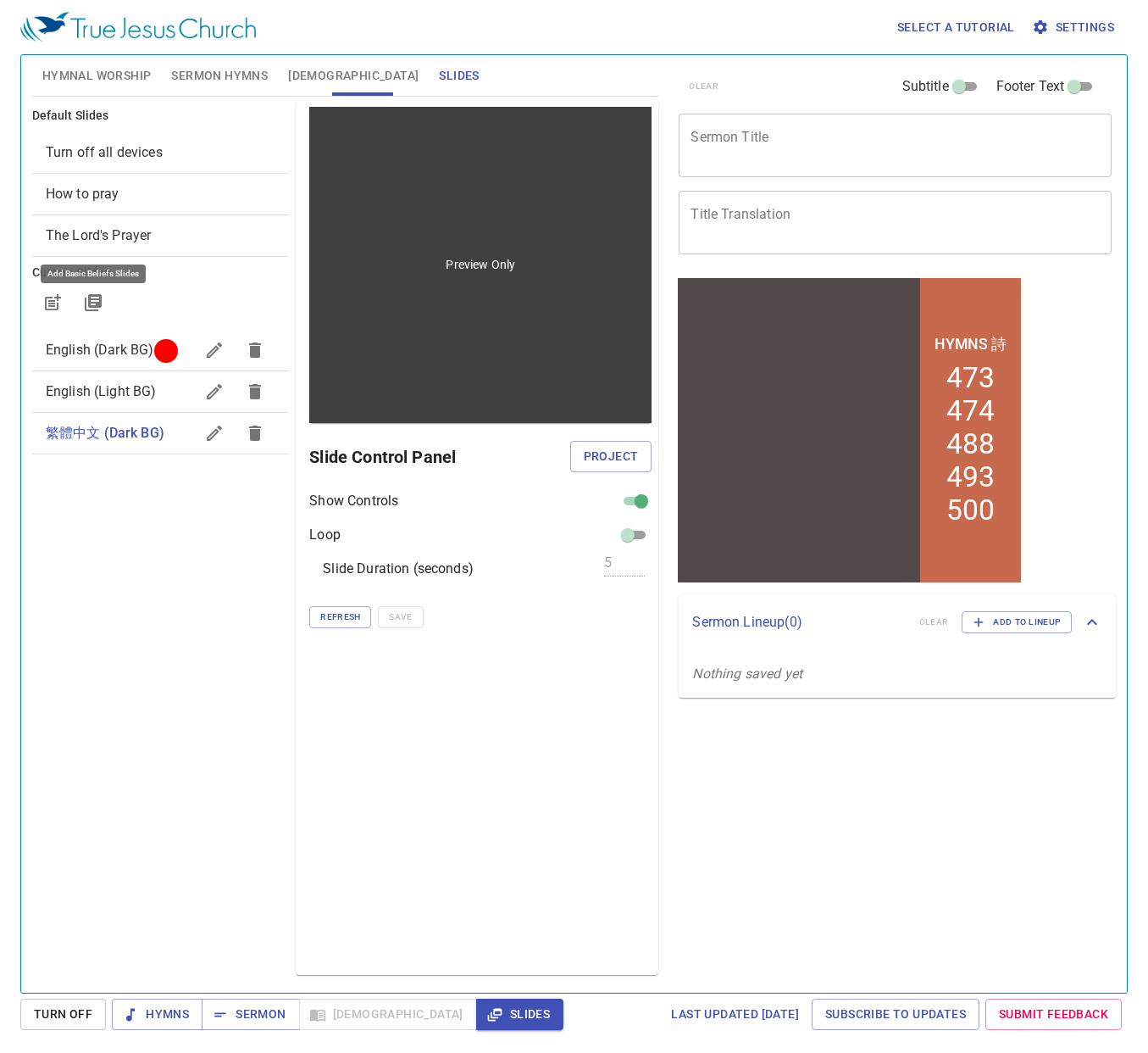
click at [402, 405] on div "Preview Only" at bounding box center [480, 264] width 343 height 316
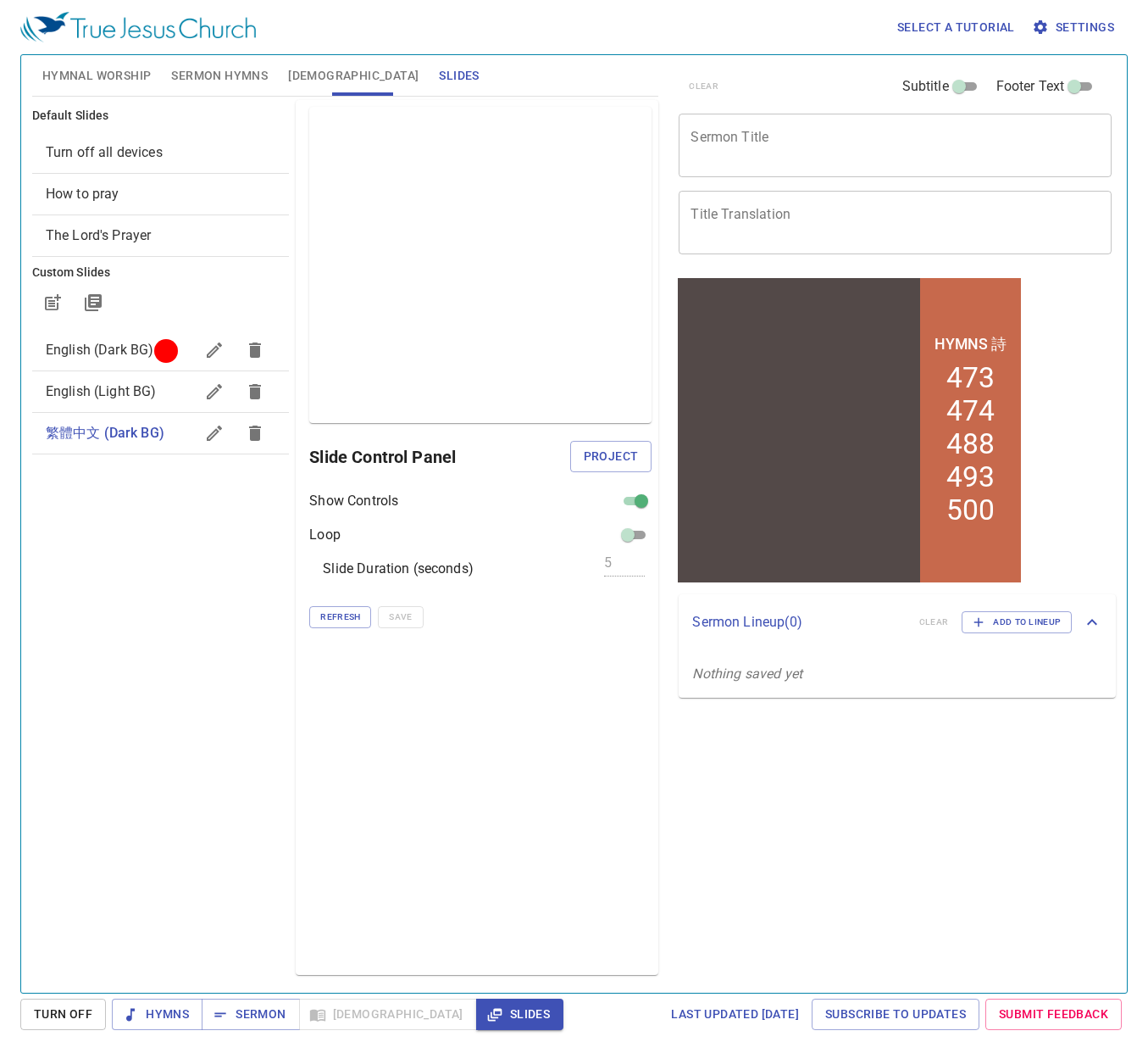
click at [82, 433] on span "繁體中文 (Dark BG)" at bounding box center [105, 432] width 119 height 16
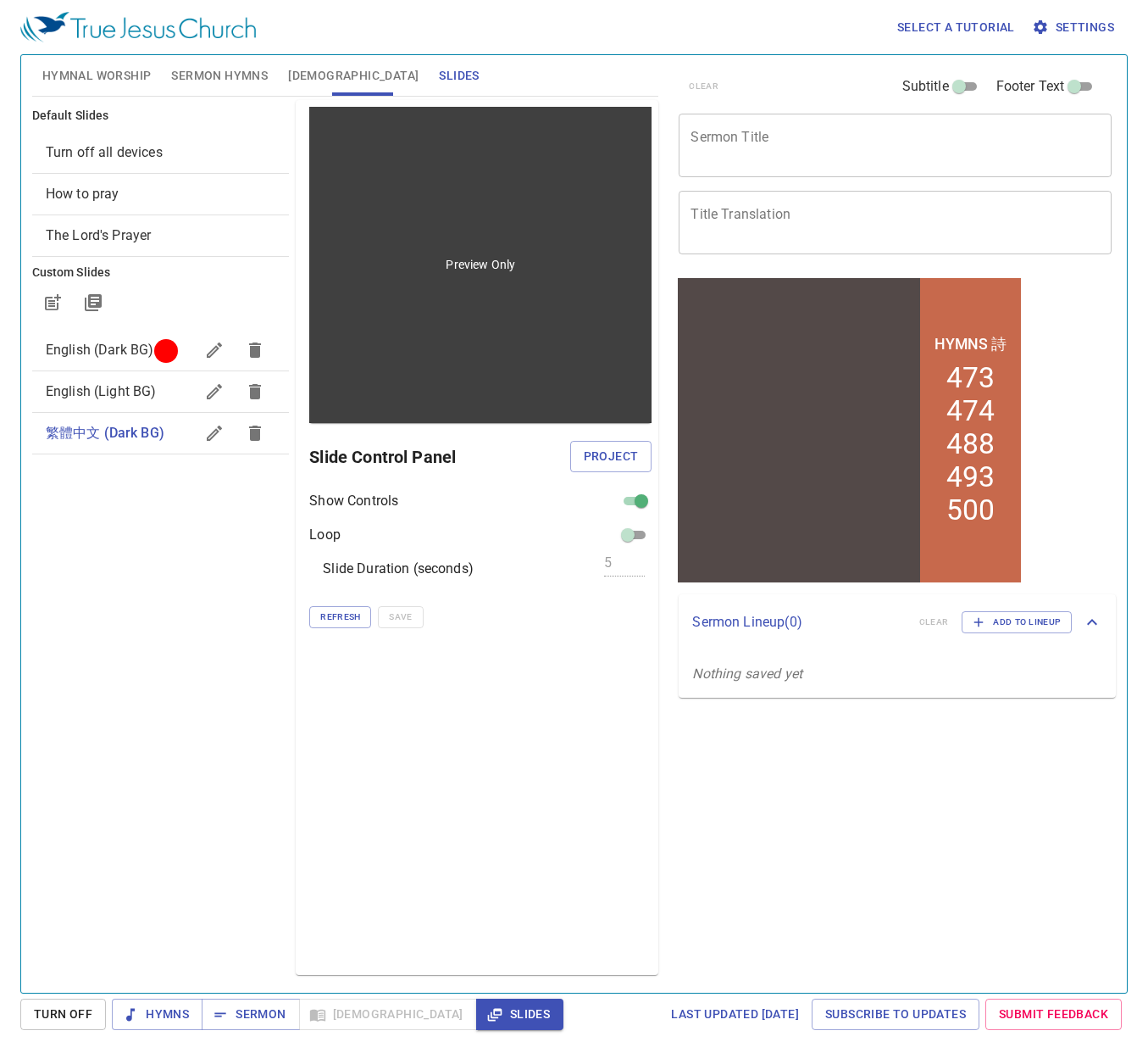
click at [406, 371] on div "Preview Only" at bounding box center [480, 264] width 343 height 316
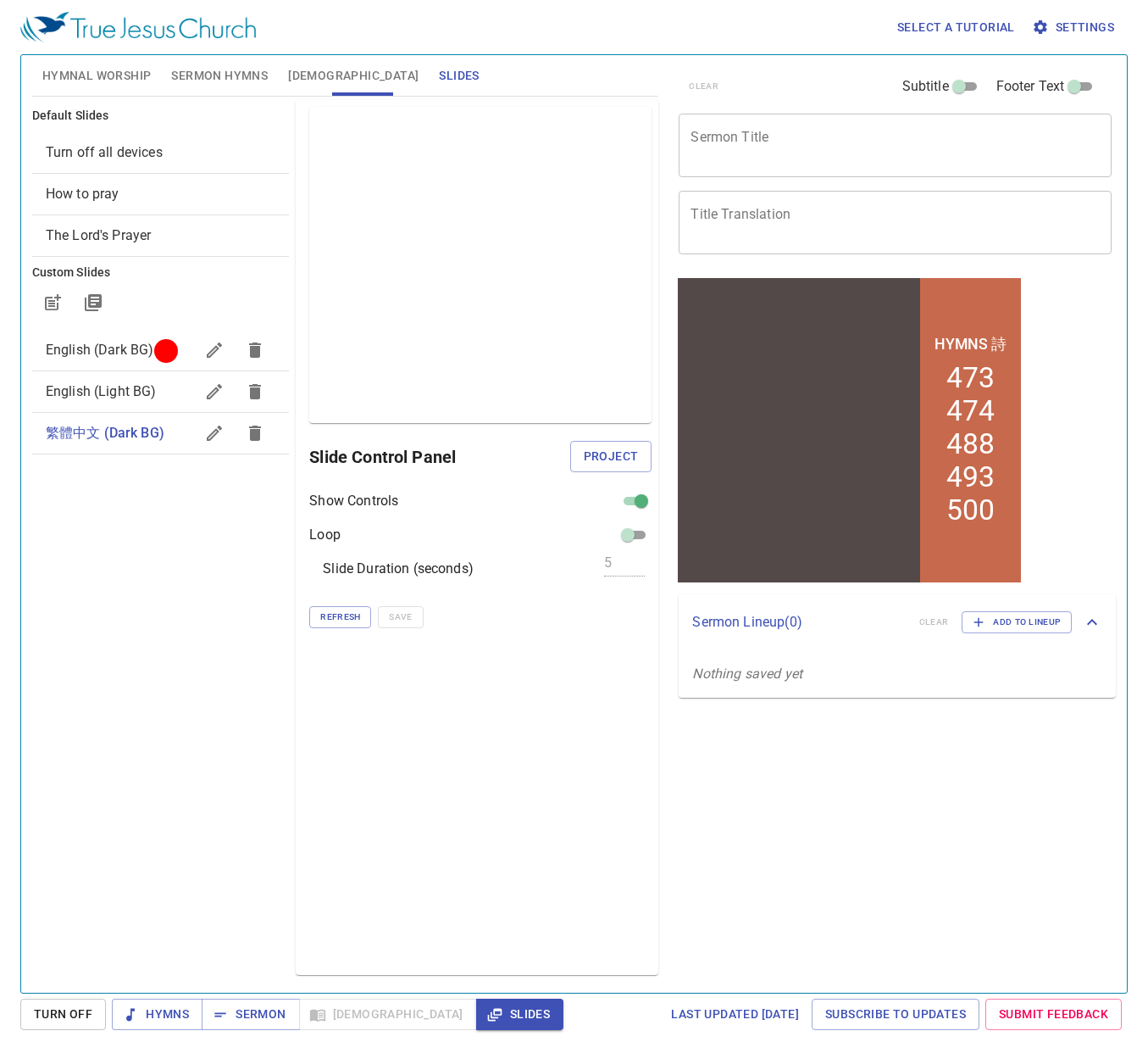
click at [101, 432] on span "繁體中文 (Dark BG)" at bounding box center [105, 432] width 119 height 16
click at [633, 457] on span "Project" at bounding box center [611, 456] width 55 height 21
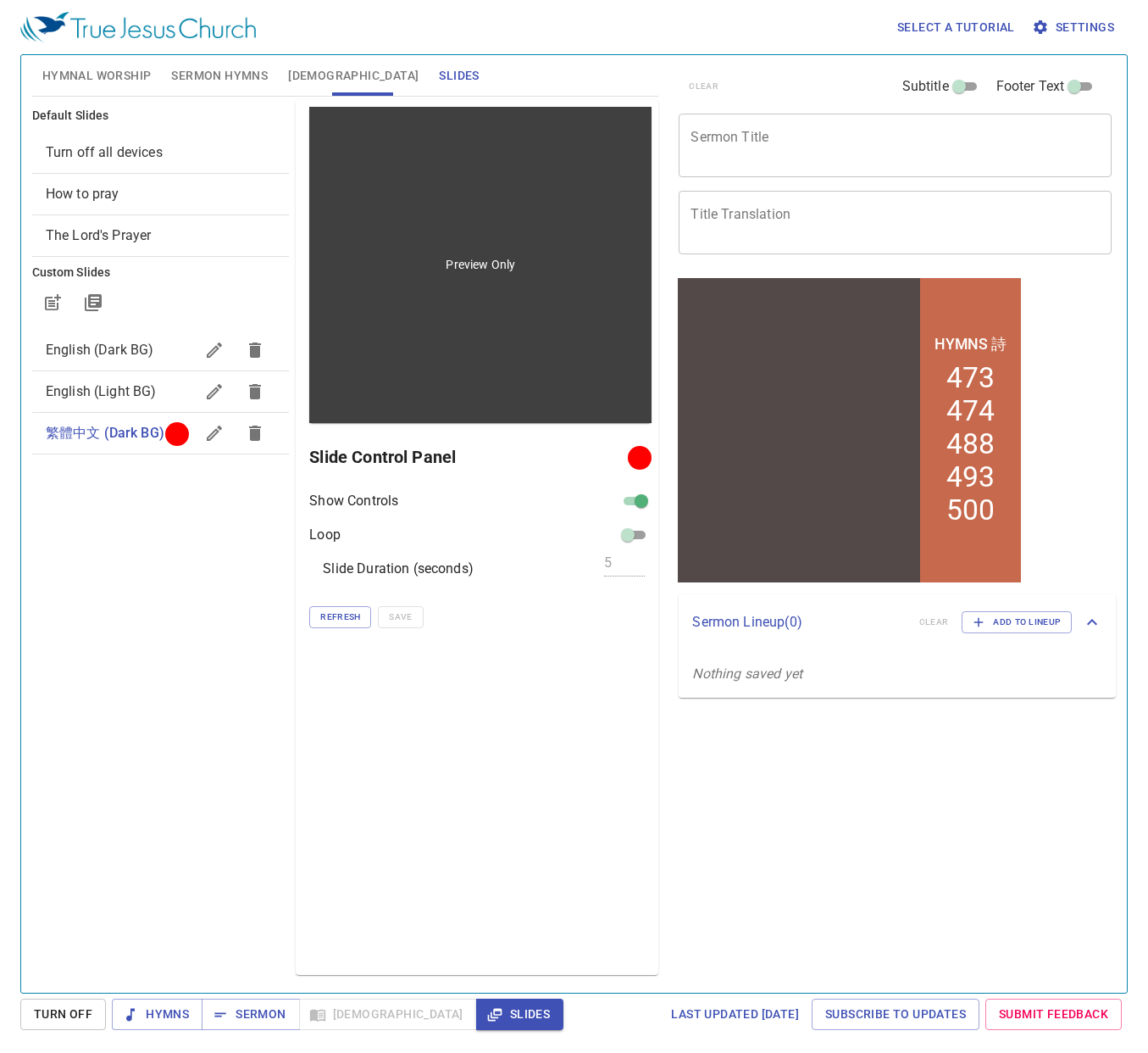
click at [405, 405] on div "Preview Only" at bounding box center [480, 264] width 343 height 316
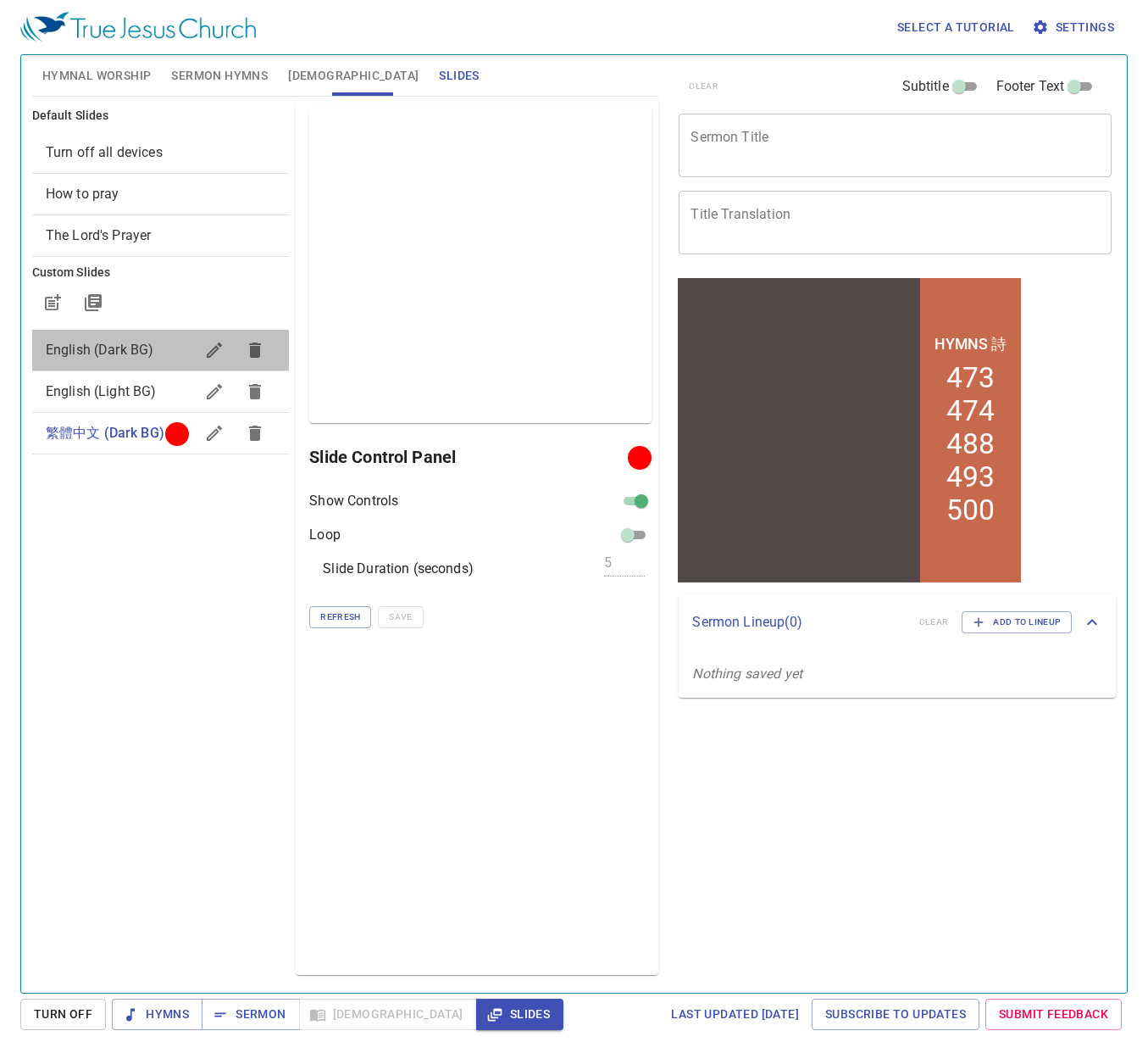
click at [125, 348] on span "English (Dark BG)" at bounding box center [100, 349] width 108 height 16
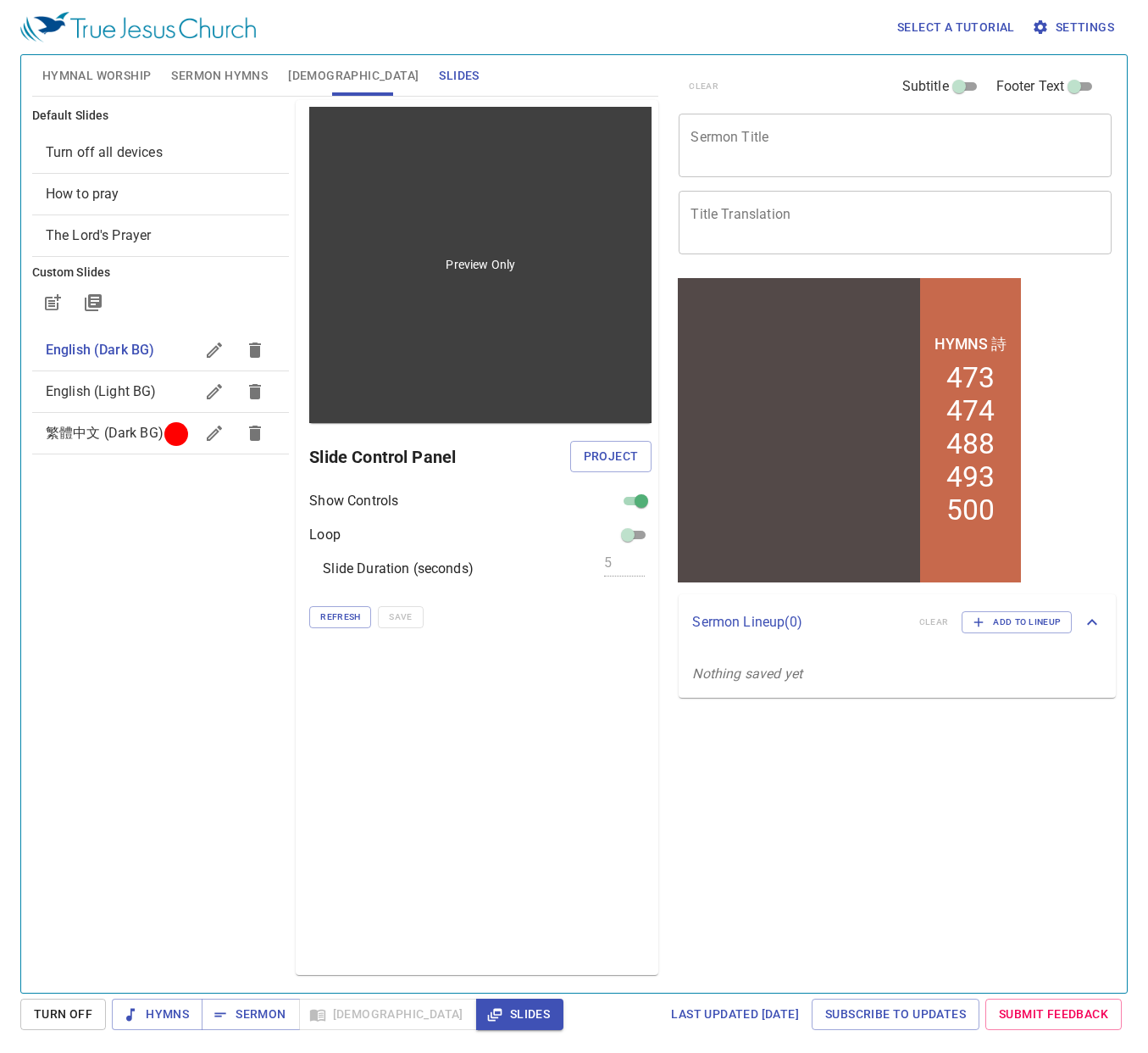
click at [412, 369] on div "Preview Only" at bounding box center [480, 264] width 343 height 316
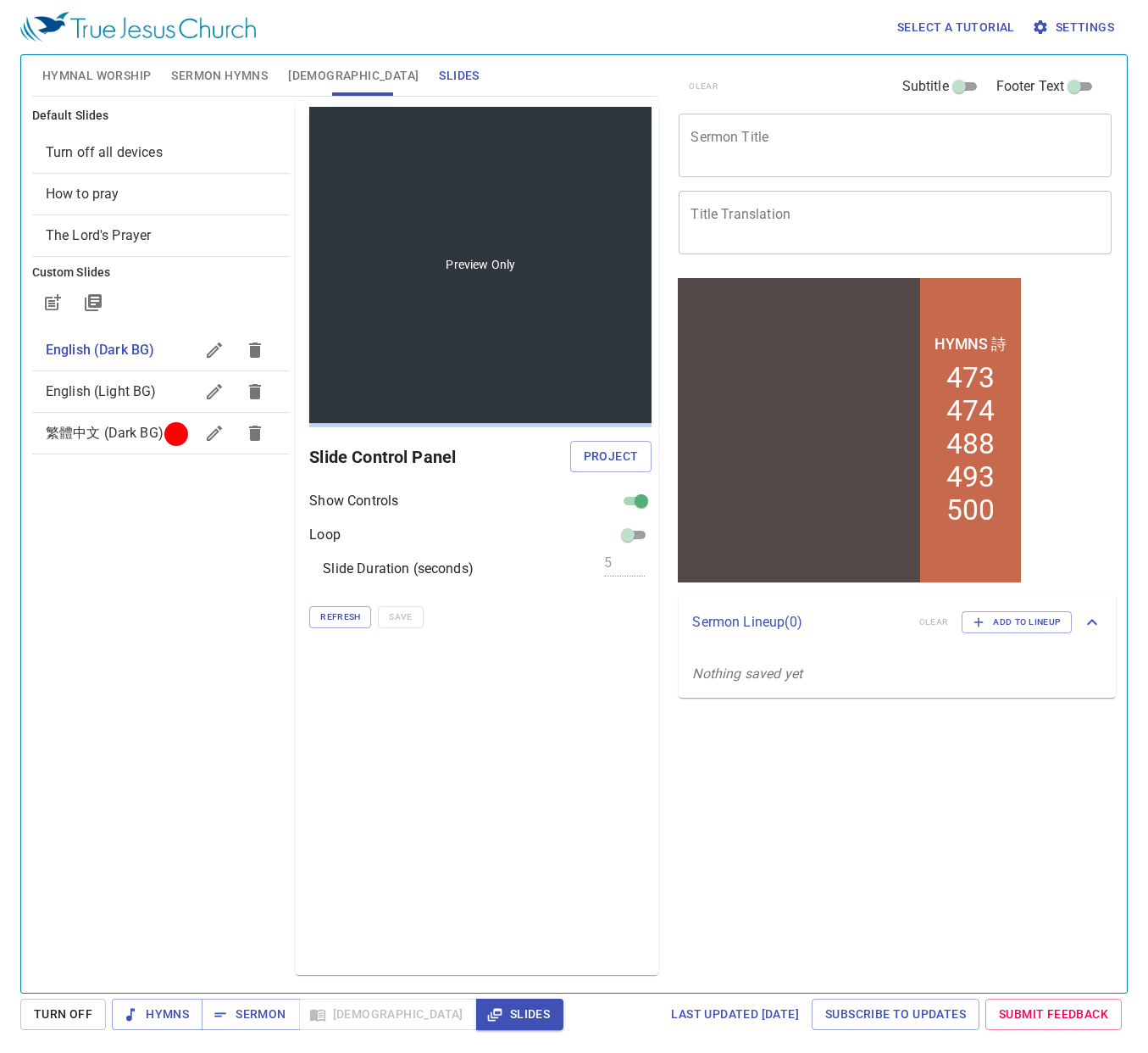
click at [412, 369] on div "Preview Only" at bounding box center [480, 264] width 343 height 316
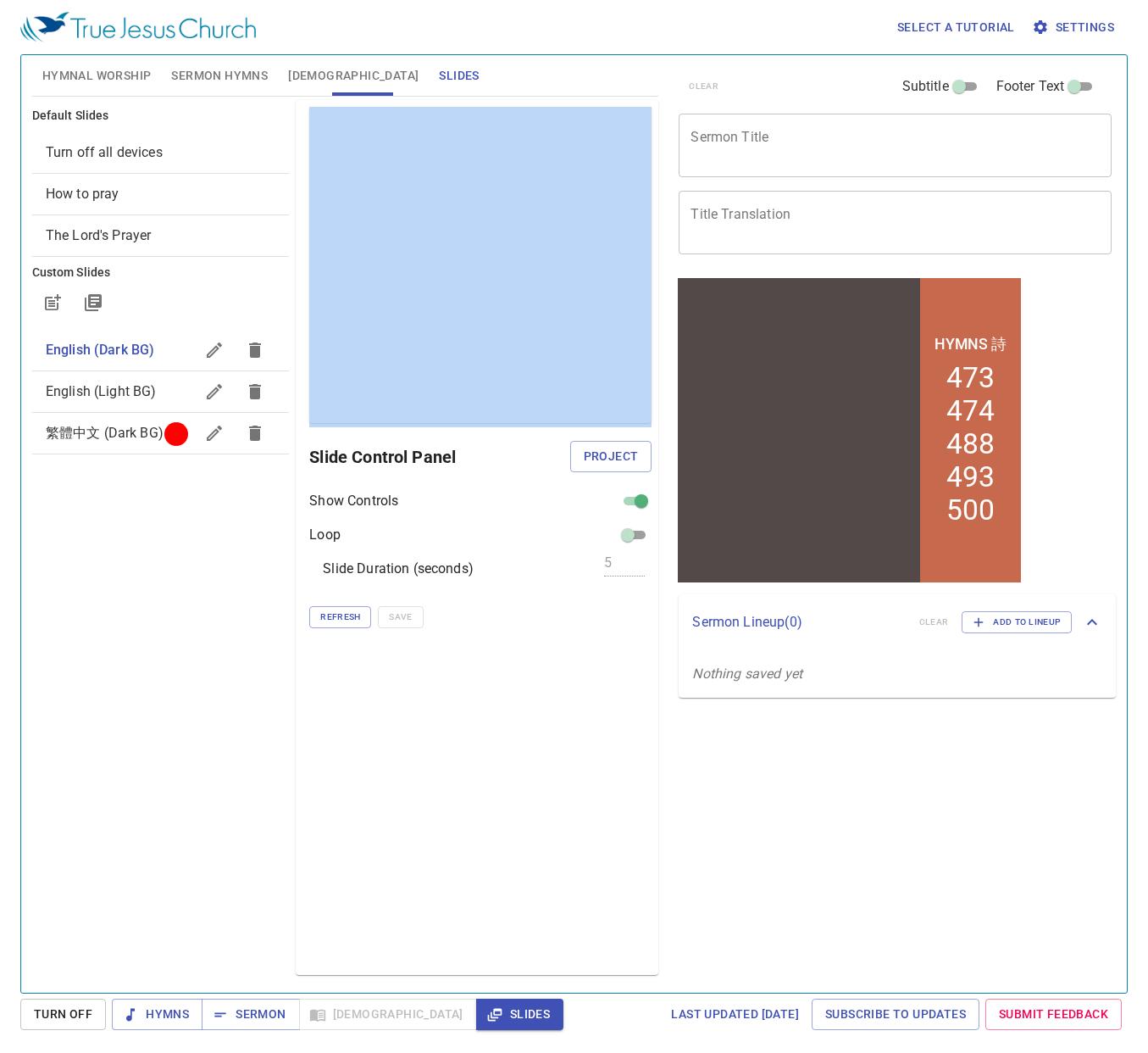
drag, startPoint x: 109, startPoint y: 431, endPoint x: 942, endPoint y: 660, distance: 863.9
click at [942, 660] on div "Hymnal Worship Sermon Hymns Bible Slides Hymn search Hymn search clear Audio Pl…" at bounding box center [574, 517] width 1098 height 937
click at [1032, 624] on span "Add to Lineup" at bounding box center [1016, 622] width 88 height 15
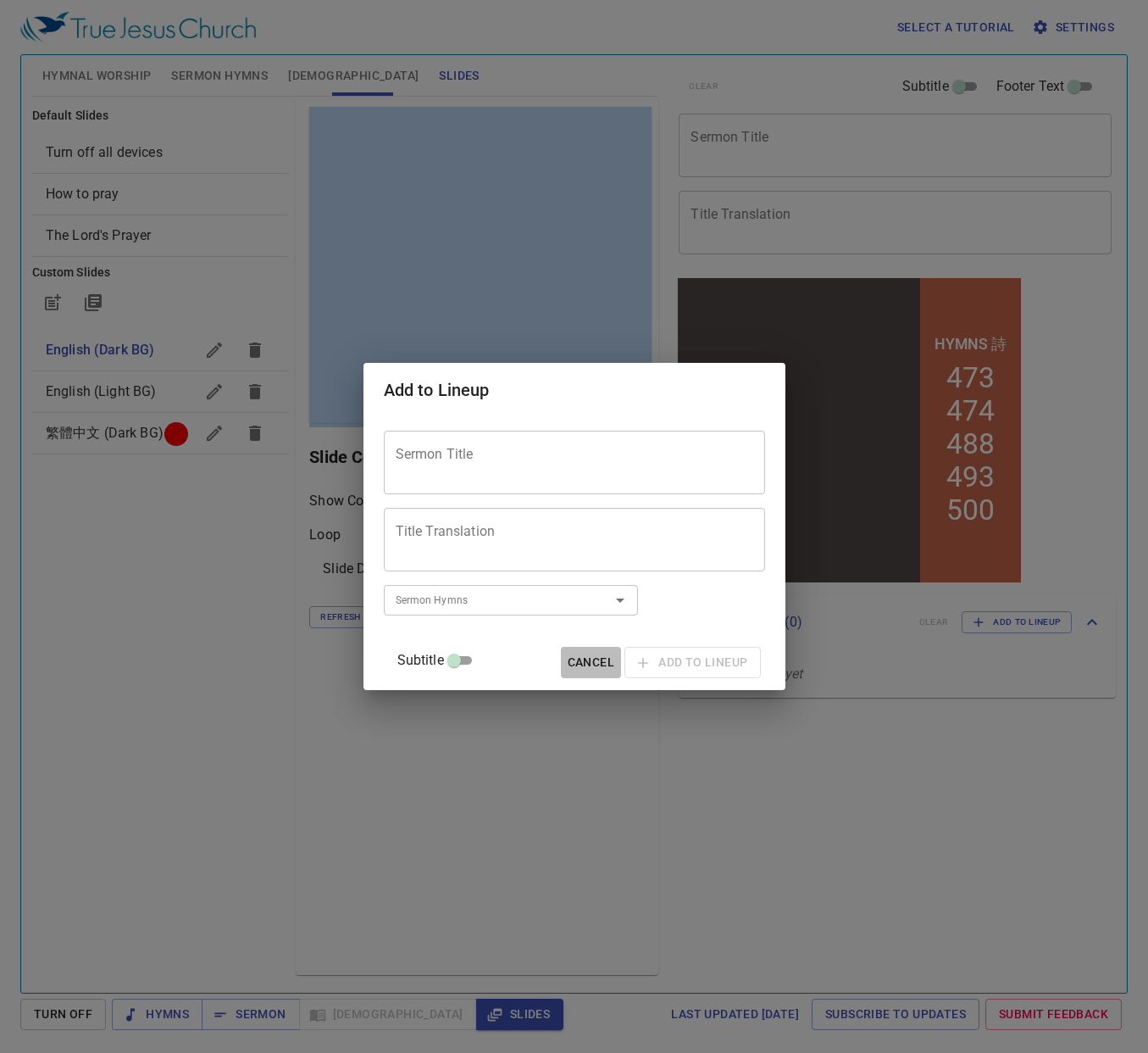
click at [567, 663] on span "Cancel" at bounding box center [591, 662] width 47 height 21
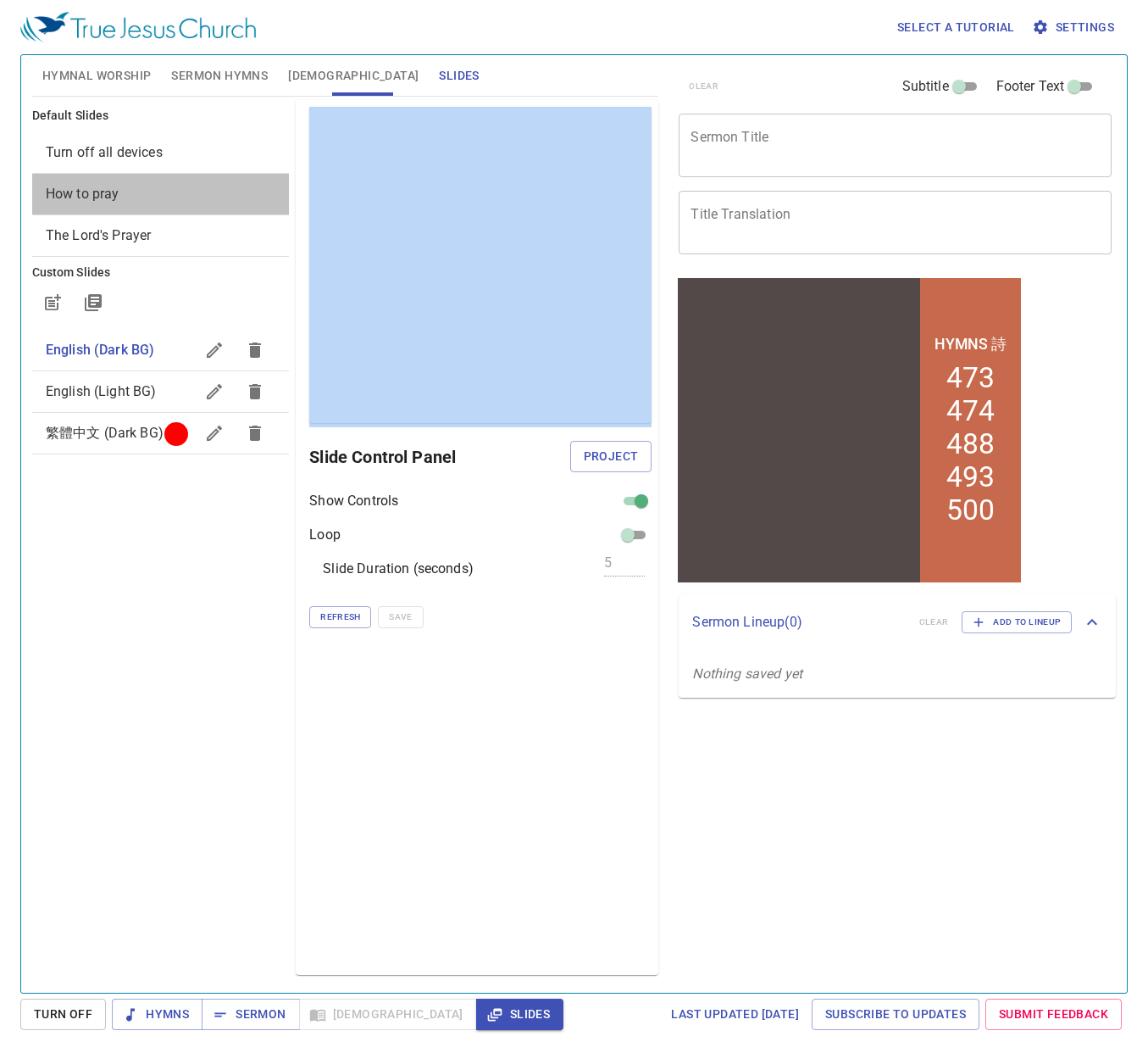
click at [102, 200] on span "How to pray" at bounding box center [82, 193] width 74 height 16
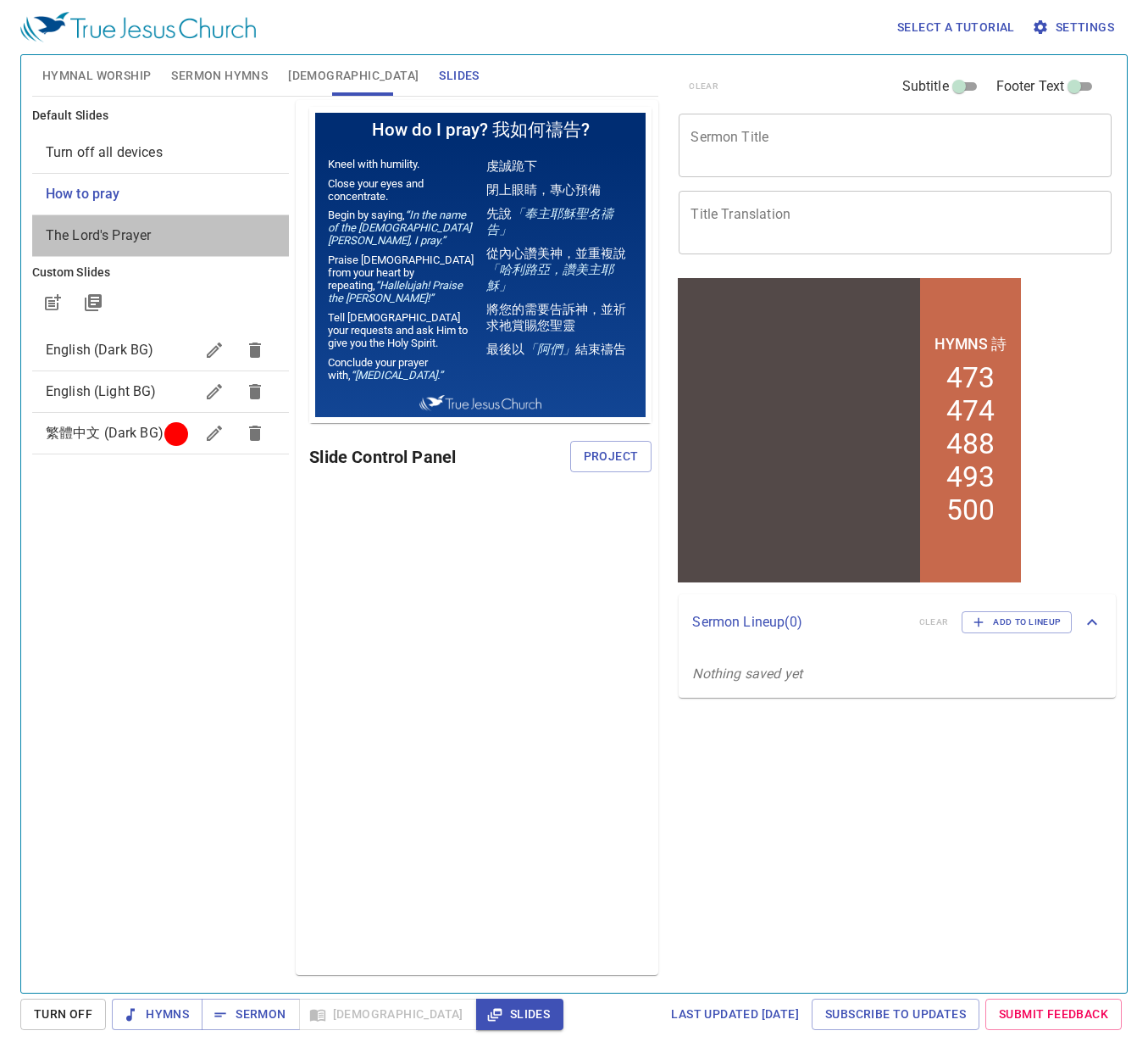
click at [100, 232] on span "The Lord's Prayer" at bounding box center [99, 234] width 106 height 16
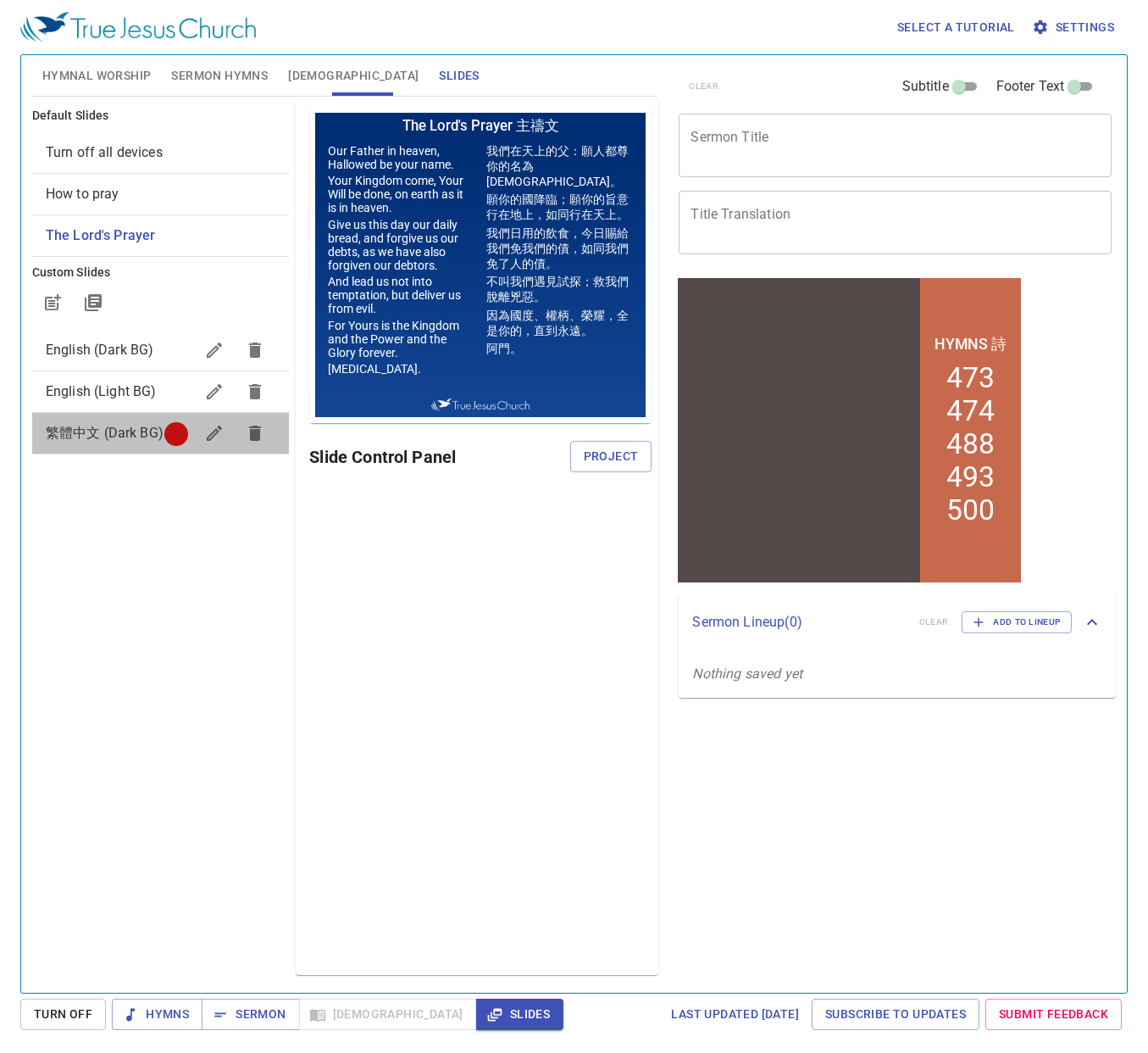
click at [66, 437] on span "繁體中文 (Dark BG)" at bounding box center [105, 432] width 118 height 16
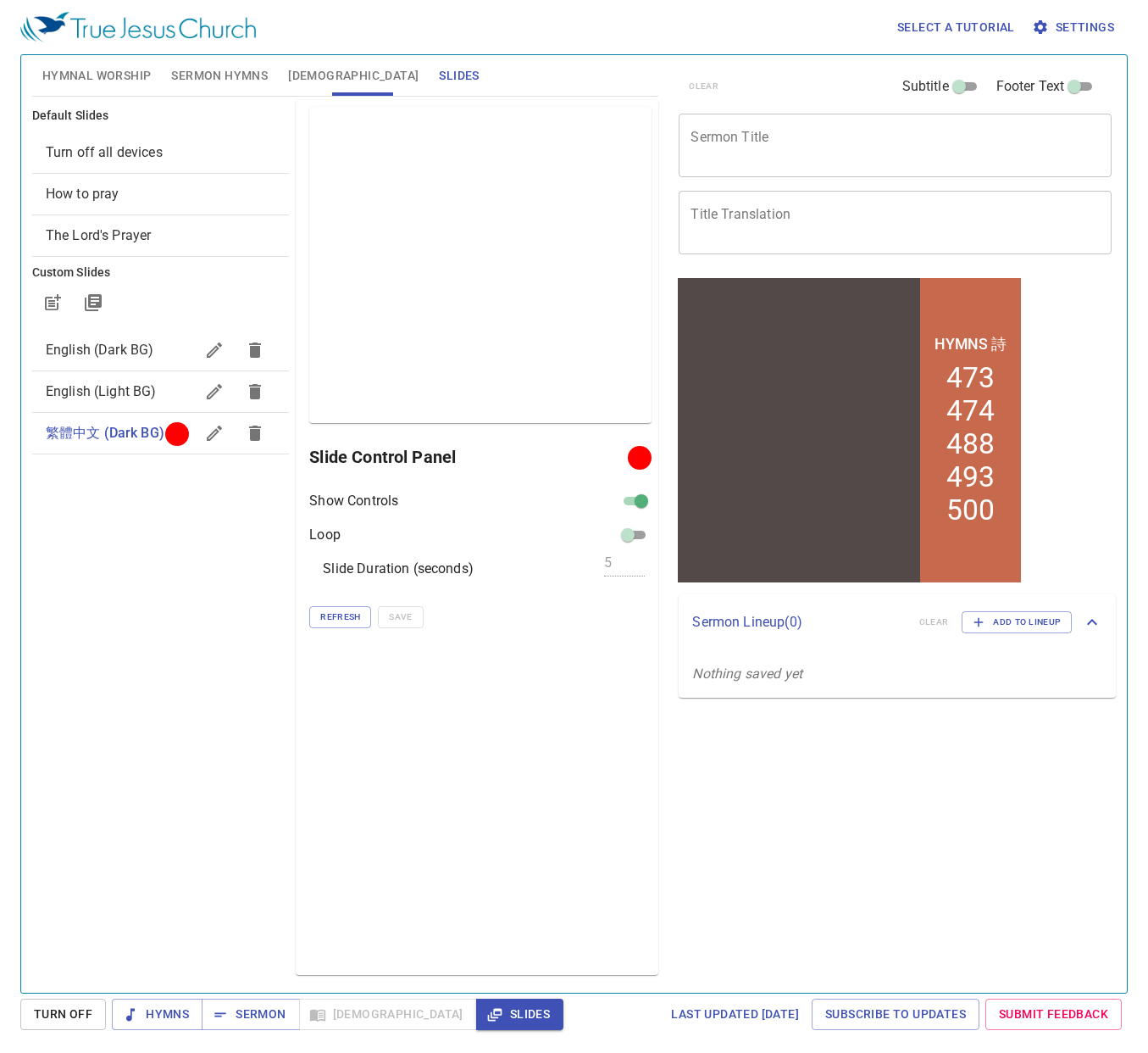
click at [122, 351] on span "English (Dark BG)" at bounding box center [100, 349] width 108 height 16
click at [218, 351] on icon "button" at bounding box center [215, 350] width 21 height 21
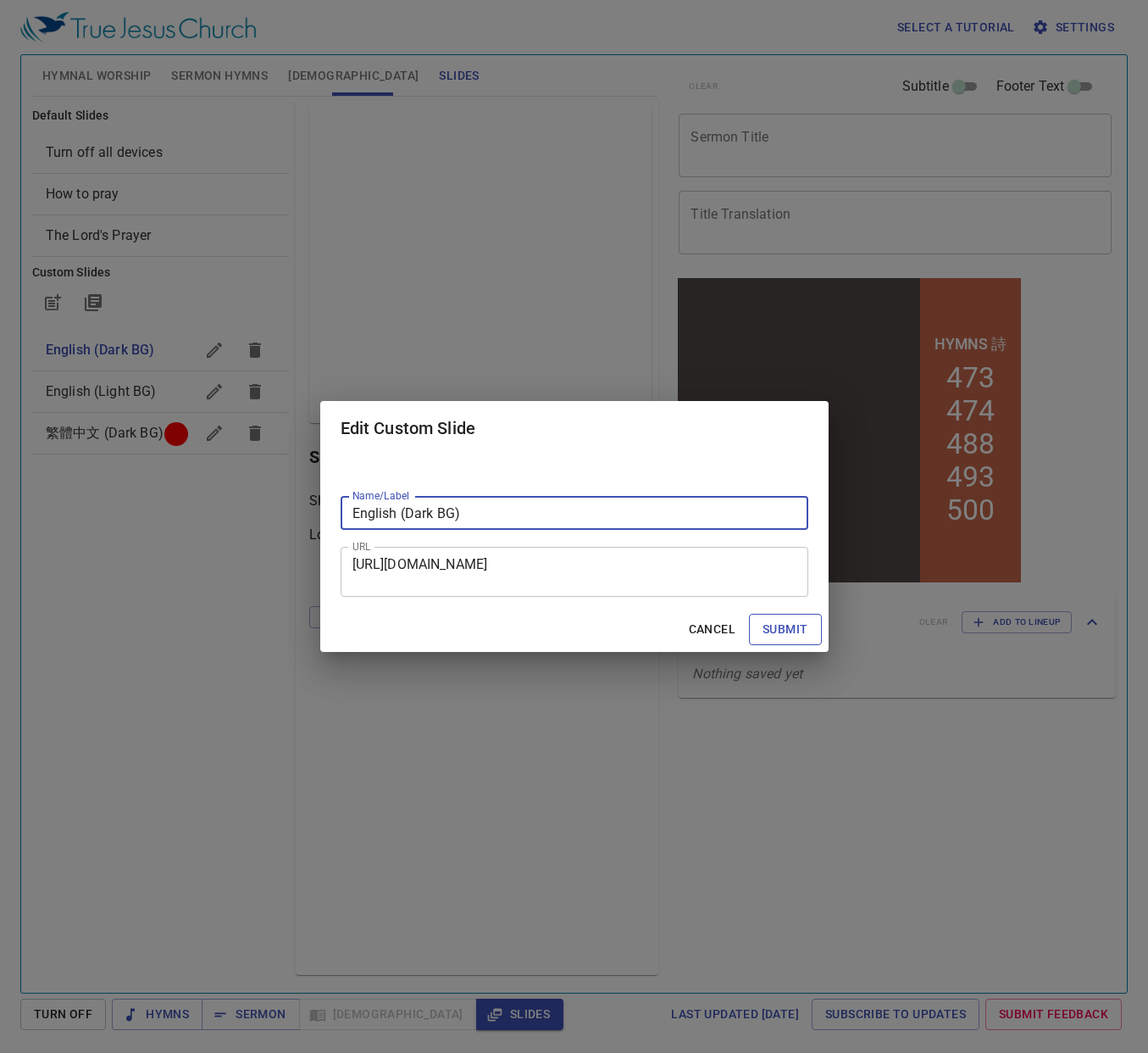
click at [783, 632] on span "Submit" at bounding box center [785, 629] width 45 height 21
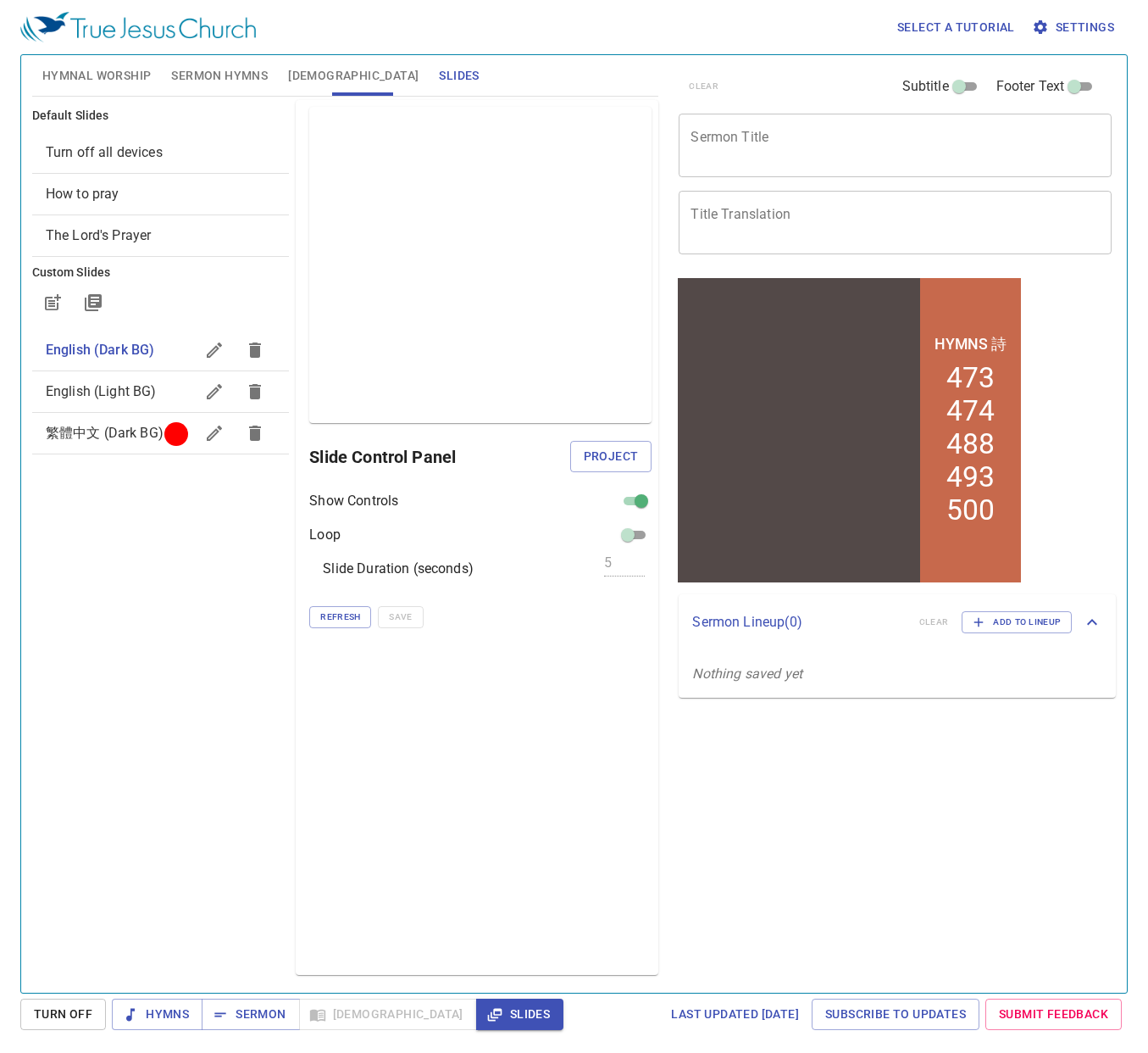
click at [216, 348] on icon "button" at bounding box center [215, 350] width 21 height 21
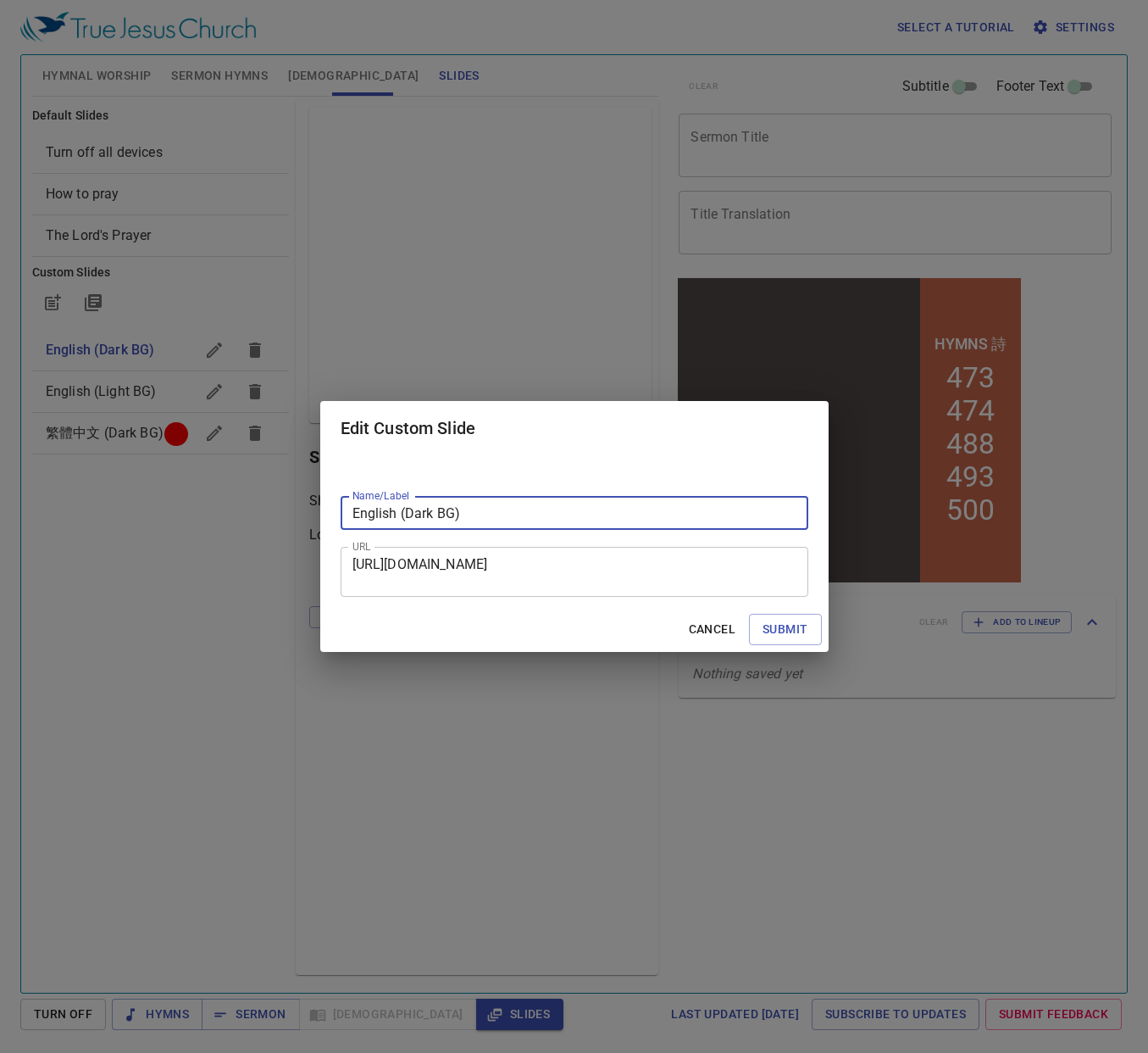
click at [695, 629] on span "Cancel" at bounding box center [712, 629] width 47 height 21
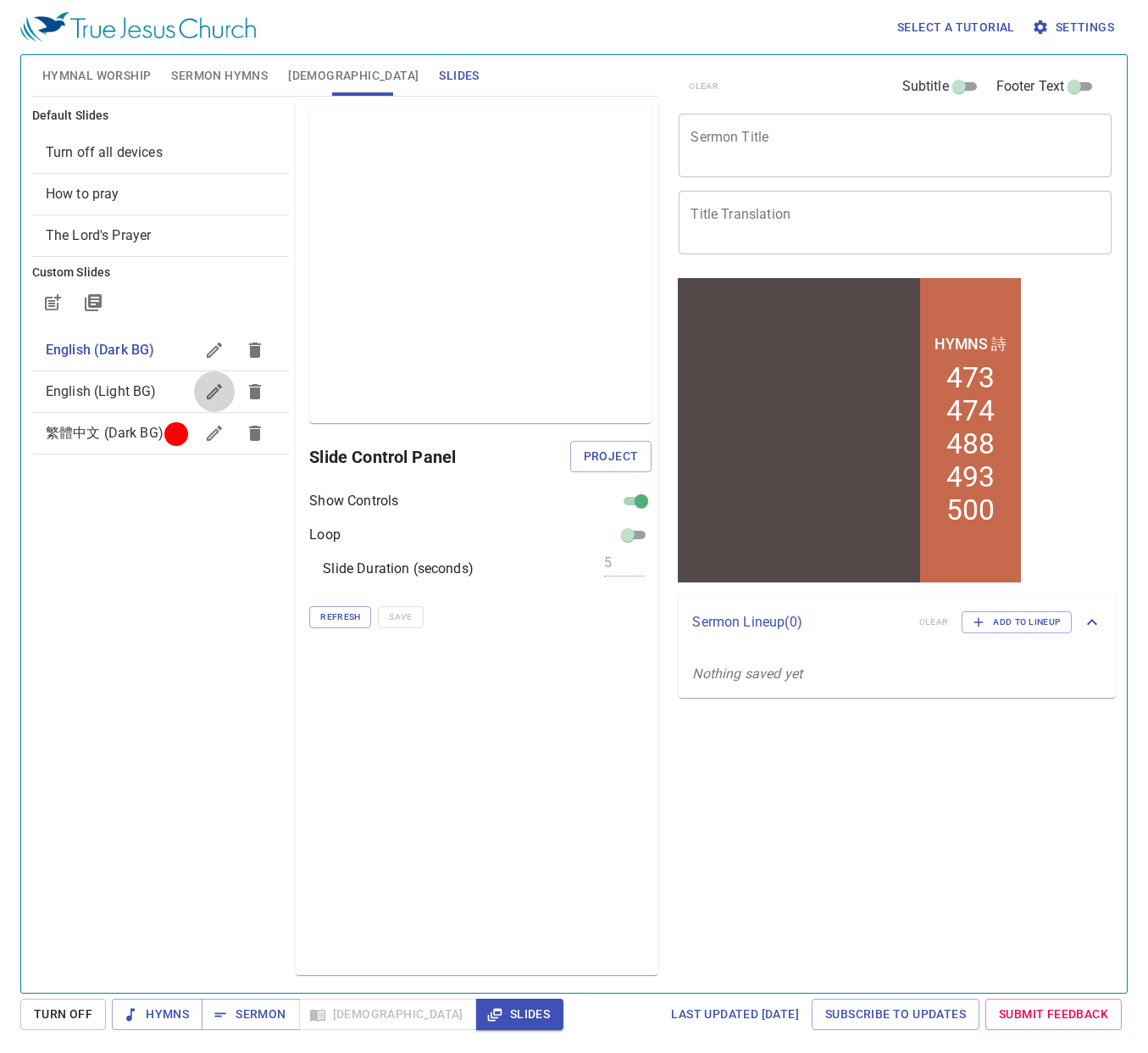
click at [215, 390] on icon "button" at bounding box center [215, 392] width 21 height 21
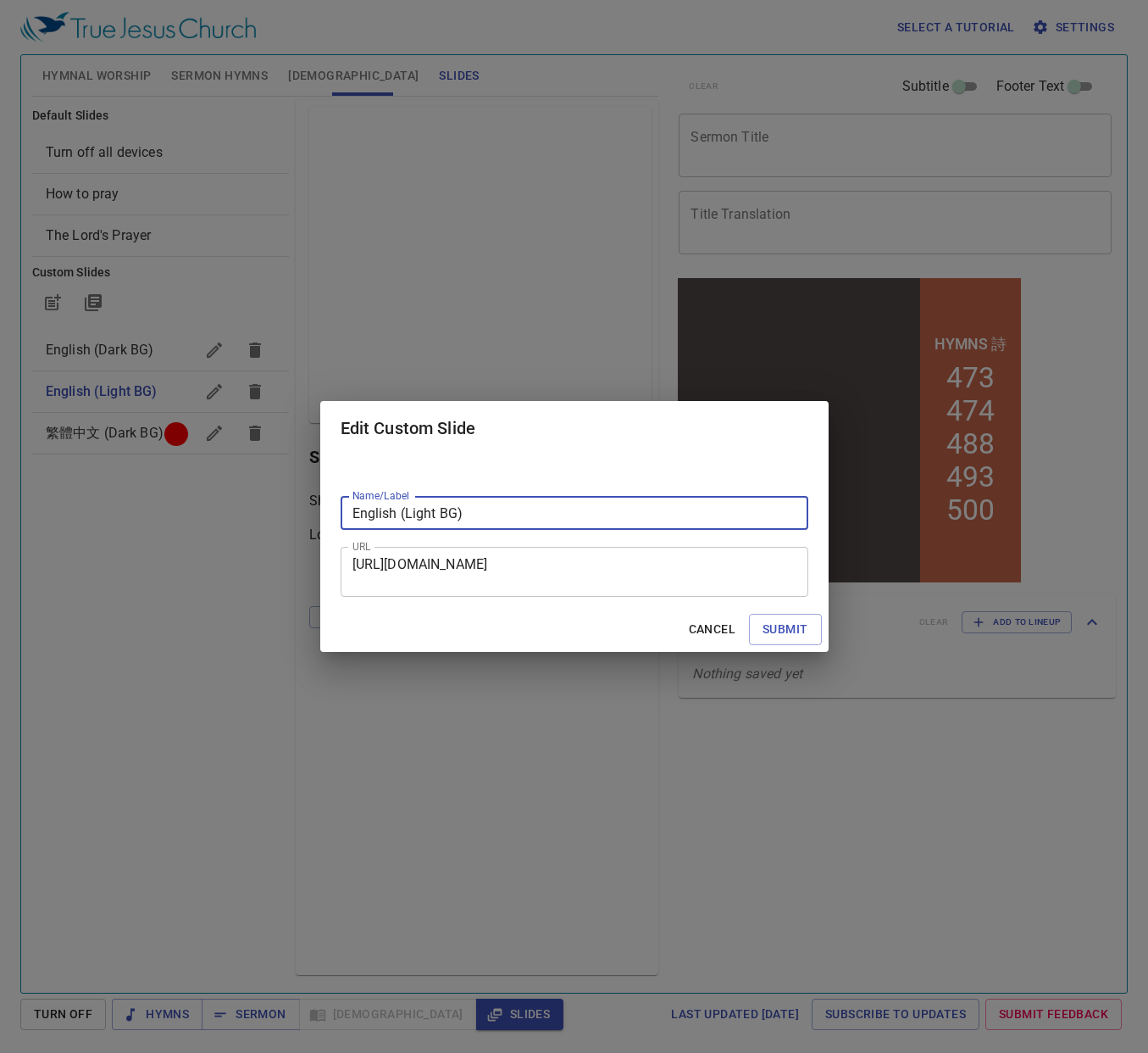
click at [711, 637] on span "Cancel" at bounding box center [712, 629] width 47 height 21
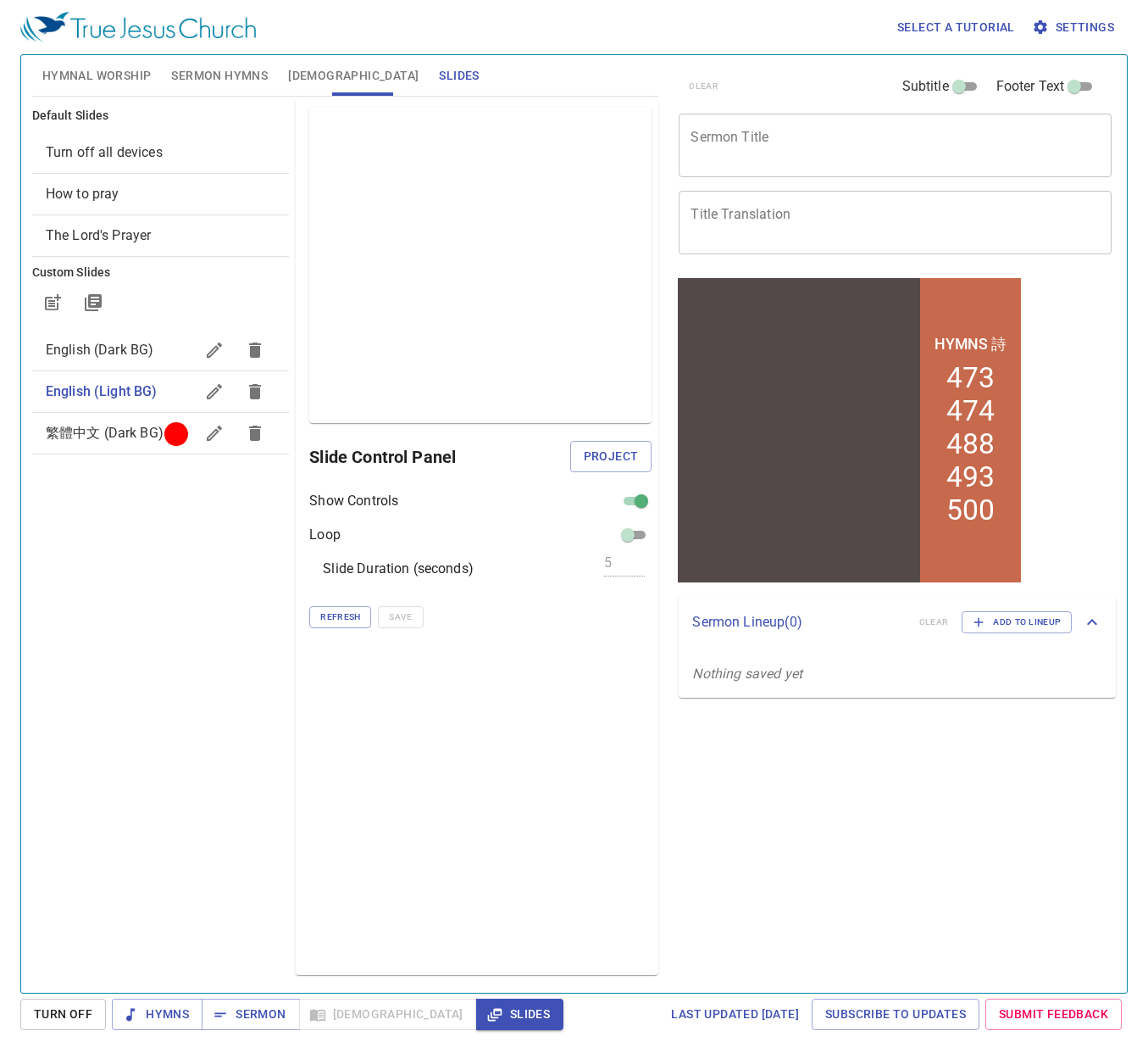
click at [145, 434] on span "繁體中文 (Dark BG)" at bounding box center [105, 432] width 118 height 16
click at [100, 440] on span "繁體中文 (Dark BG)" at bounding box center [105, 432] width 119 height 16
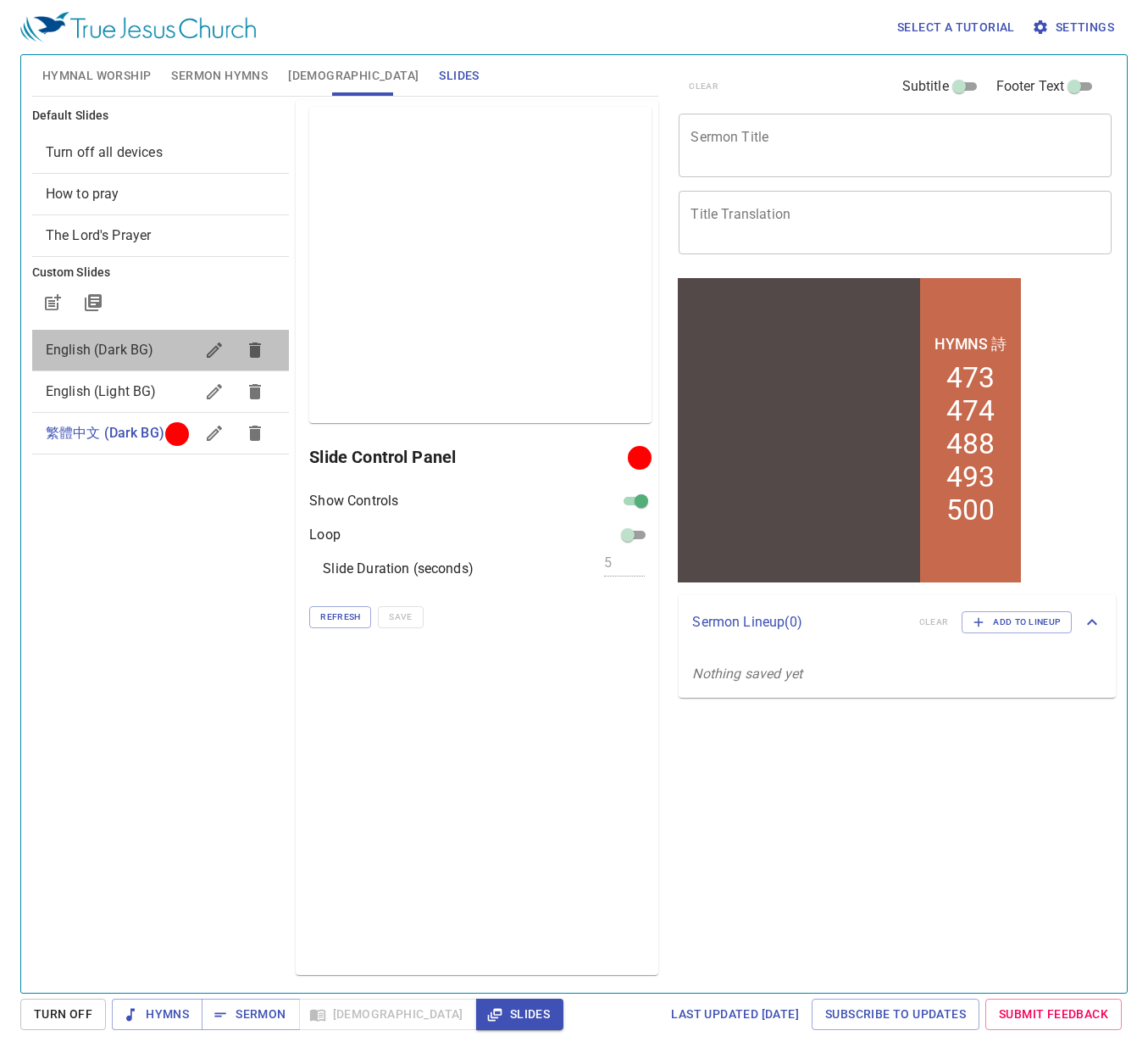
click at [112, 353] on span "English (Dark BG)" at bounding box center [100, 349] width 108 height 16
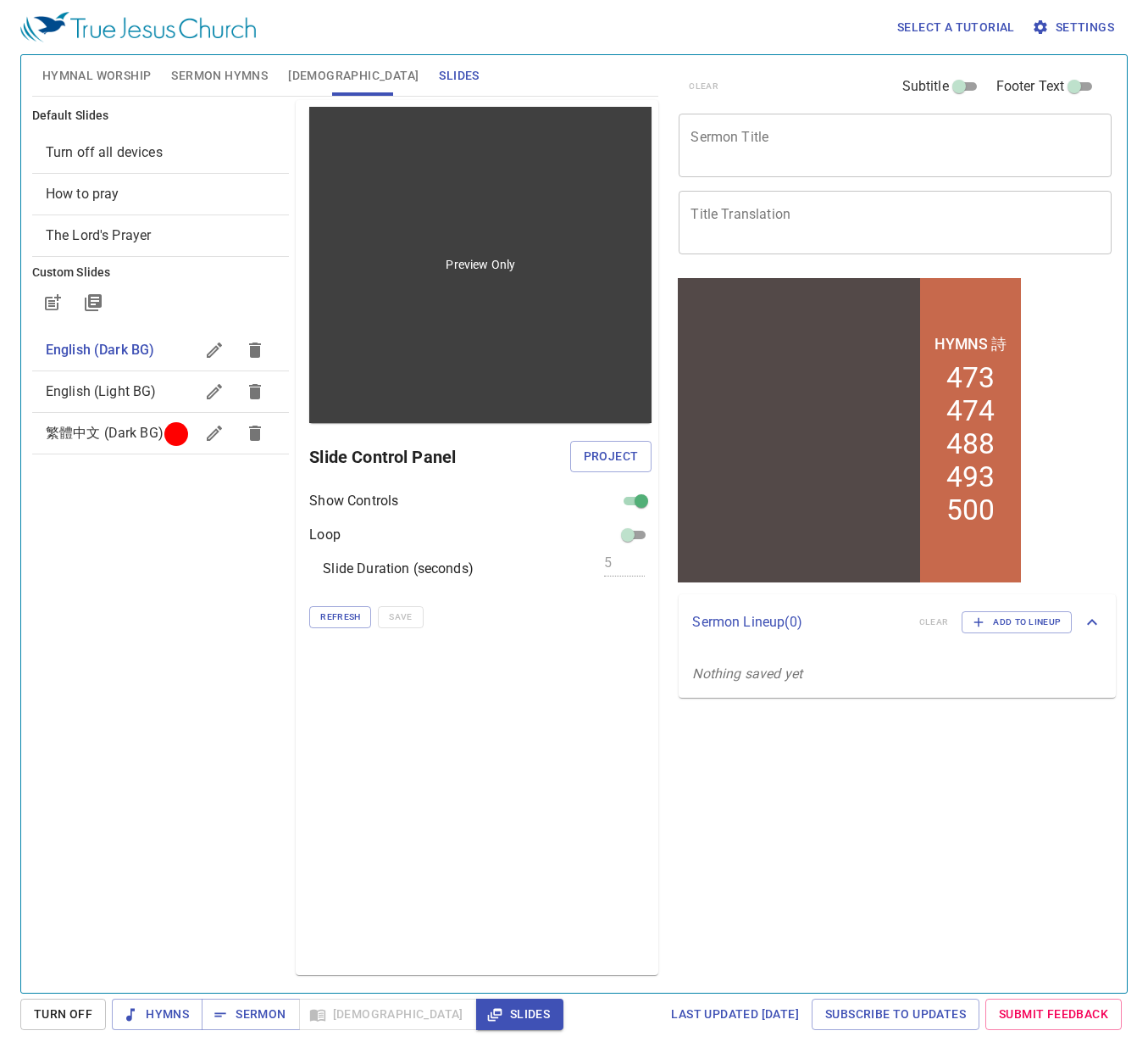
click at [400, 412] on div "Preview Only" at bounding box center [480, 264] width 343 height 316
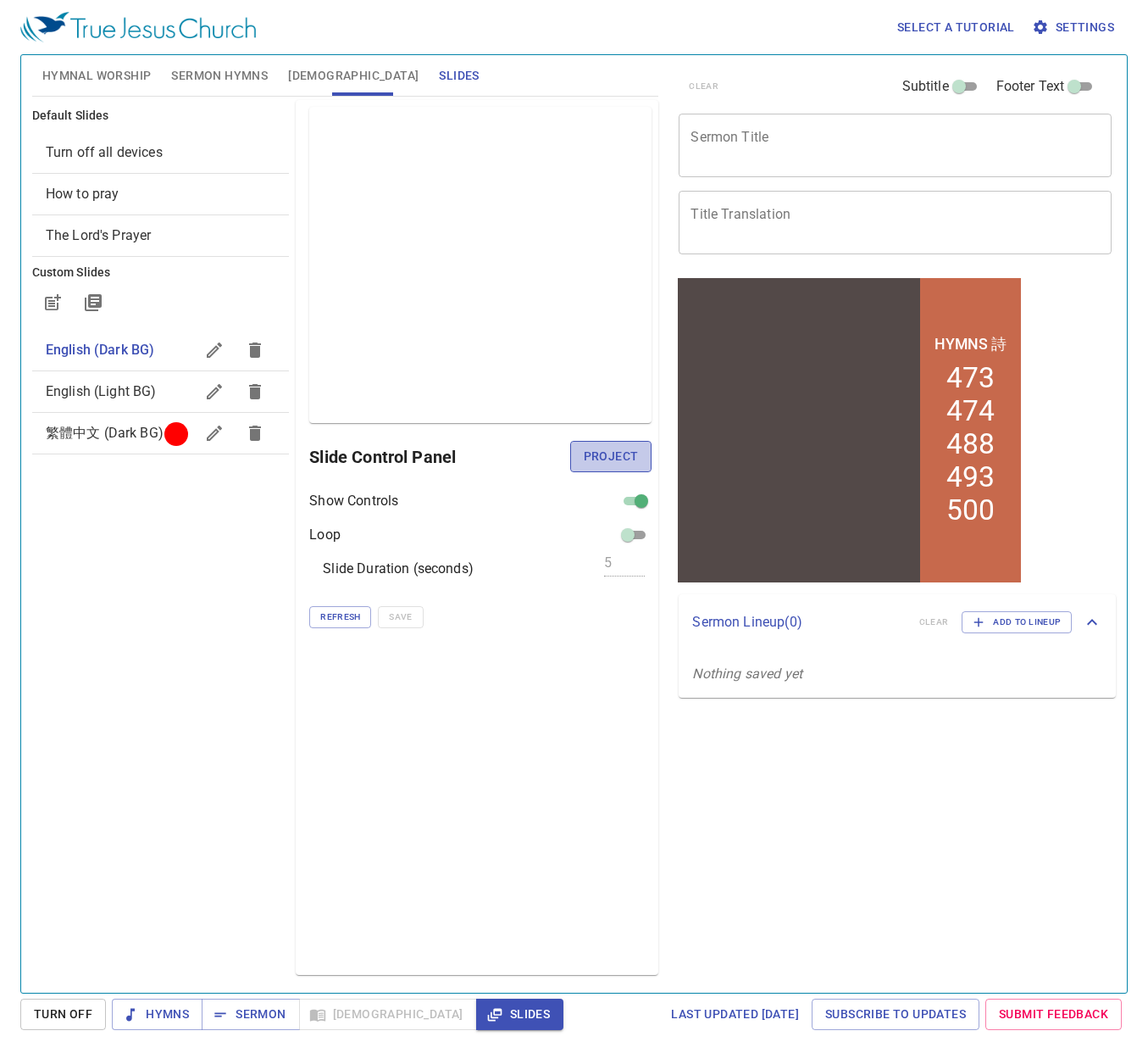
click at [614, 457] on span "Project" at bounding box center [611, 456] width 55 height 21
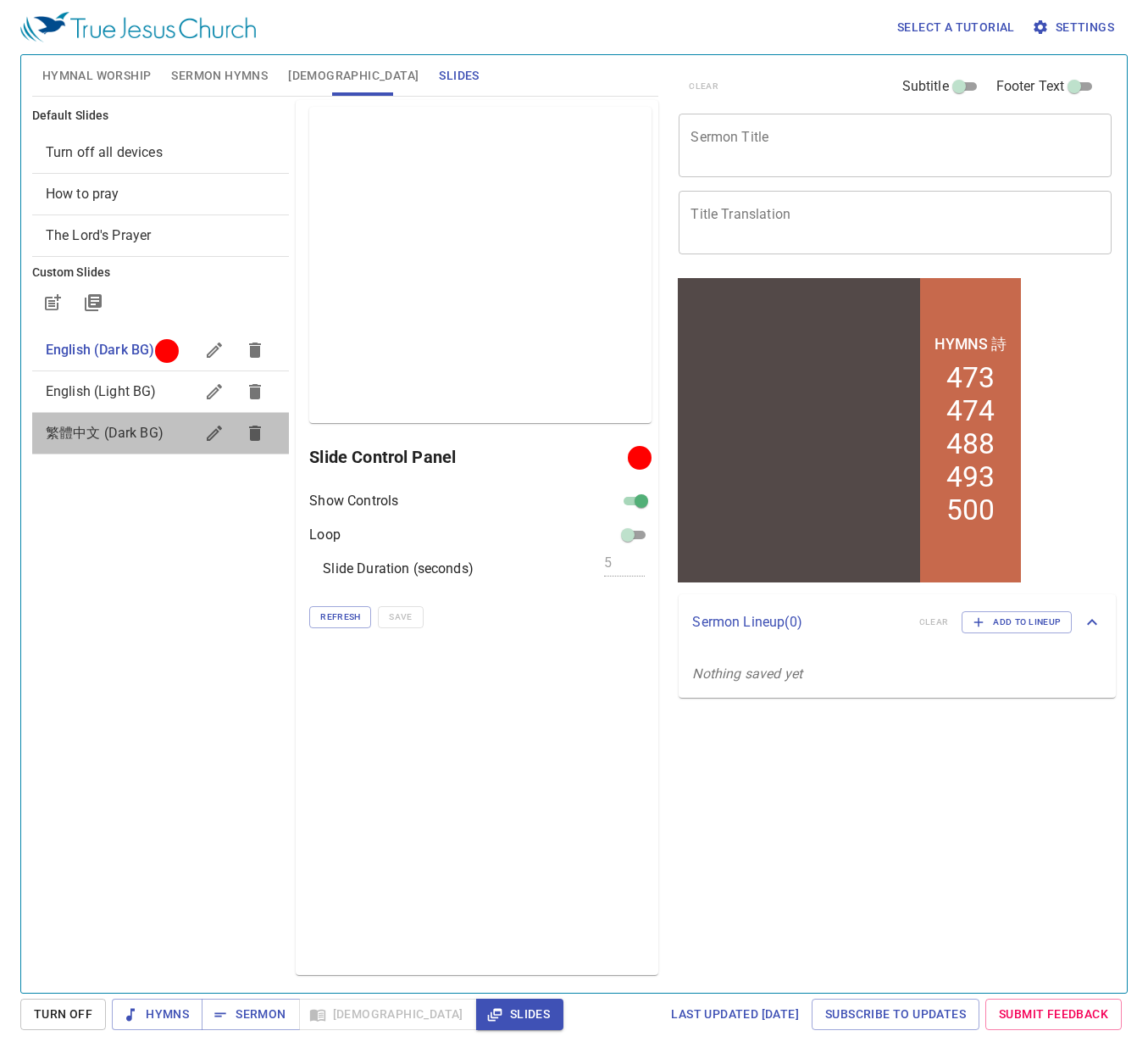
click at [77, 429] on span "繁體中文 (Dark BG)" at bounding box center [105, 432] width 118 height 16
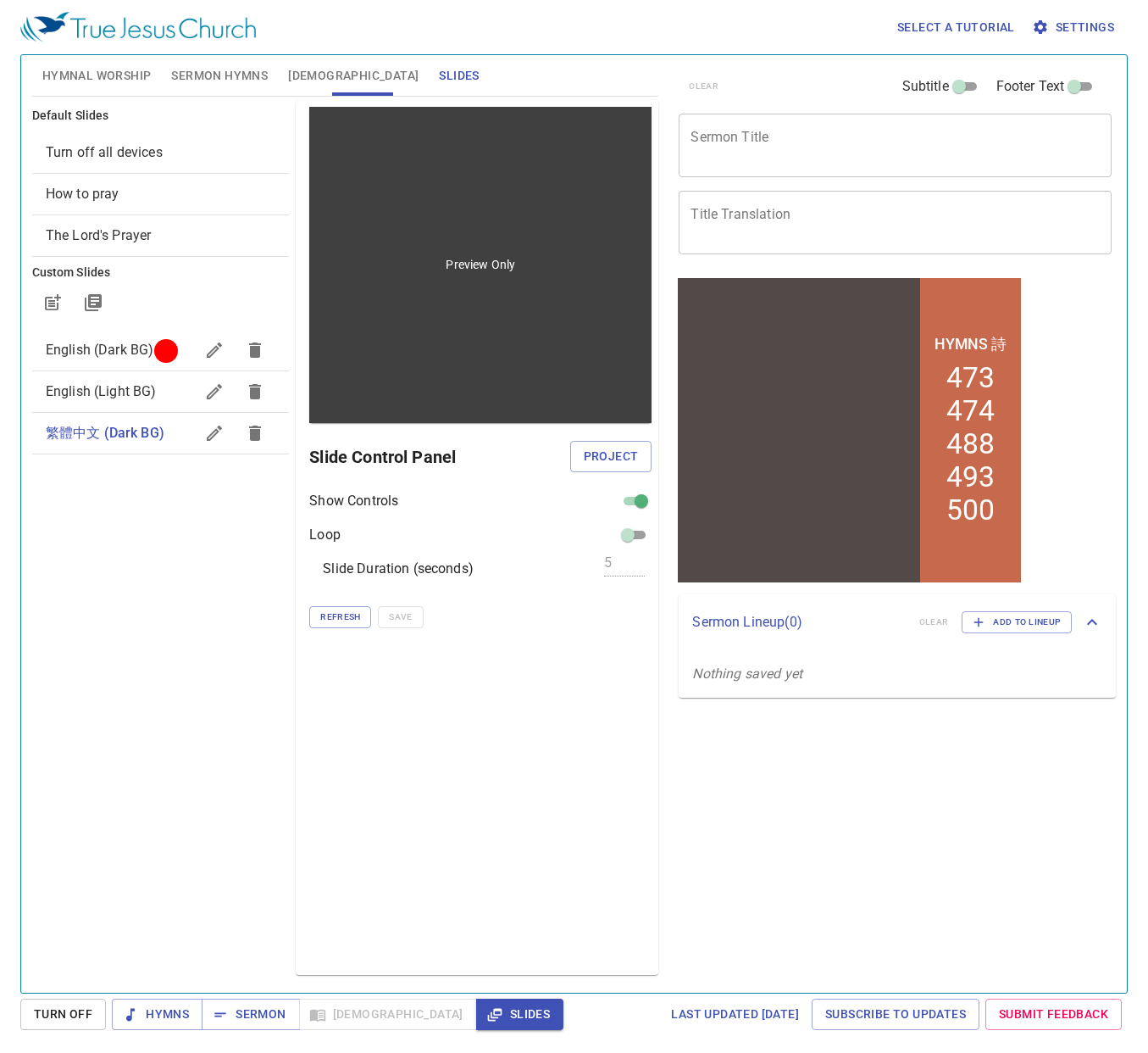
click at [409, 404] on div "Preview Only" at bounding box center [480, 264] width 343 height 316
click at [412, 345] on div "Preview Only" at bounding box center [480, 264] width 343 height 316
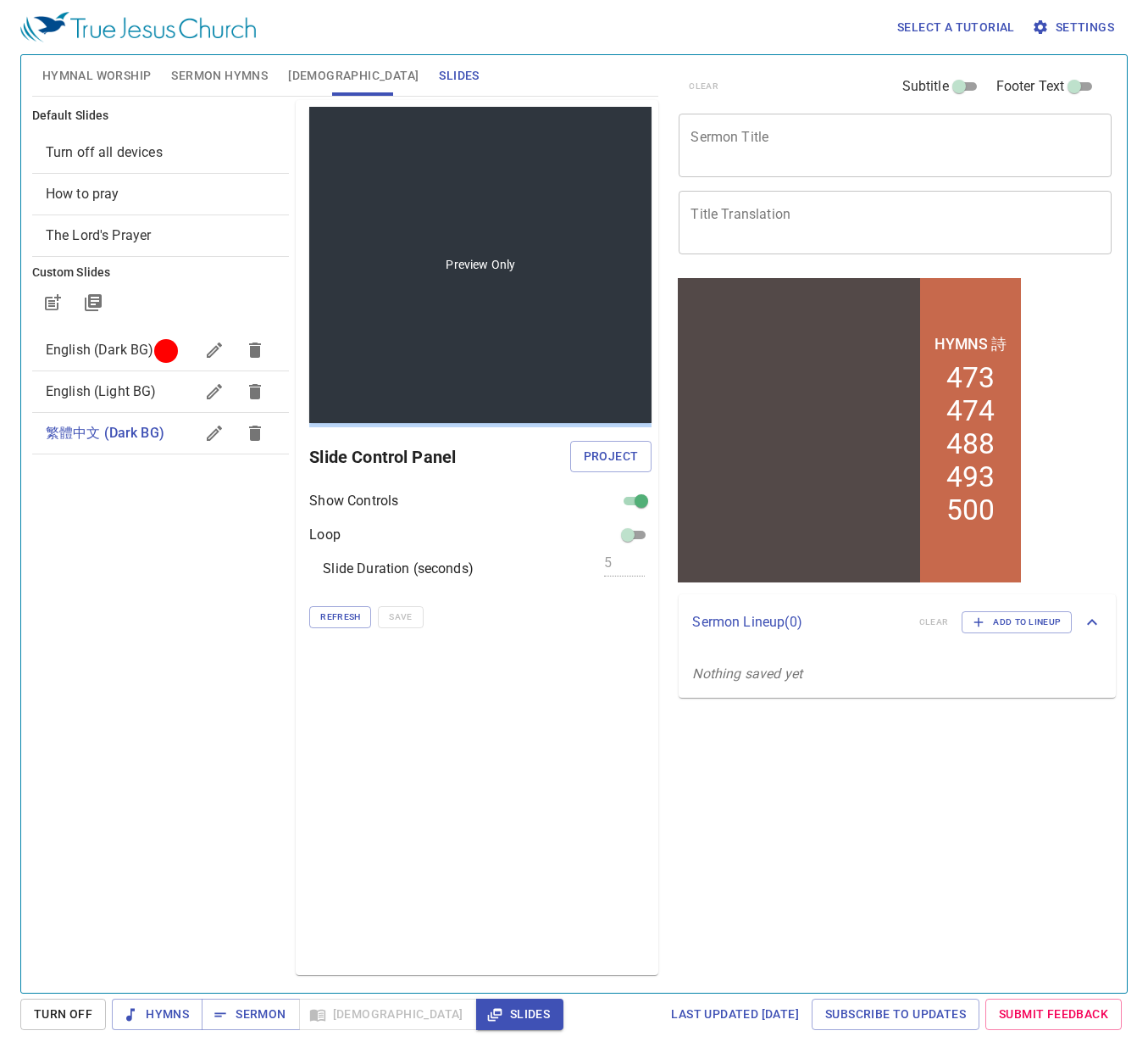
click at [412, 345] on div "Preview Only" at bounding box center [480, 264] width 343 height 316
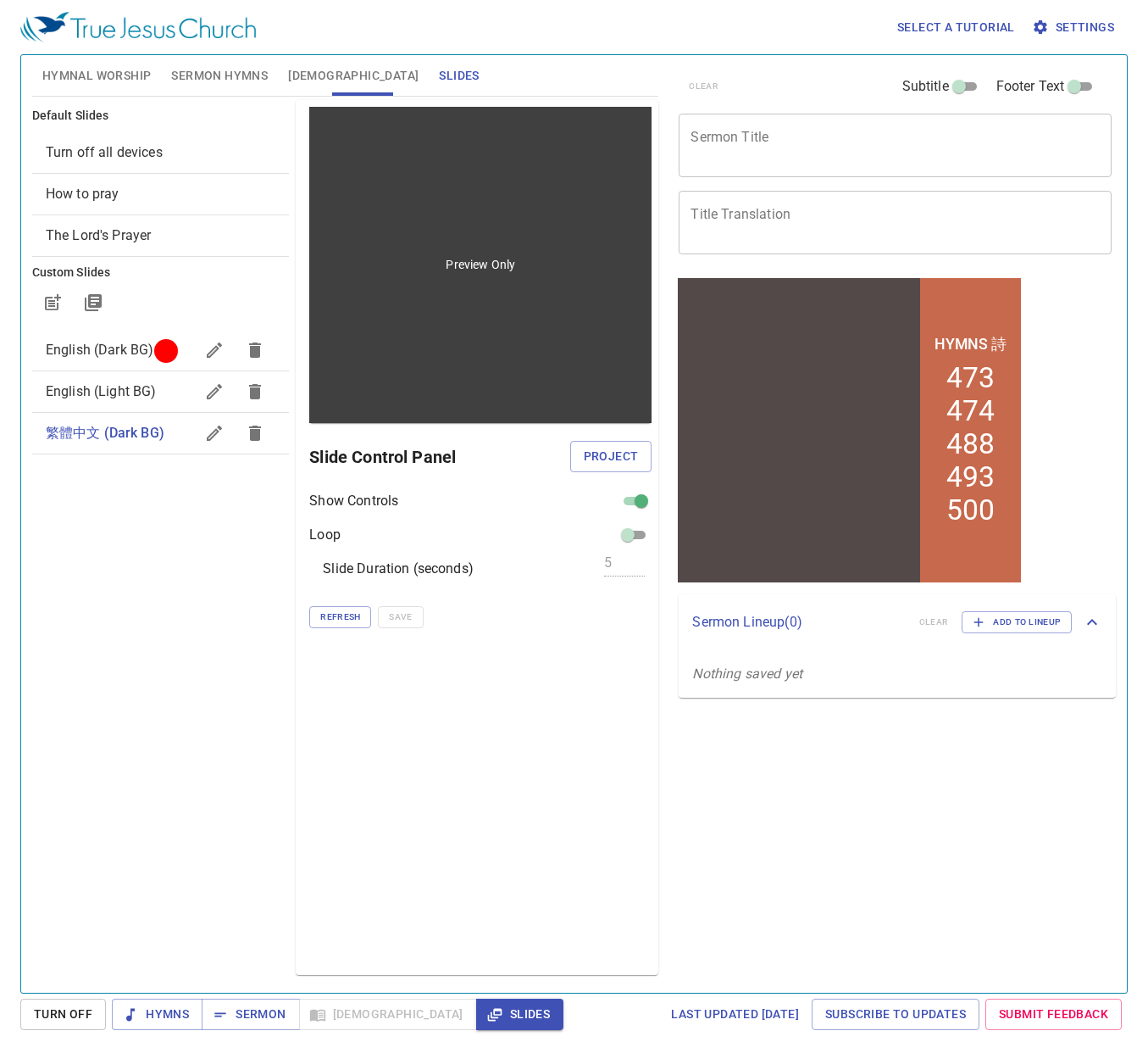
click at [457, 246] on div "Preview Only" at bounding box center [480, 264] width 343 height 316
click at [447, 234] on div at bounding box center [447, 234] width 0 height 0
click at [437, 223] on div "Preview Only" at bounding box center [480, 264] width 343 height 316
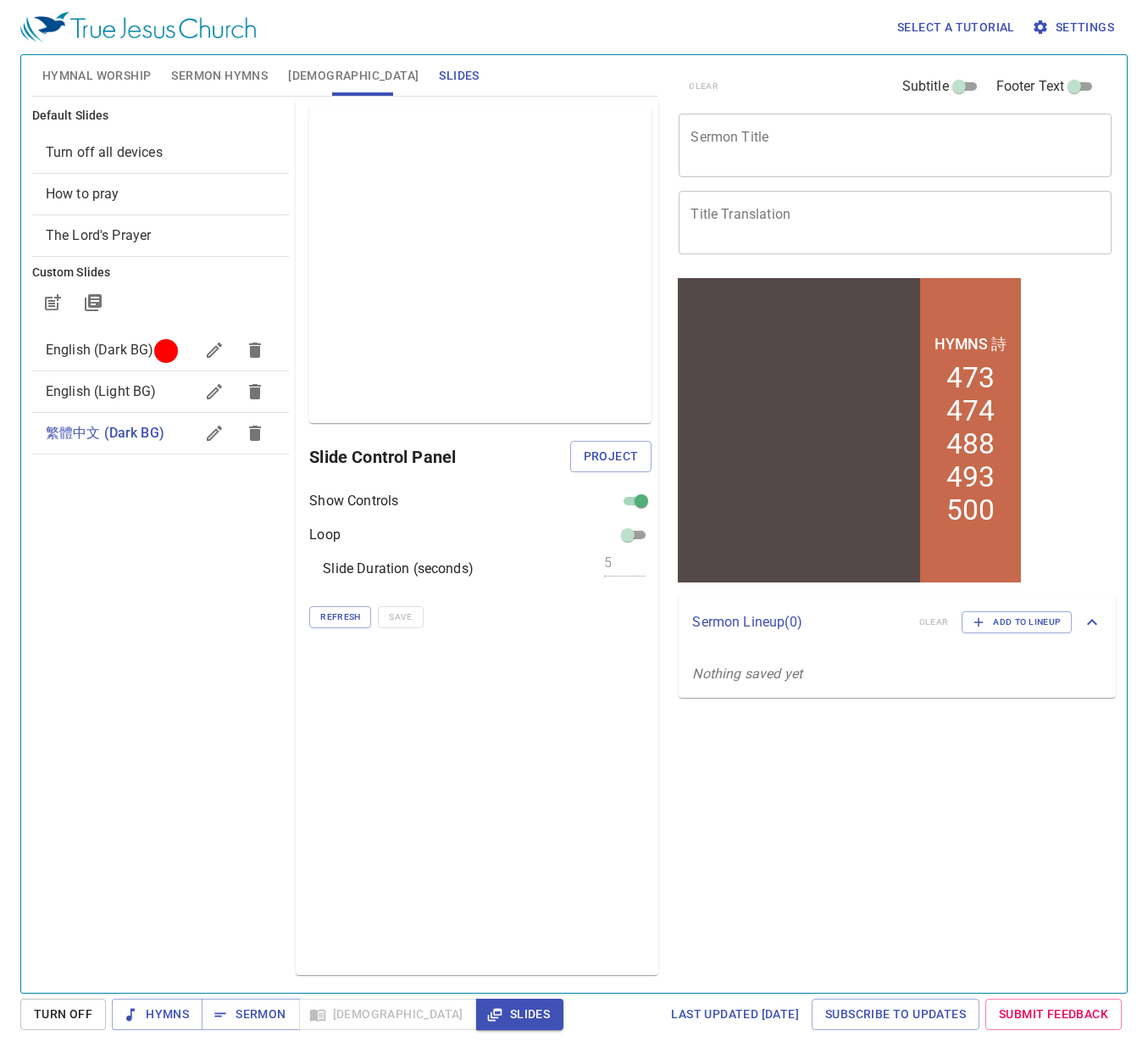
click at [215, 354] on icon "button" at bounding box center [215, 350] width 21 height 21
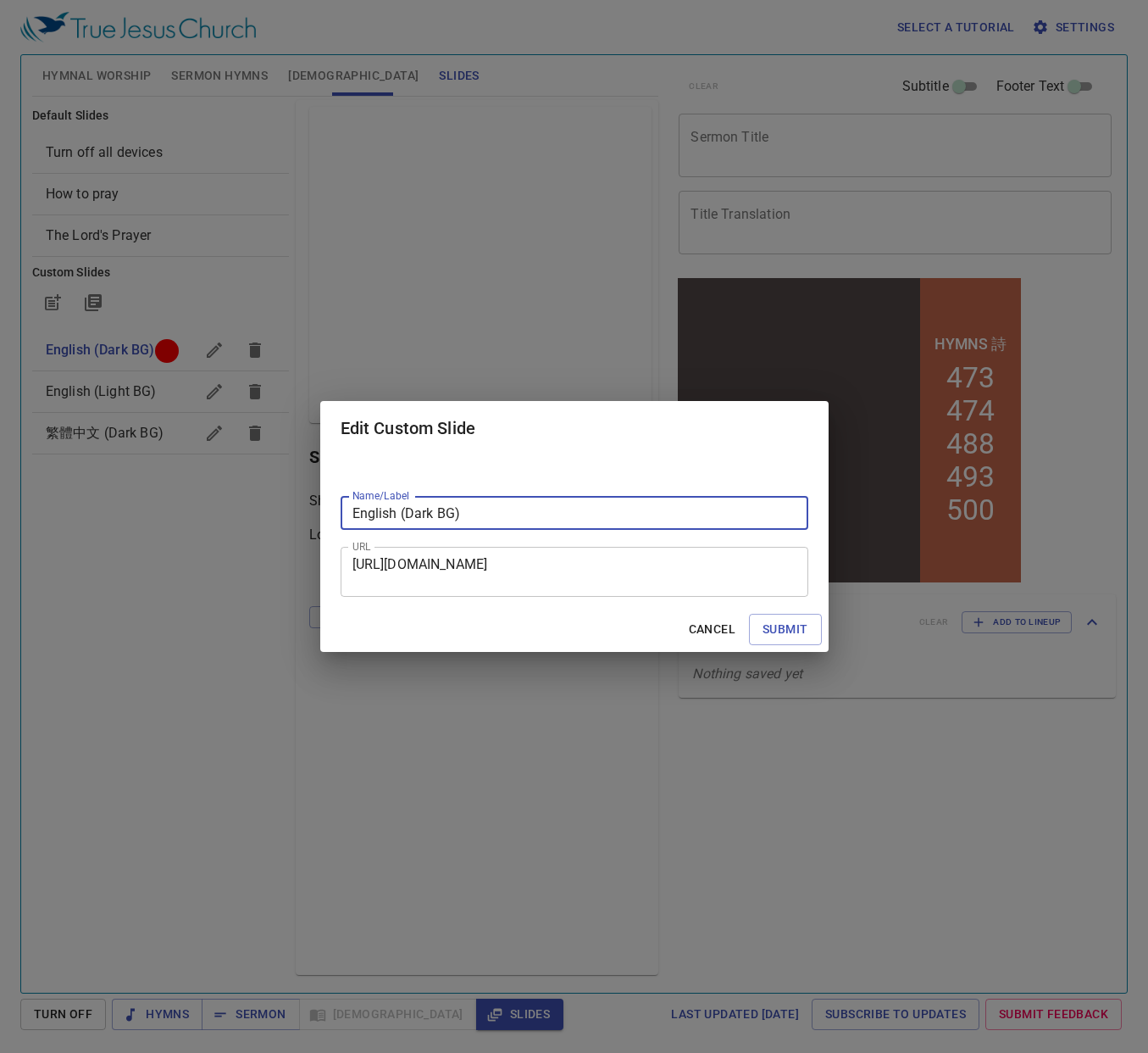
click at [452, 512] on input "English (Dark BG)" at bounding box center [574, 512] width 468 height 34
type input "English (Dark BG 1)"
click at [772, 629] on span "Submit" at bounding box center [785, 629] width 45 height 21
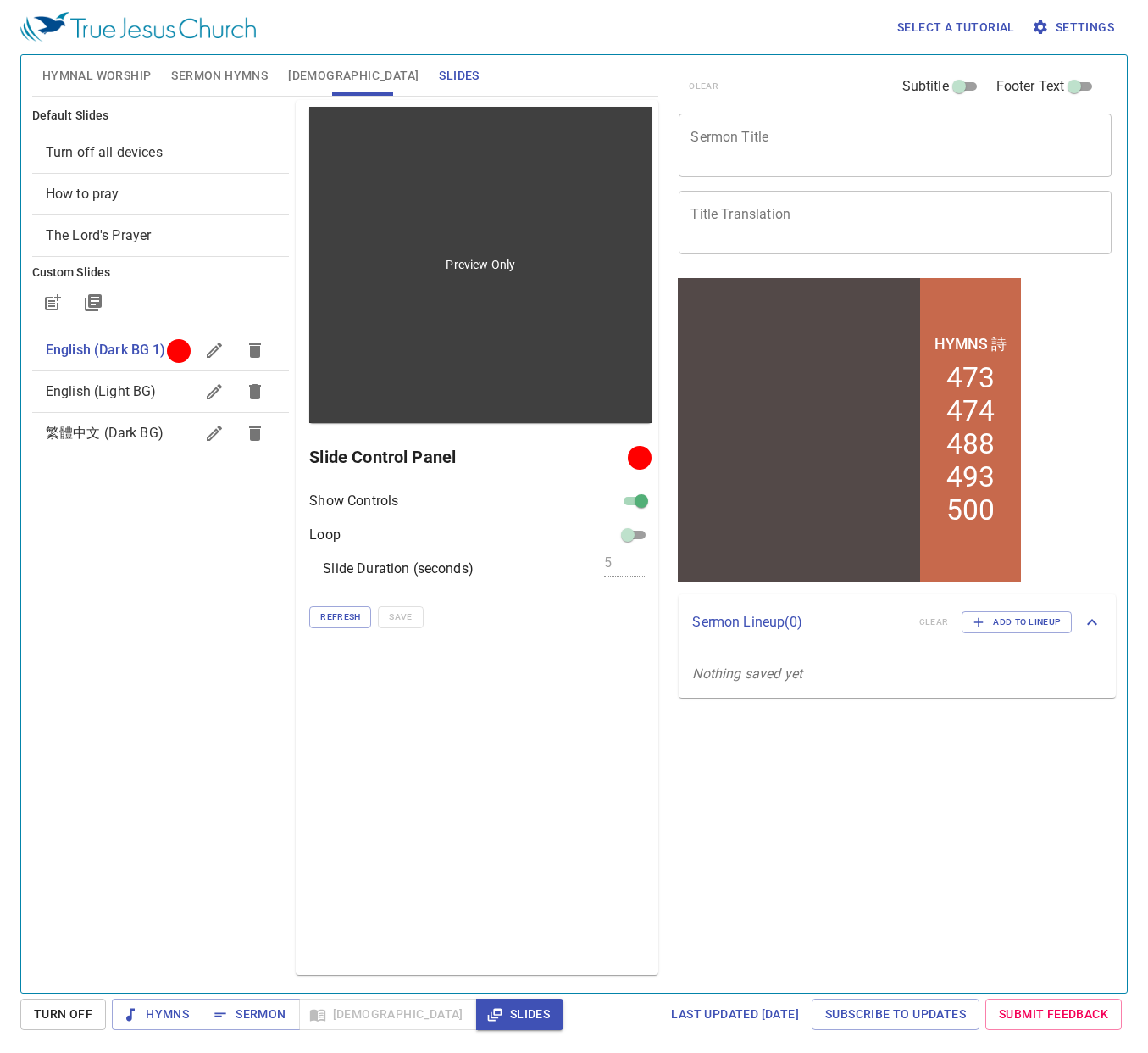
click at [581, 408] on div "Preview Only" at bounding box center [480, 264] width 343 height 316
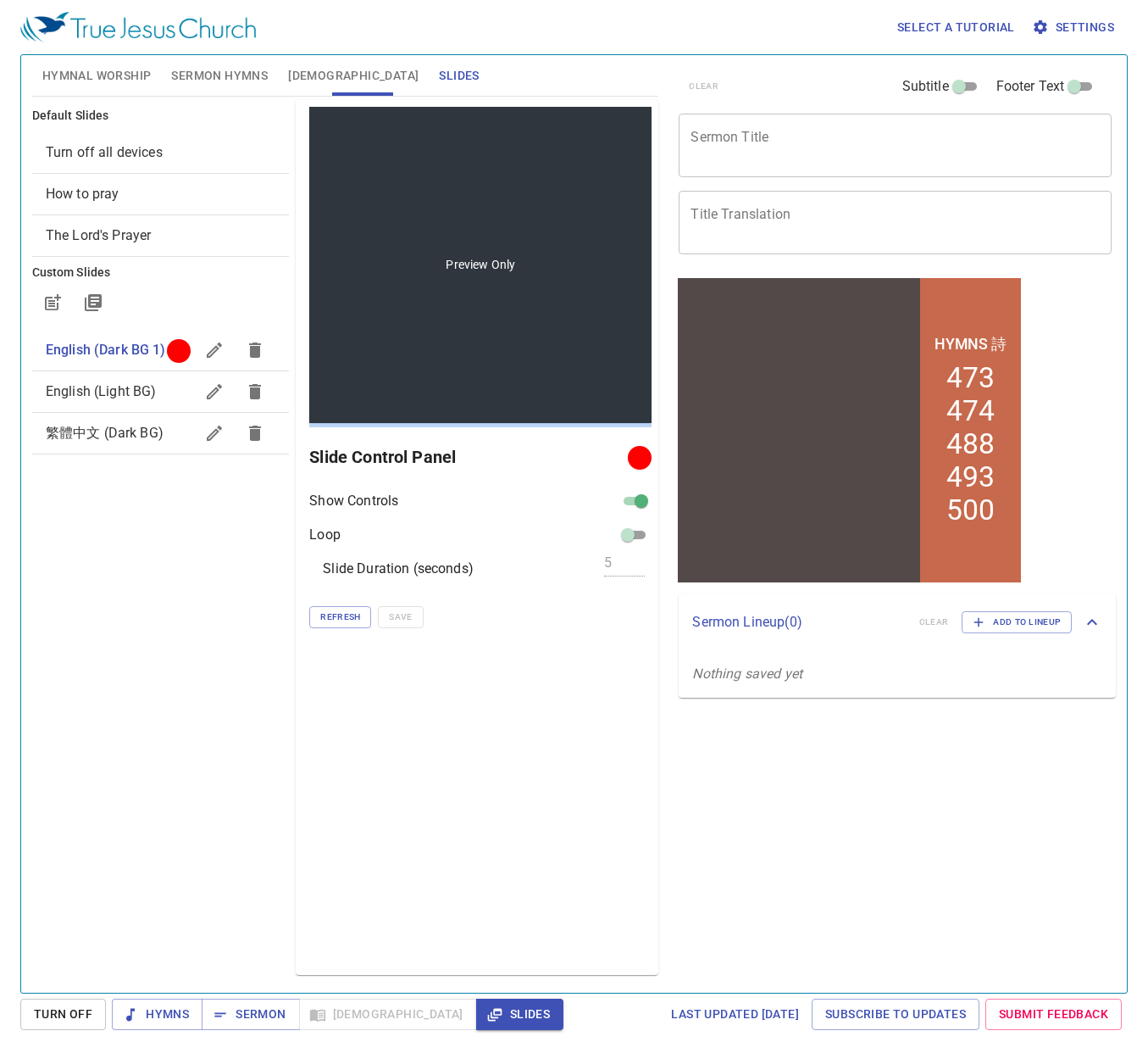
click at [581, 408] on div "Preview Only" at bounding box center [480, 264] width 343 height 316
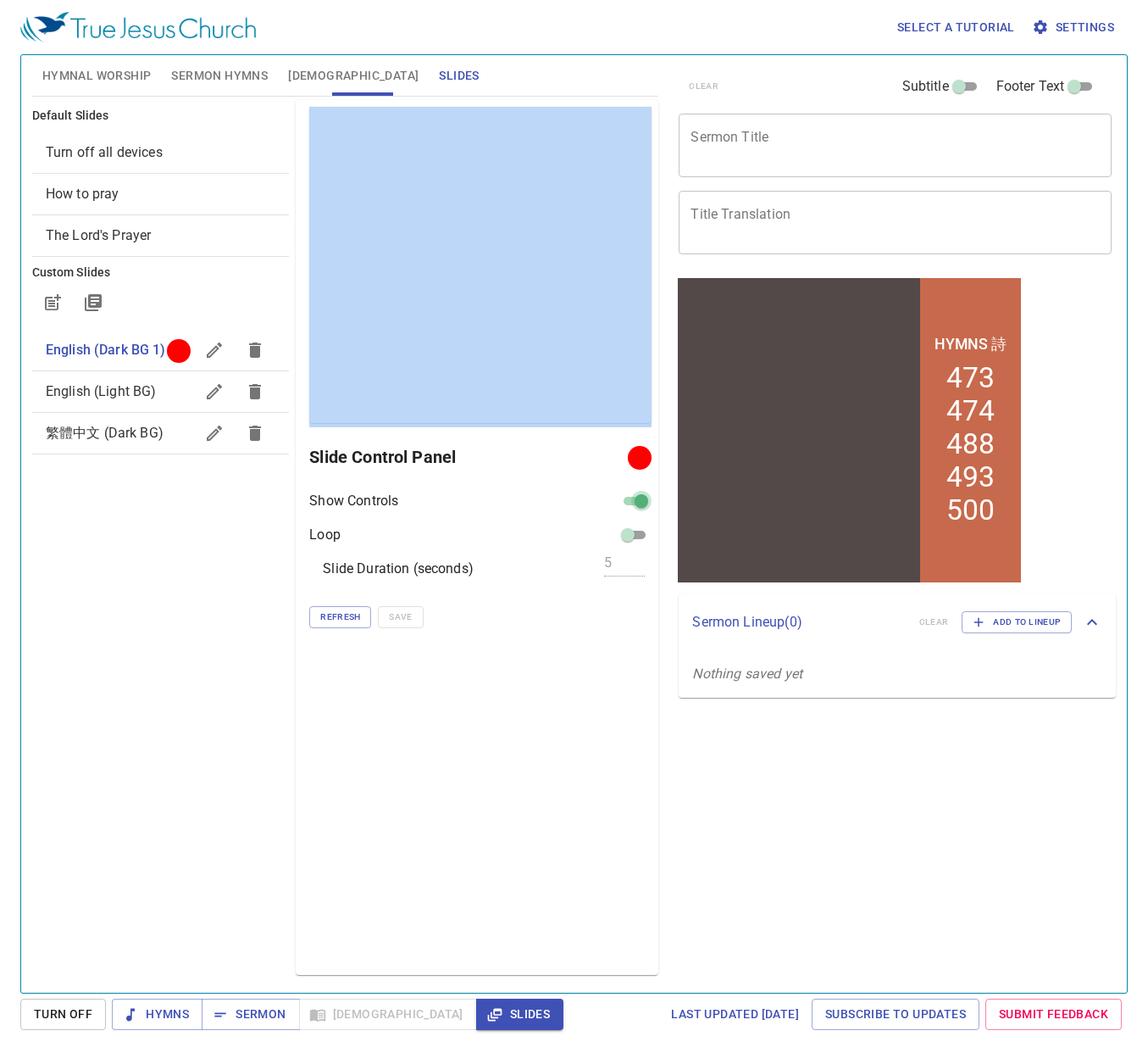
click at [635, 501] on input "checkbox" at bounding box center [641, 504] width 61 height 21
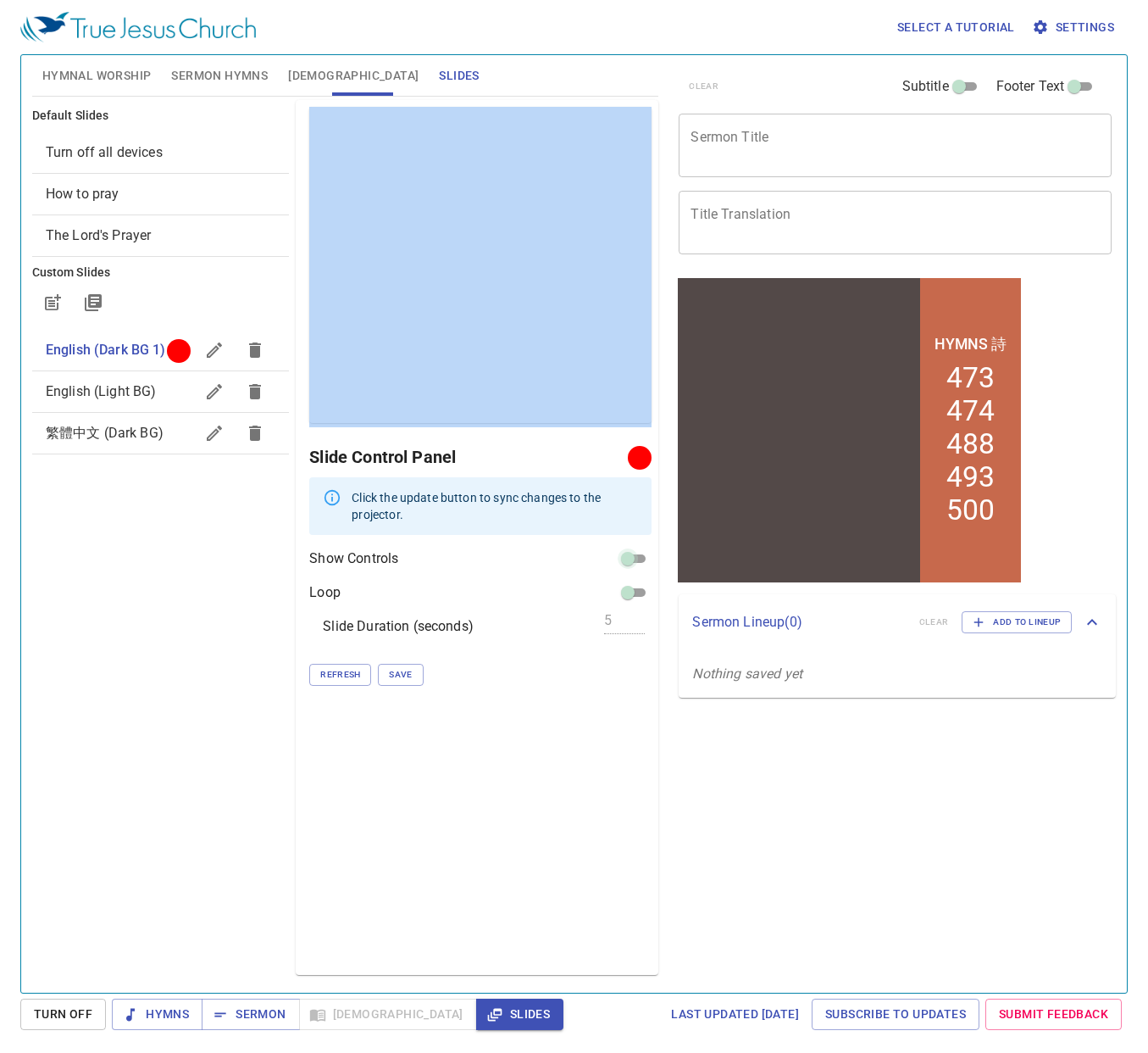
click at [631, 561] on input "checkbox" at bounding box center [627, 562] width 61 height 21
checkbox input "true"
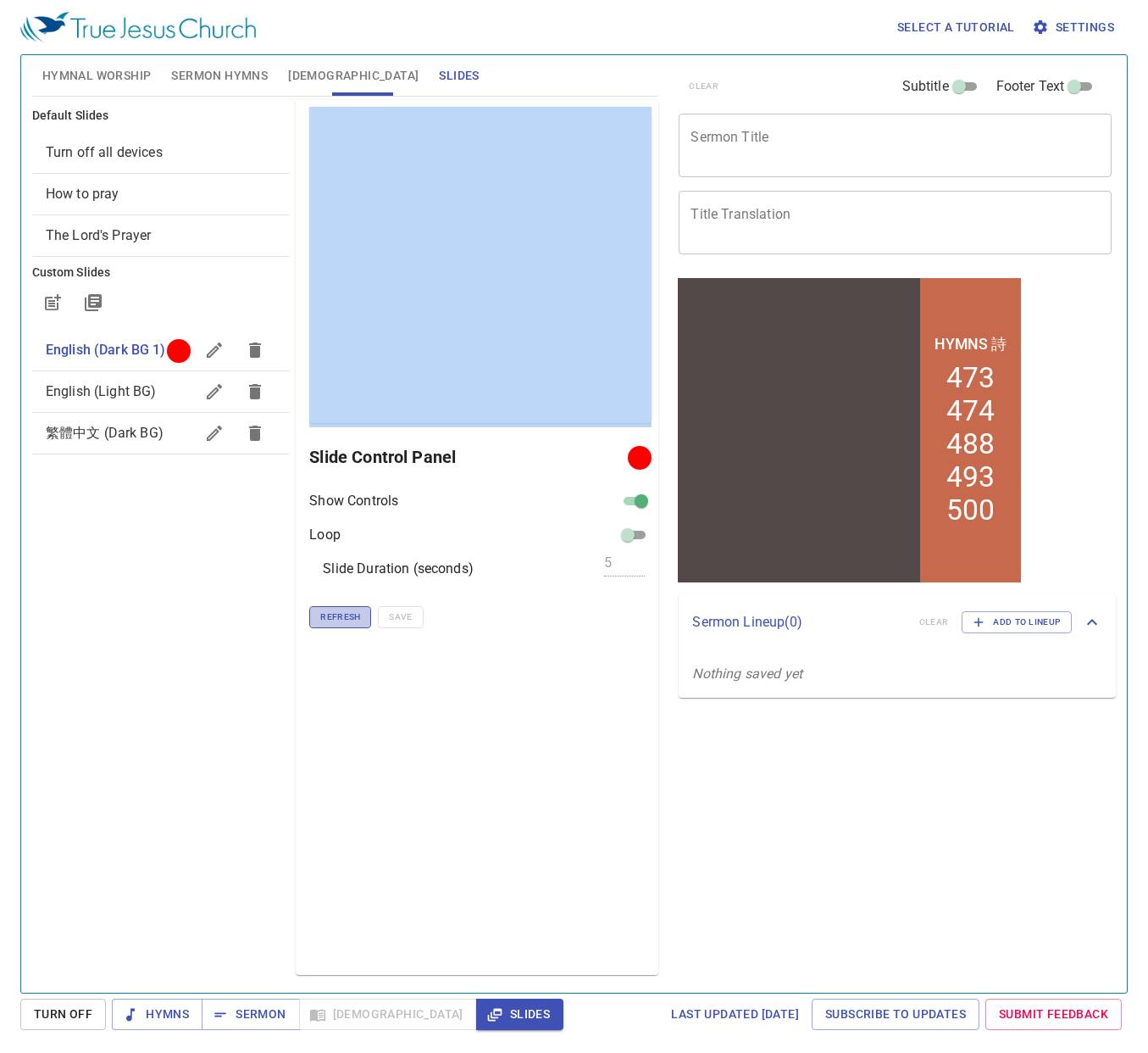
click at [336, 623] on span "Refresh" at bounding box center [340, 617] width 40 height 15
click at [344, 618] on span "Refresh" at bounding box center [340, 617] width 40 height 15
click at [338, 619] on span "Refresh" at bounding box center [340, 617] width 40 height 15
click at [91, 388] on span "English (Light BG)" at bounding box center [101, 390] width 111 height 16
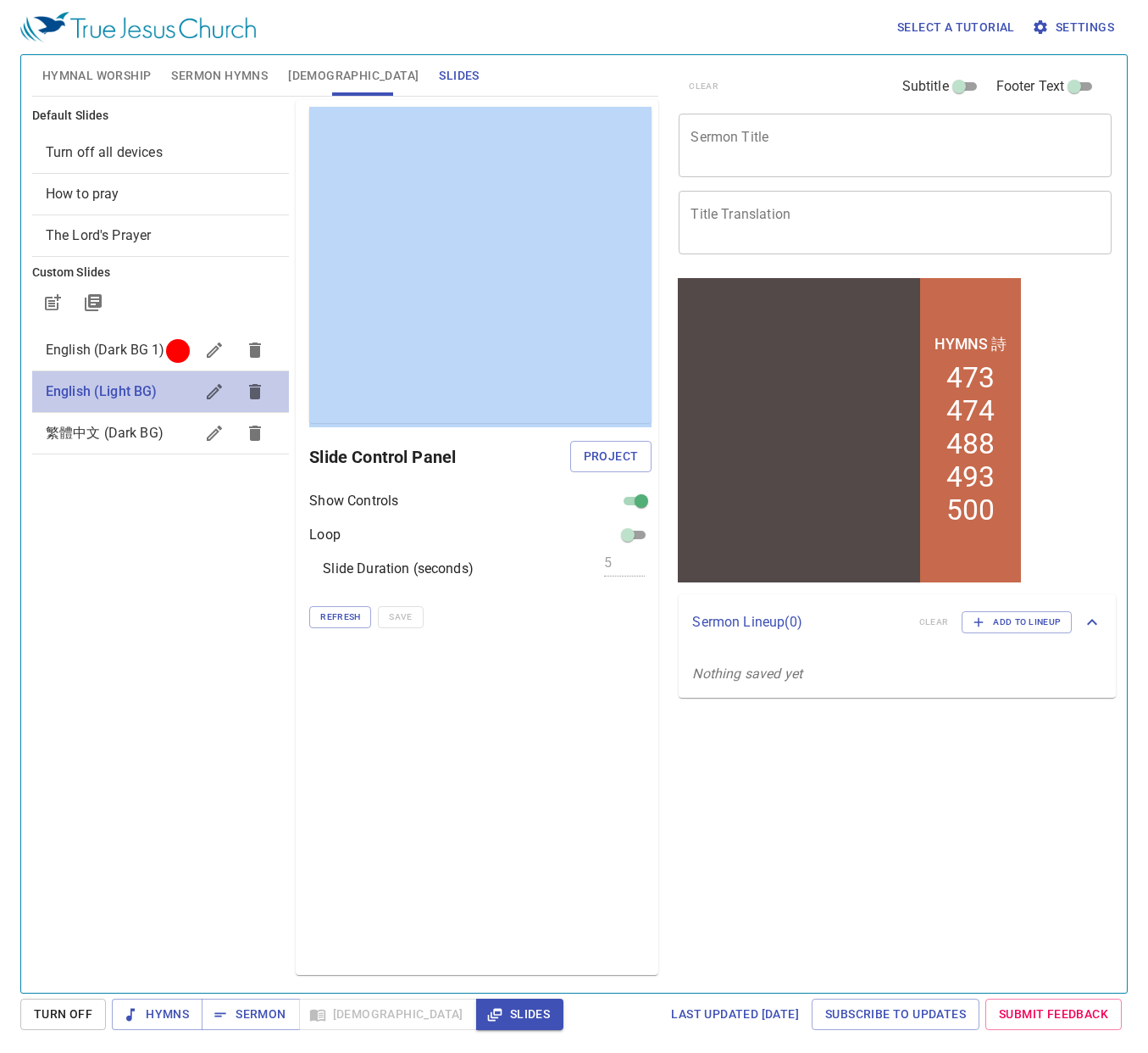
click at [100, 393] on span "English (Light BG)" at bounding box center [102, 390] width 112 height 16
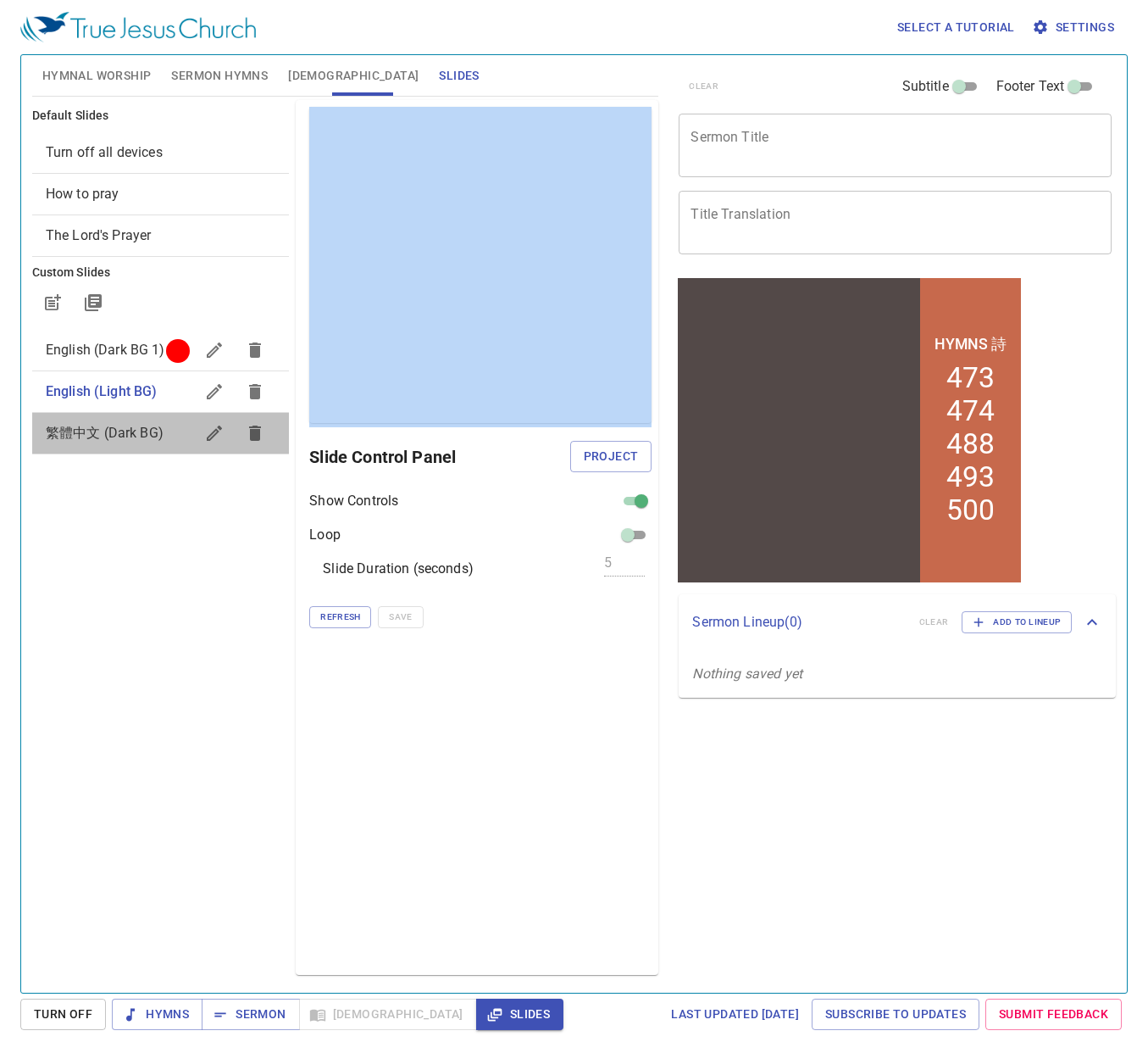
click at [110, 414] on div "繁體中文 (Dark BG)" at bounding box center [161, 433] width 258 height 41
click at [114, 428] on span "繁體中文 (Dark BG)" at bounding box center [105, 432] width 119 height 16
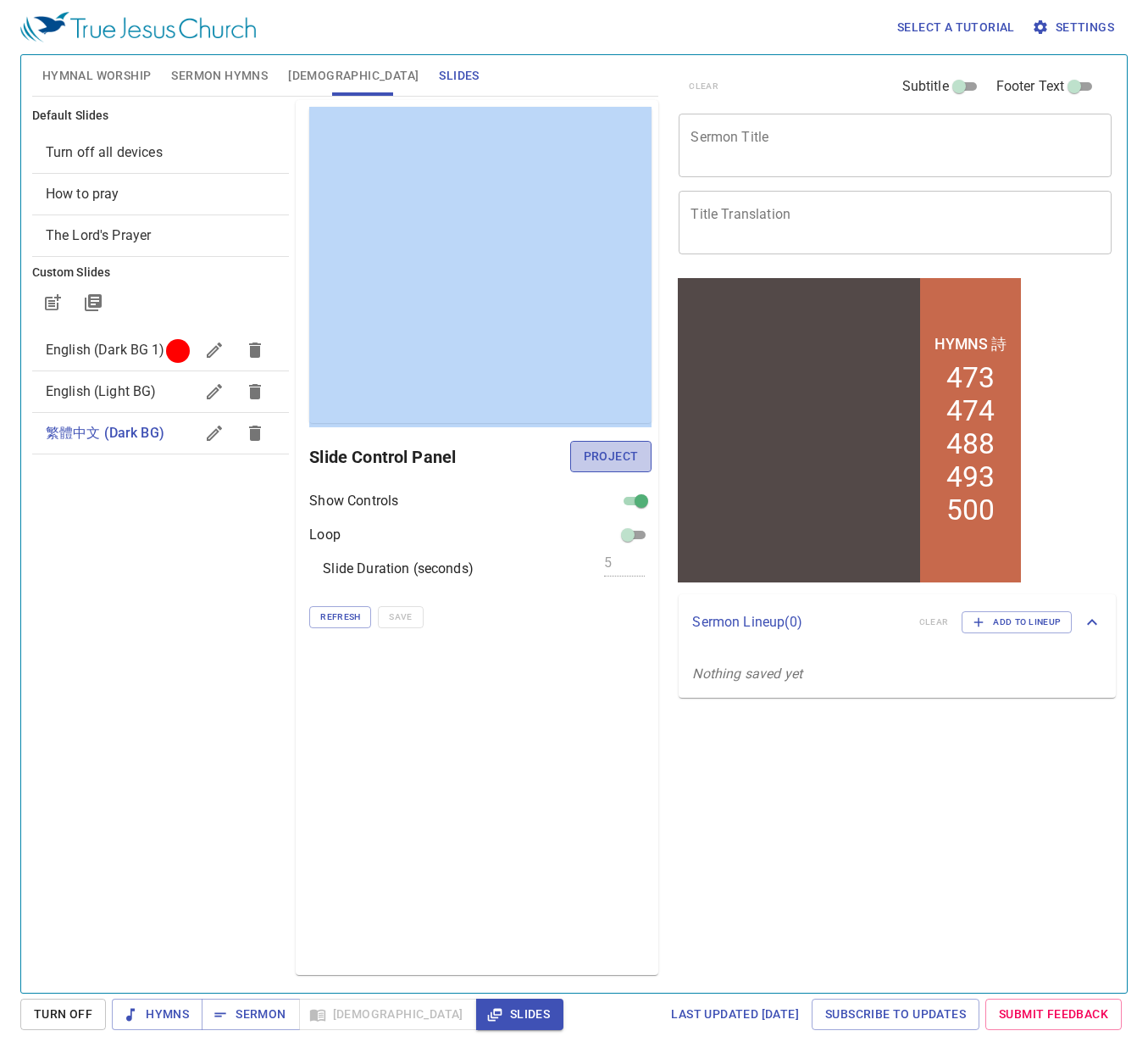
click at [604, 456] on span "Project" at bounding box center [611, 456] width 55 height 21
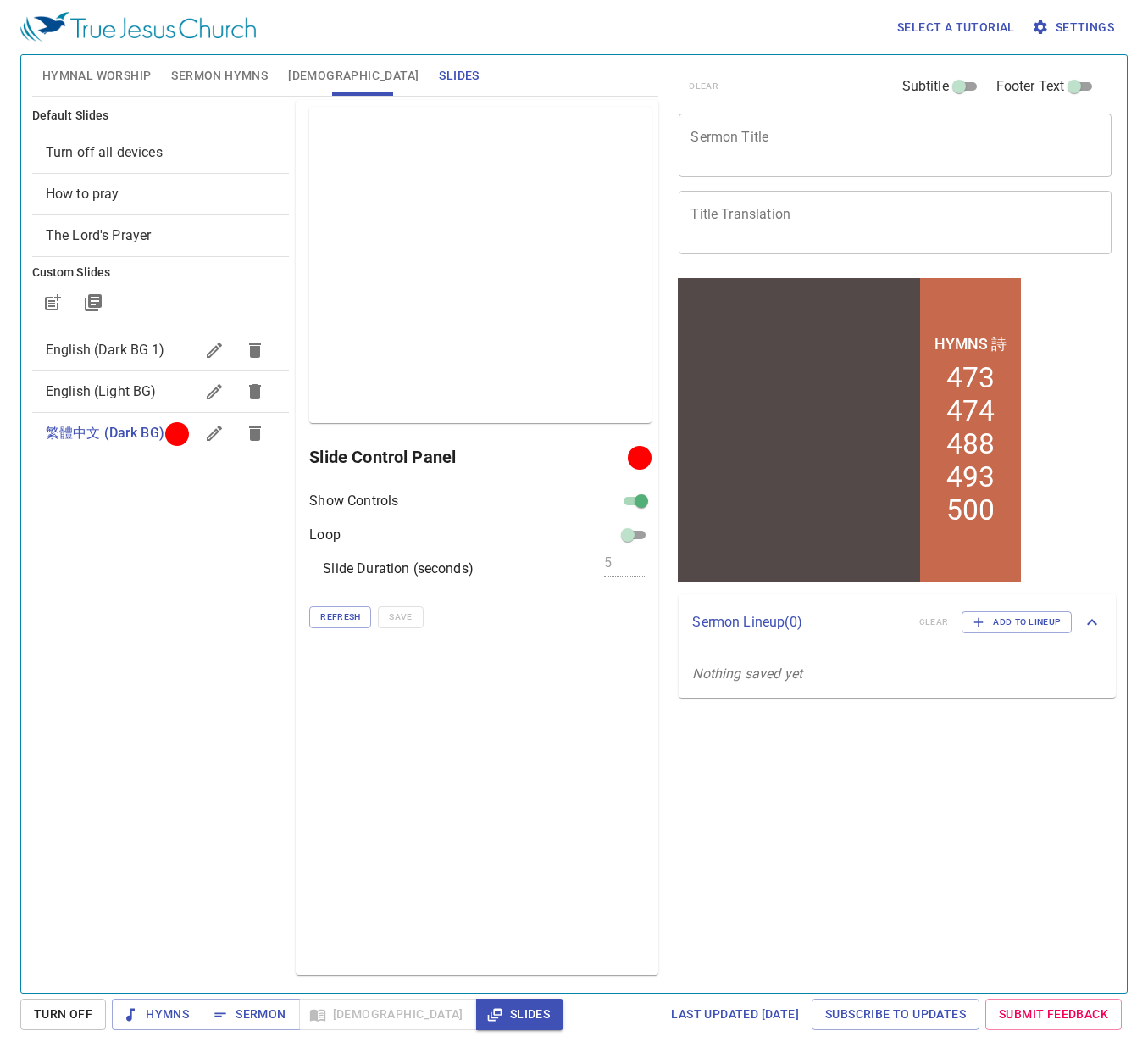
click at [166, 508] on div "Default Slides Turn off all devices How to pray The Lord's Prayer Custom Slides…" at bounding box center [161, 538] width 264 height 881
